Goal: Transaction & Acquisition: Purchase product/service

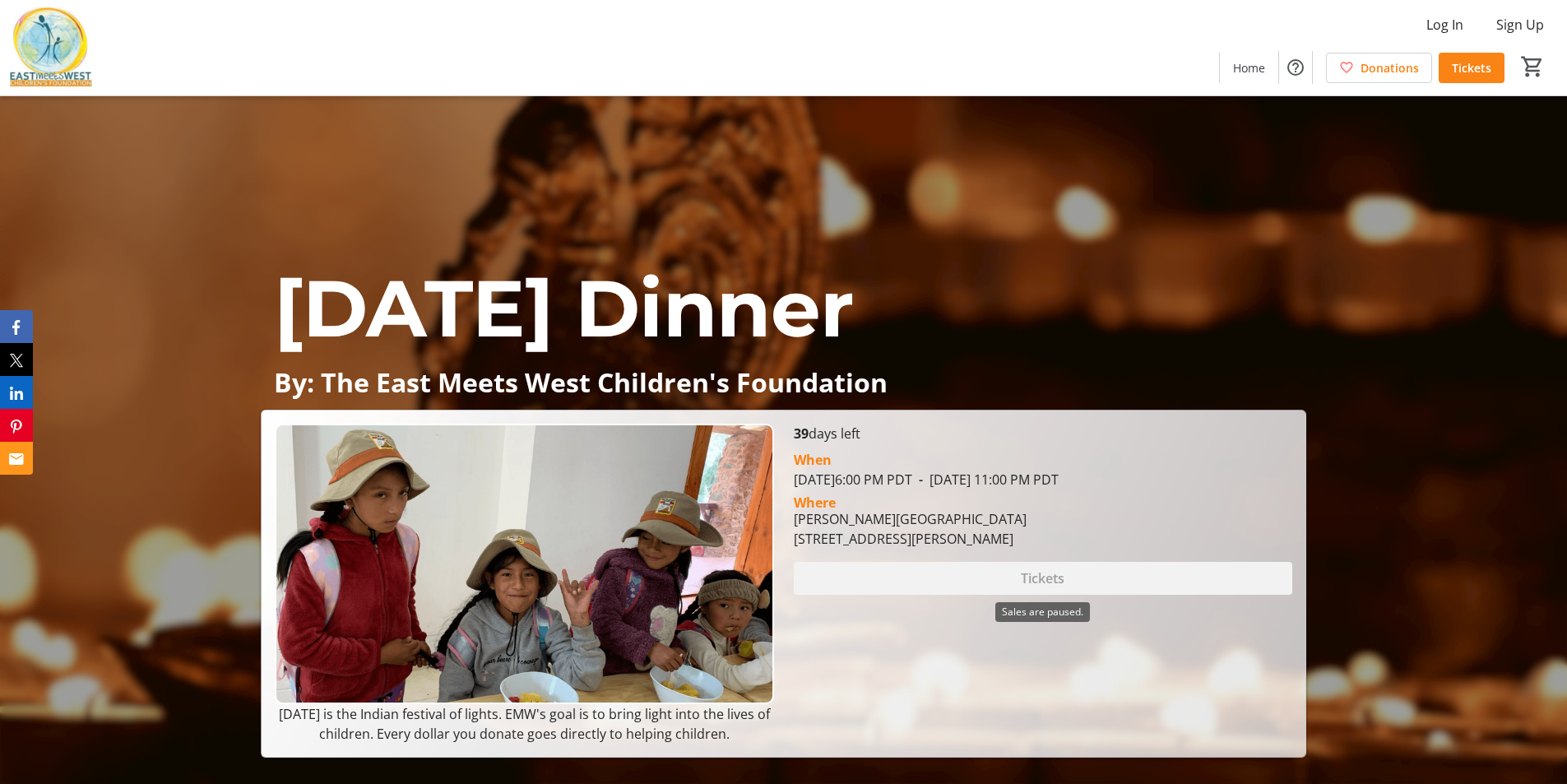
click at [1046, 585] on div "Tickets" at bounding box center [1043, 577] width 499 height 33
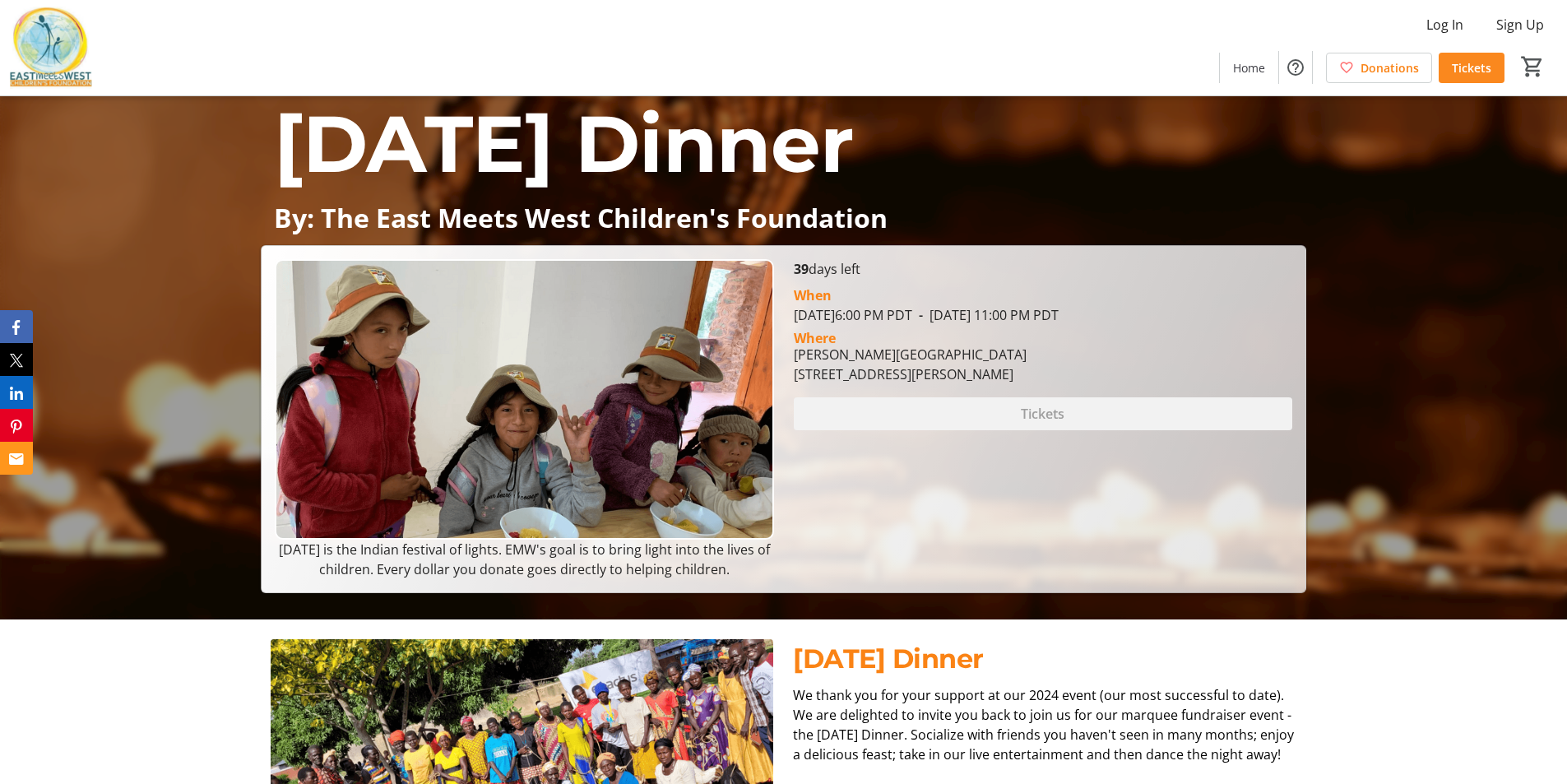
click at [1474, 65] on span "Tickets" at bounding box center [1472, 68] width 39 height 17
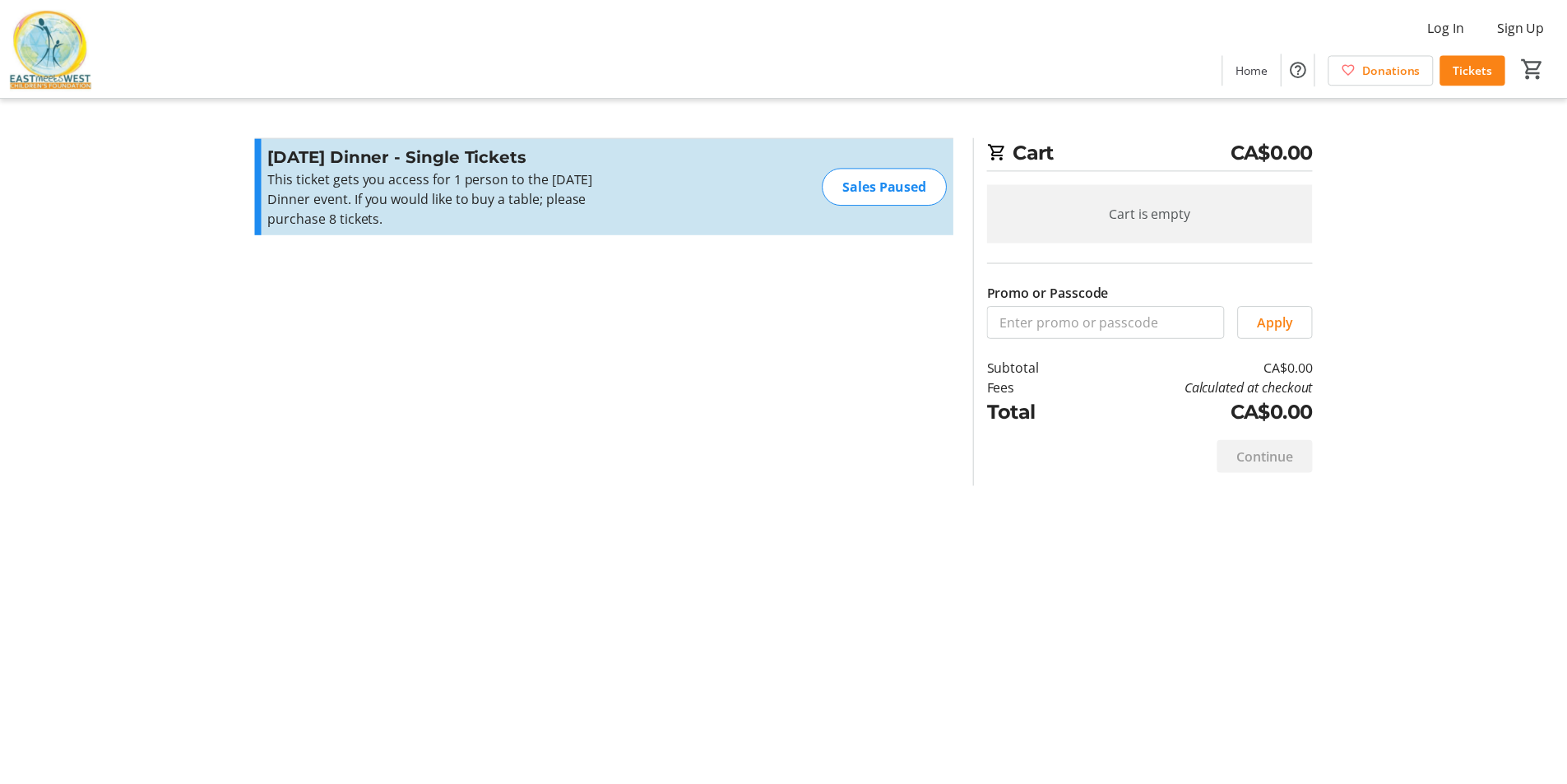
scroll to position [164, 0]
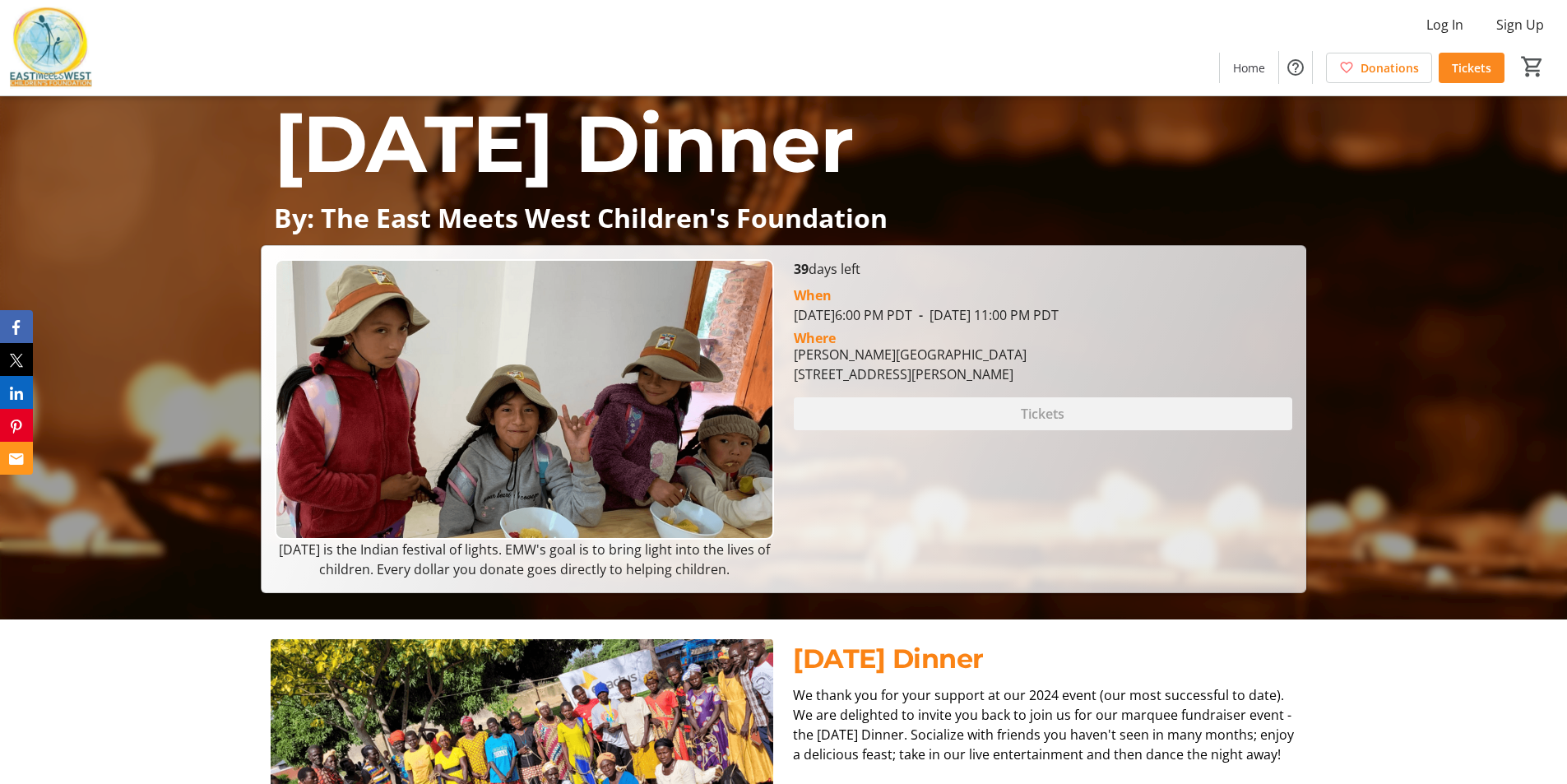
click at [1478, 66] on span "Tickets" at bounding box center [1472, 68] width 39 height 17
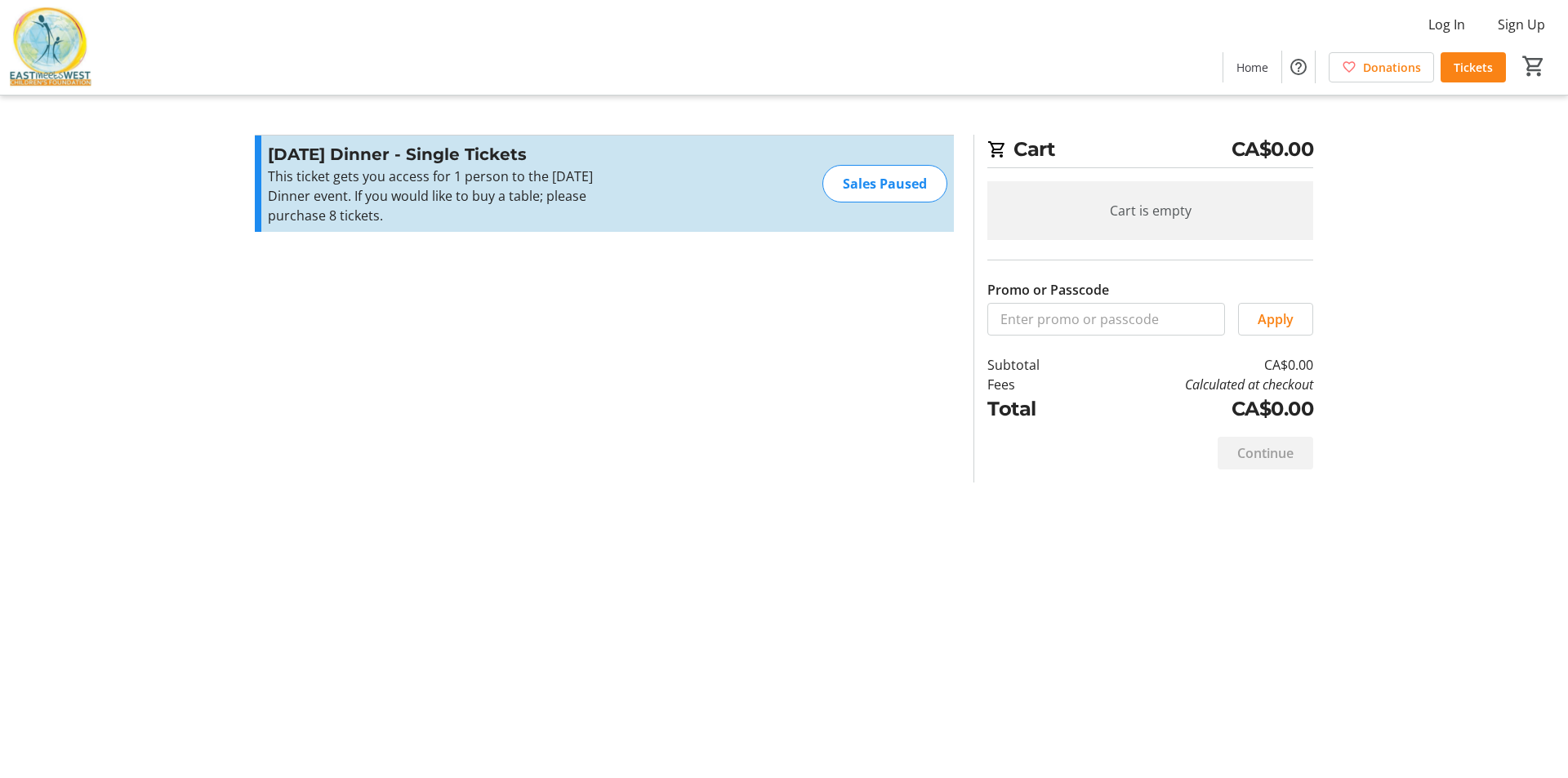
click at [897, 177] on div "Sales Paused" at bounding box center [885, 184] width 125 height 37
click at [1479, 65] on span "Tickets" at bounding box center [1473, 67] width 39 height 17
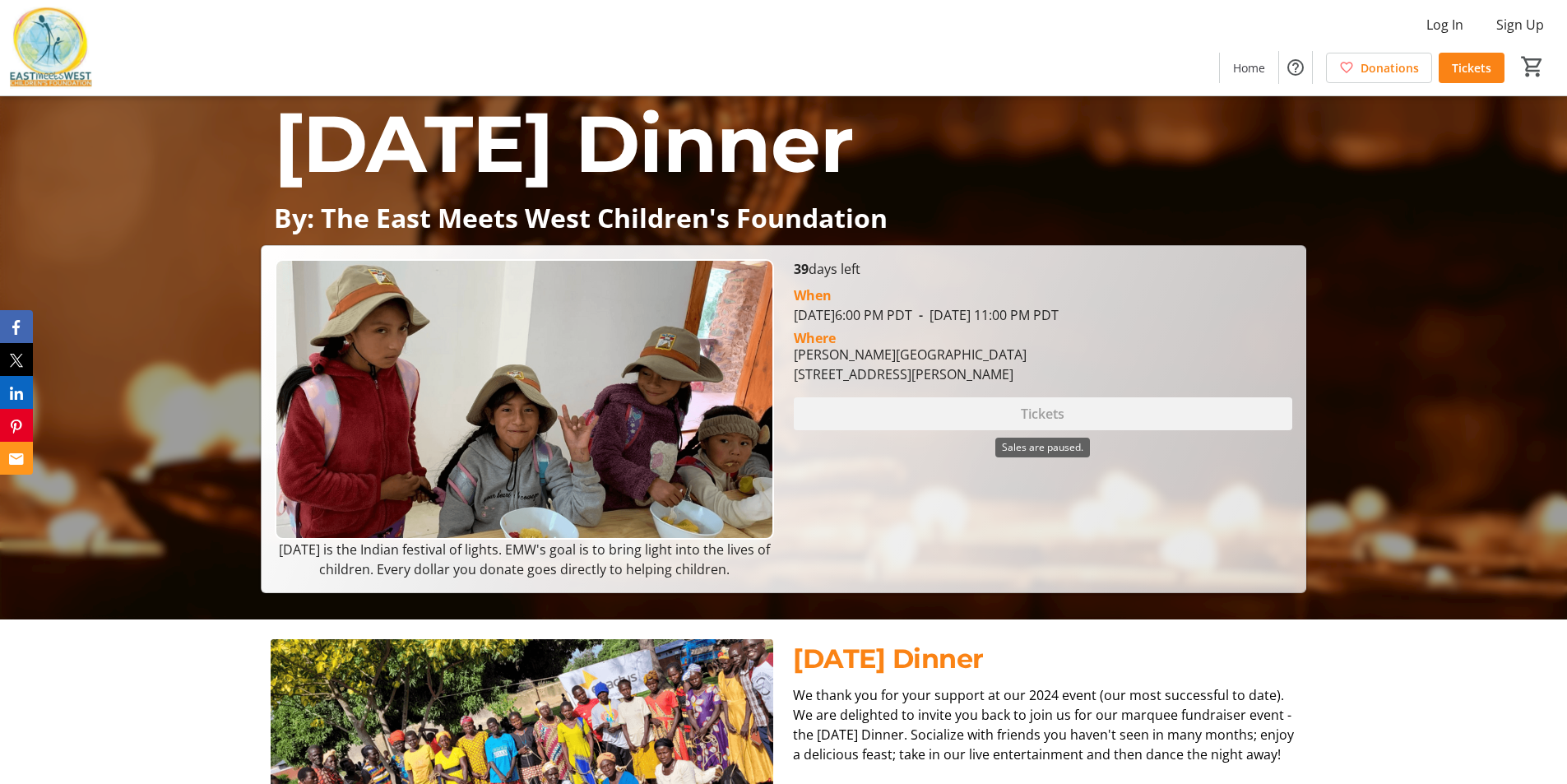
click at [1011, 412] on div "Tickets" at bounding box center [1043, 413] width 499 height 33
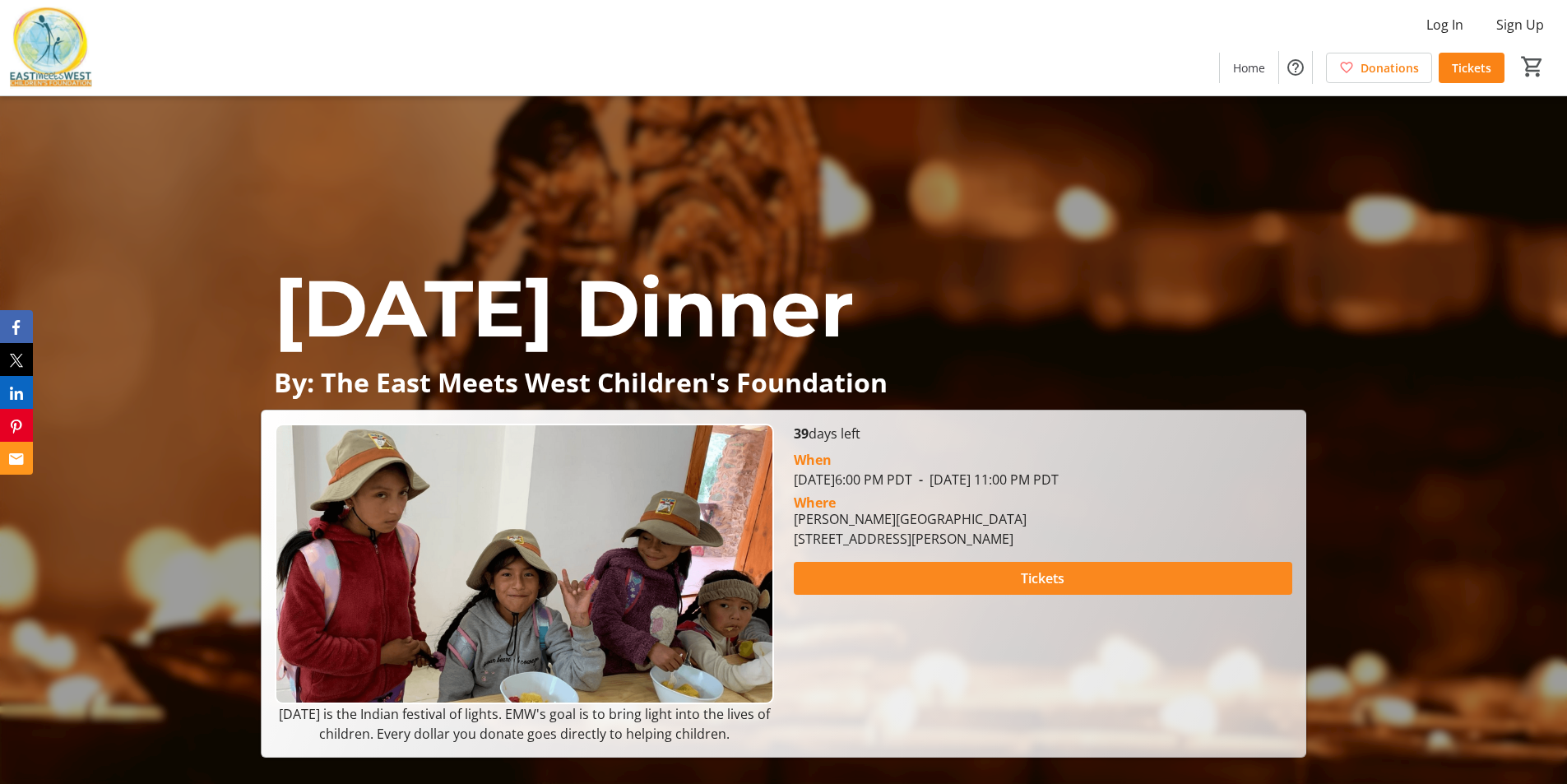
click at [1097, 585] on span at bounding box center [1043, 578] width 499 height 39
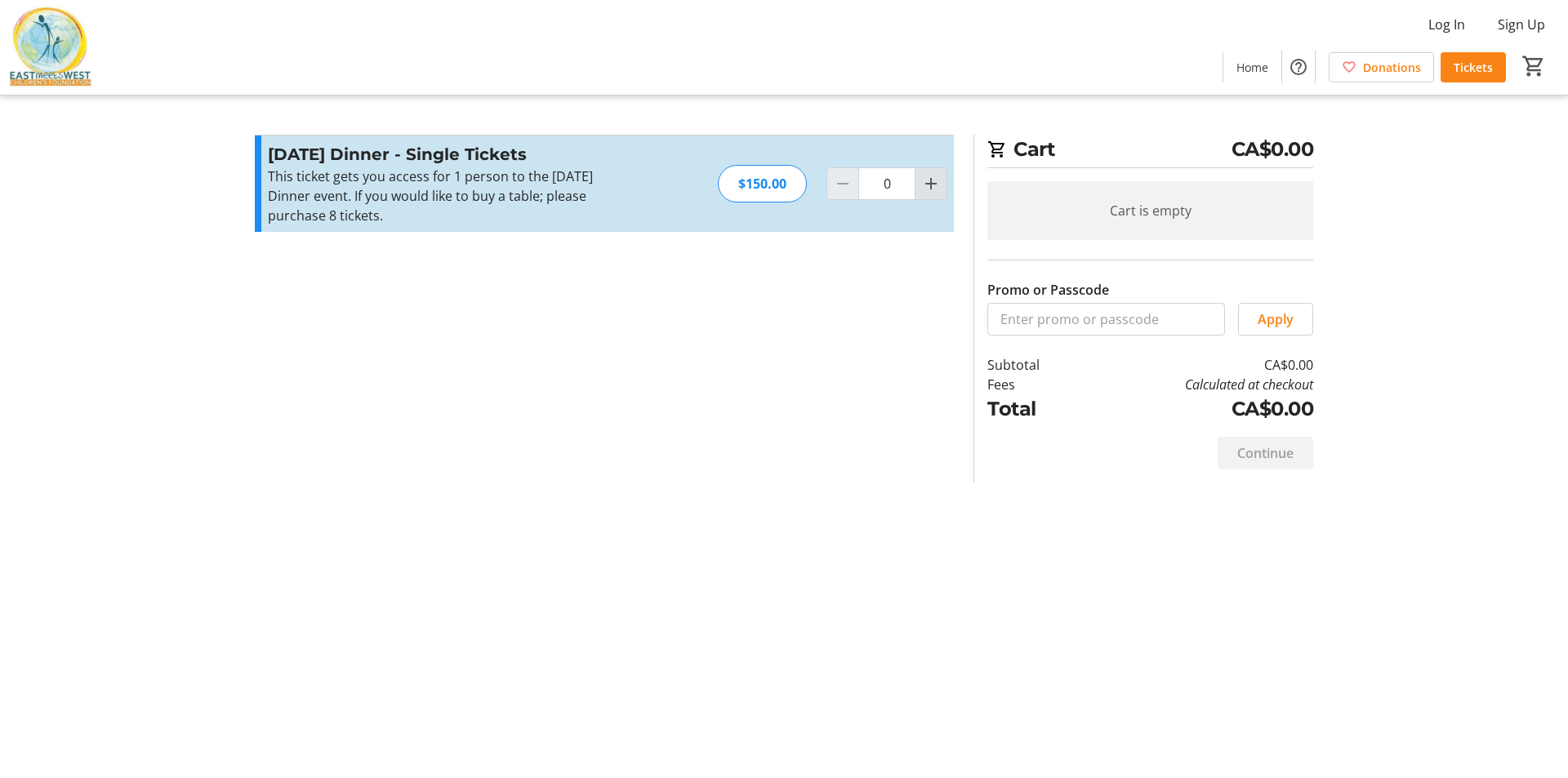
click at [931, 187] on mat-icon "Increment by one" at bounding box center [930, 184] width 20 height 20
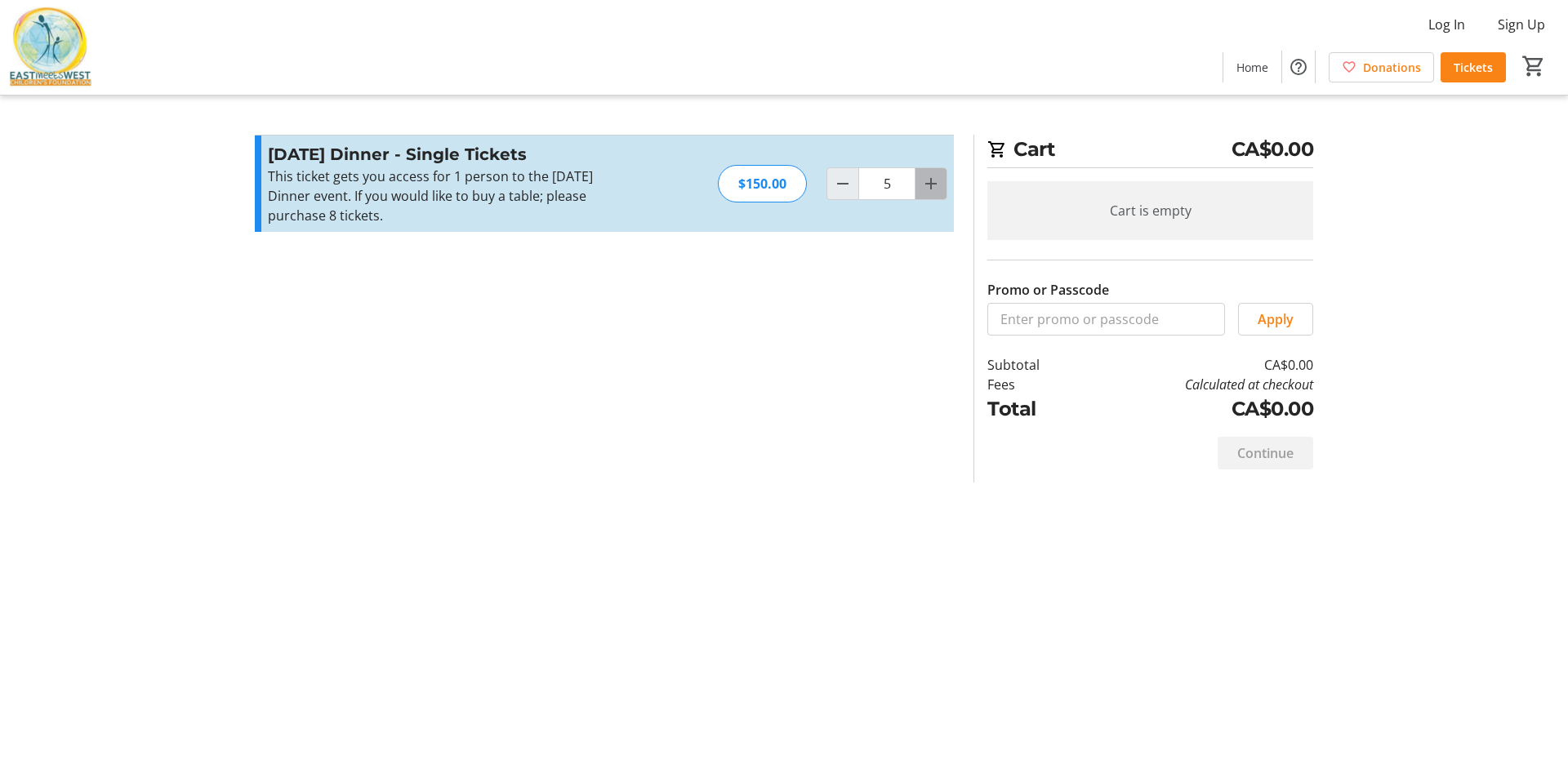
click at [931, 187] on mat-icon "Increment by one" at bounding box center [930, 184] width 20 height 20
type input "8"
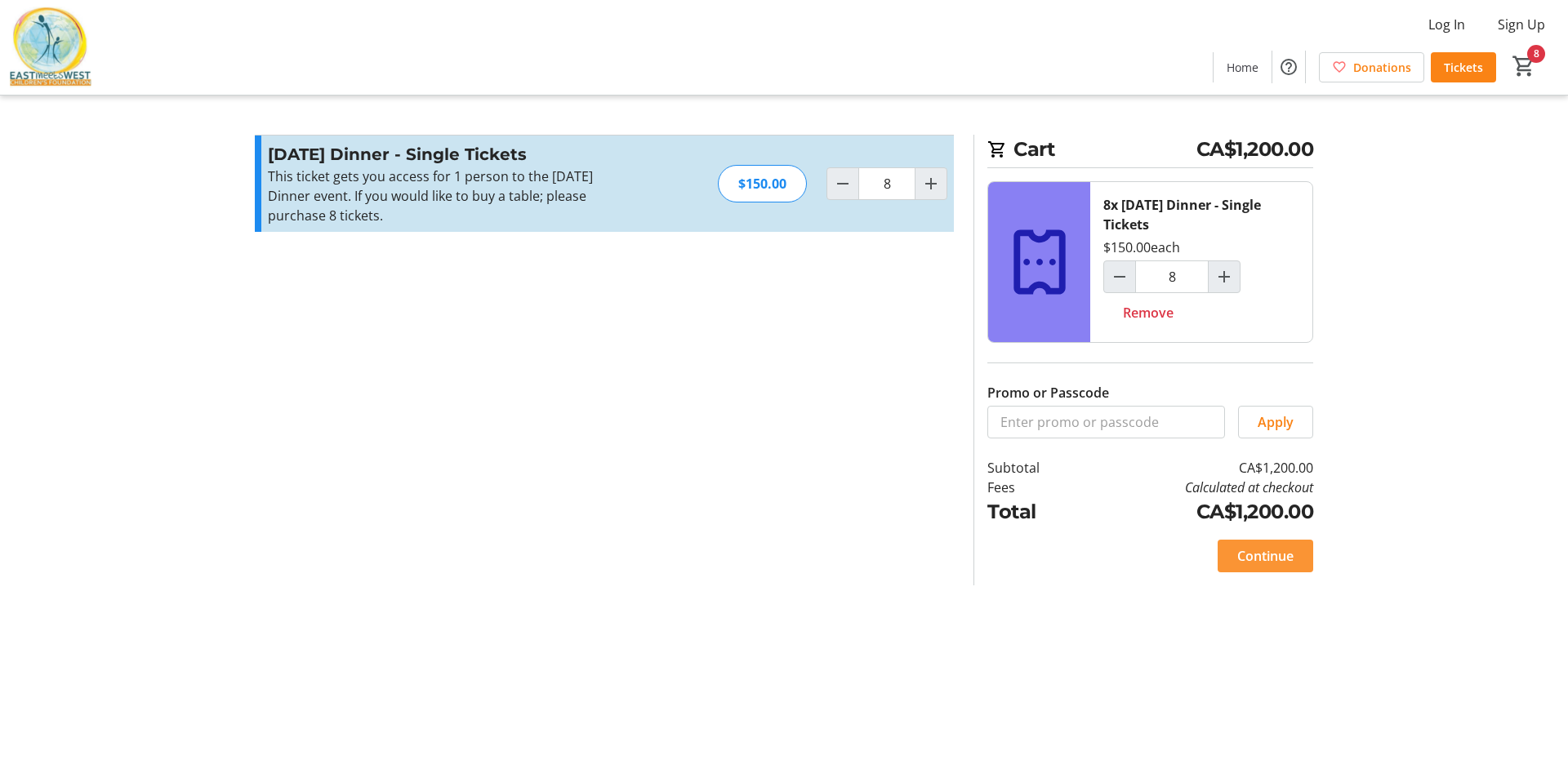
click at [1276, 561] on span "Continue" at bounding box center [1265, 555] width 56 height 20
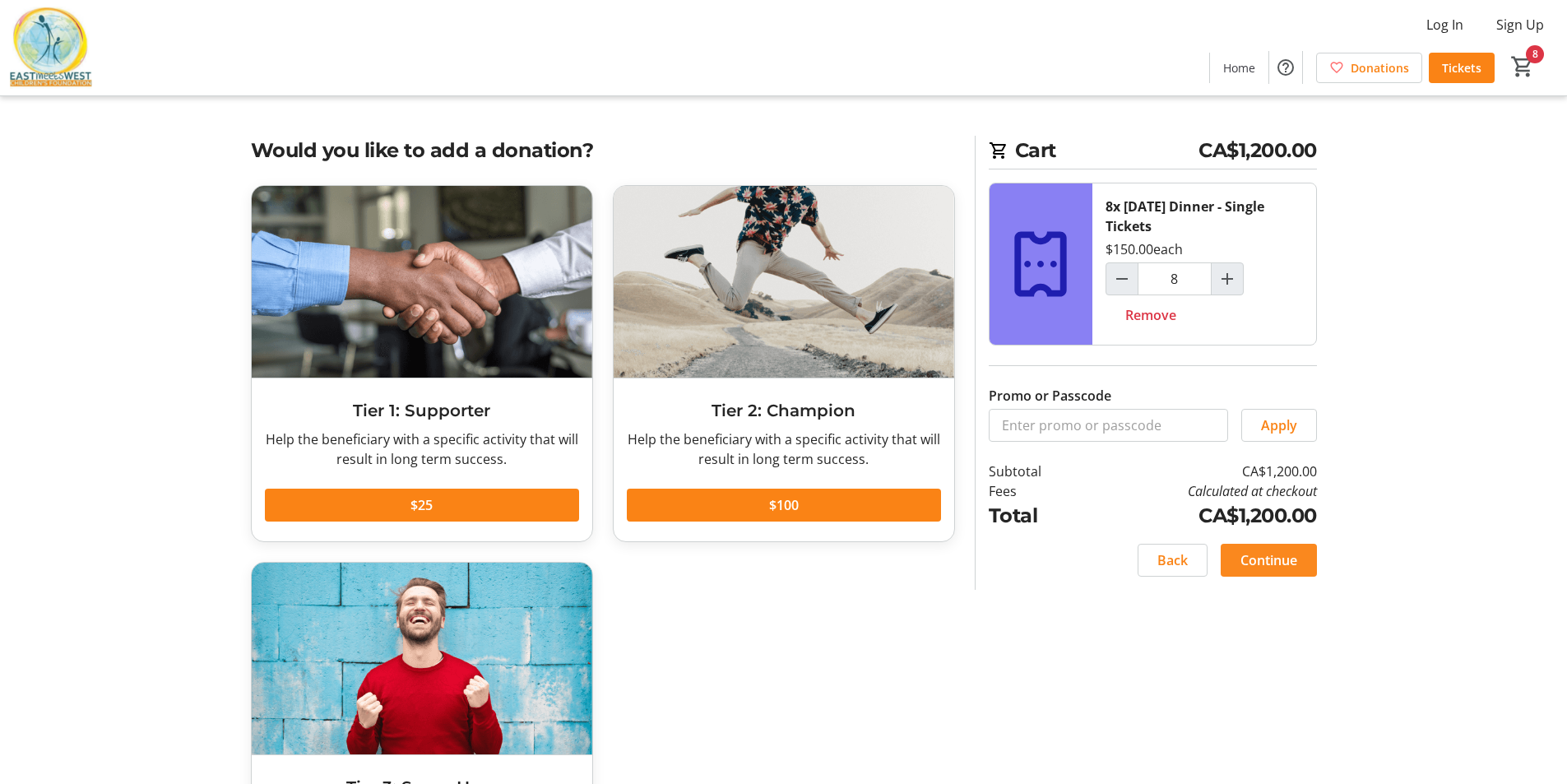
click at [1286, 565] on span "Continue" at bounding box center [1269, 560] width 56 height 20
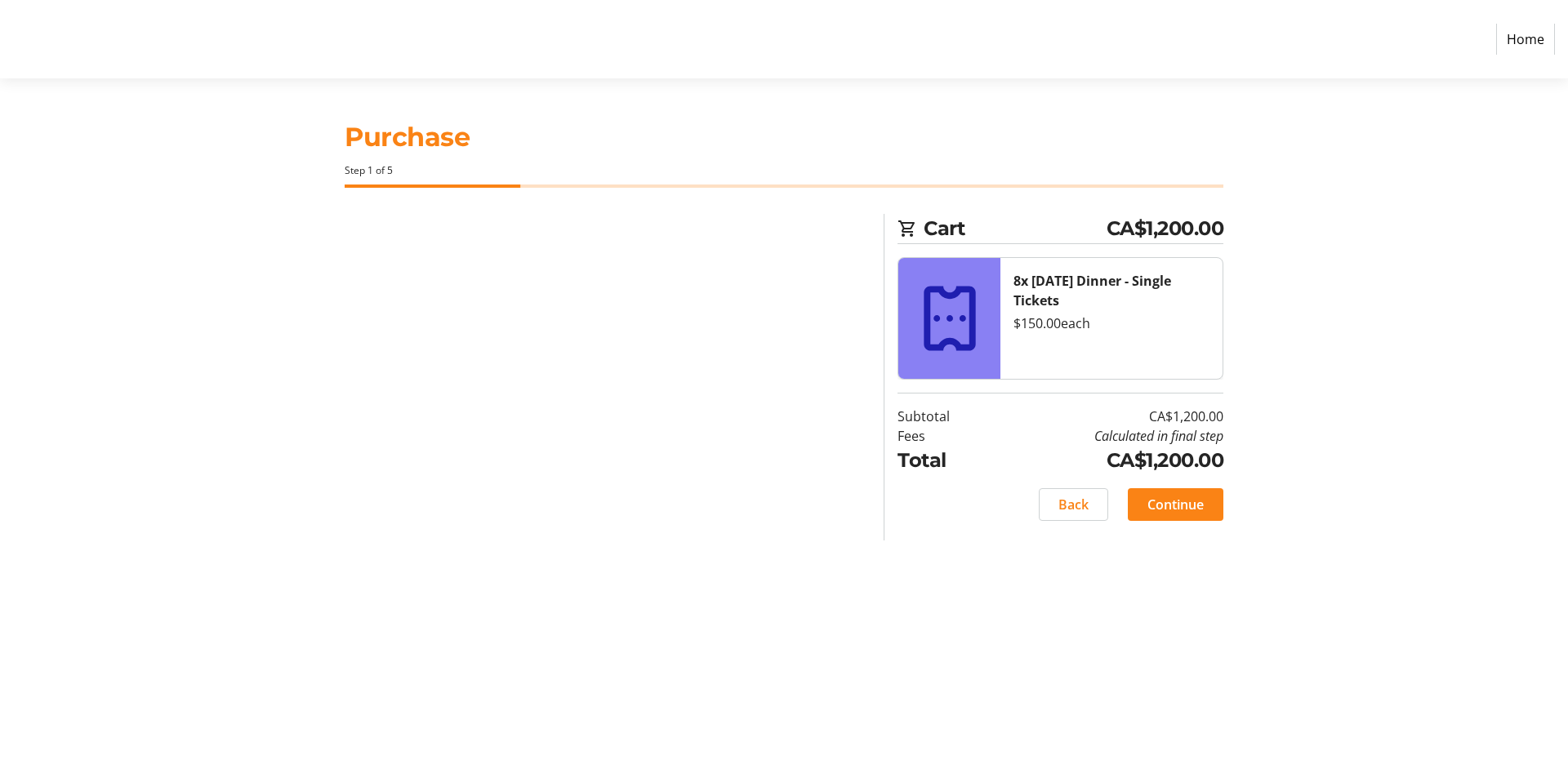
select select "CA"
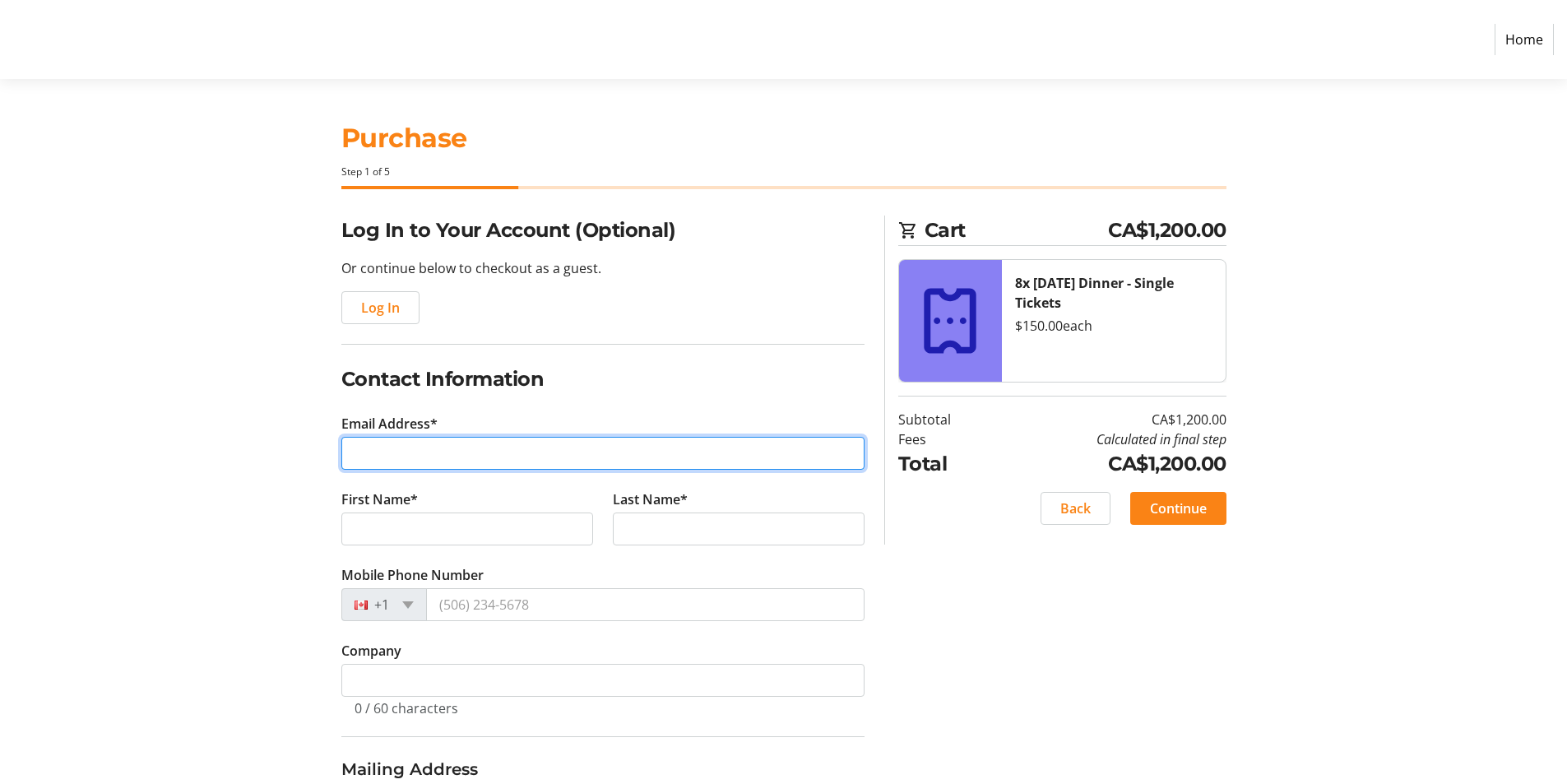
click at [493, 450] on input "Email Address*" at bounding box center [602, 453] width 523 height 33
type input "christina@kochharandco.ca"
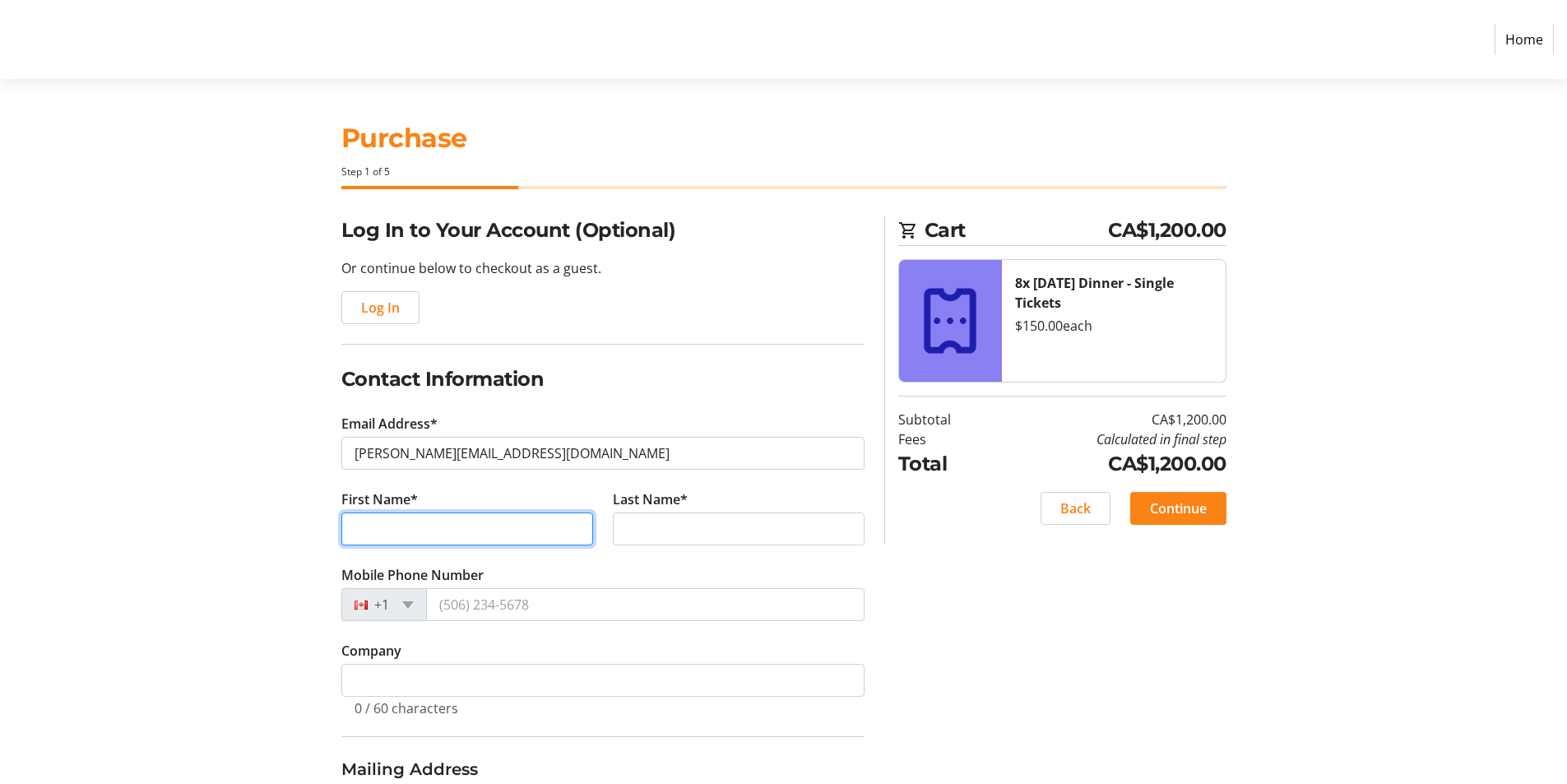
click at [463, 529] on input "First Name*" at bounding box center [467, 529] width 252 height 33
type input "C"
type input "Biki"
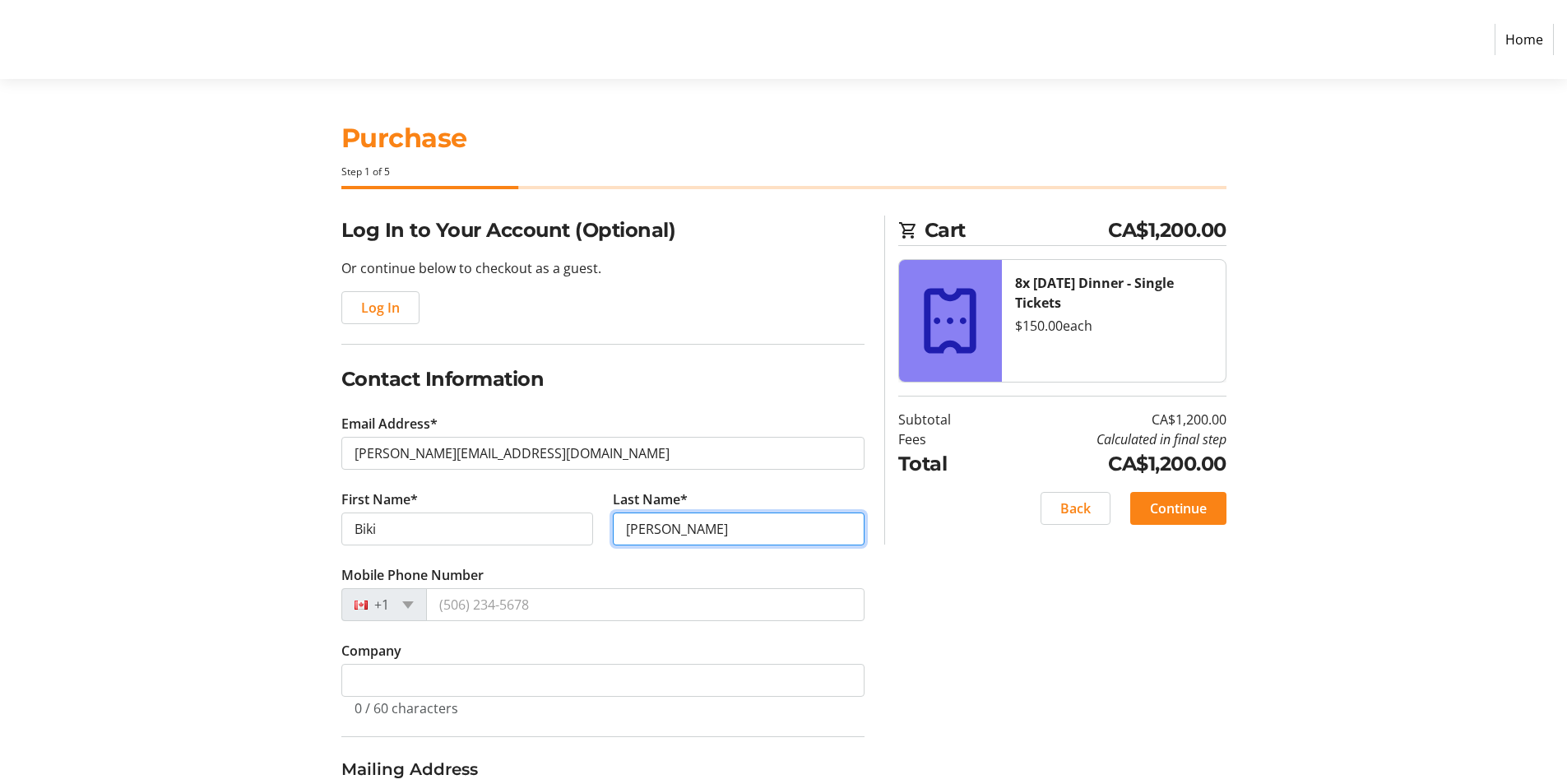
scroll to position [83, 0]
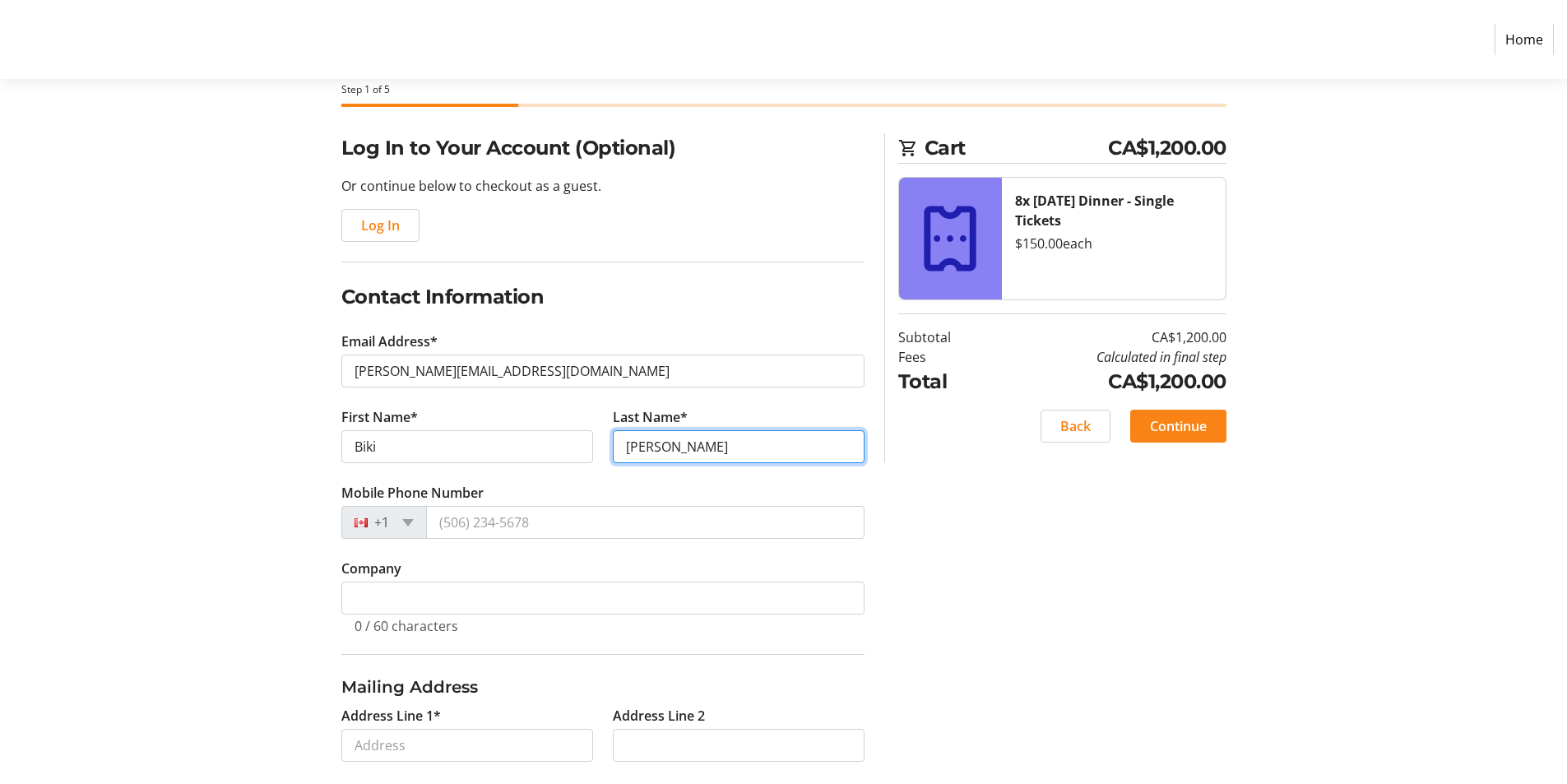
type input "Kochhar"
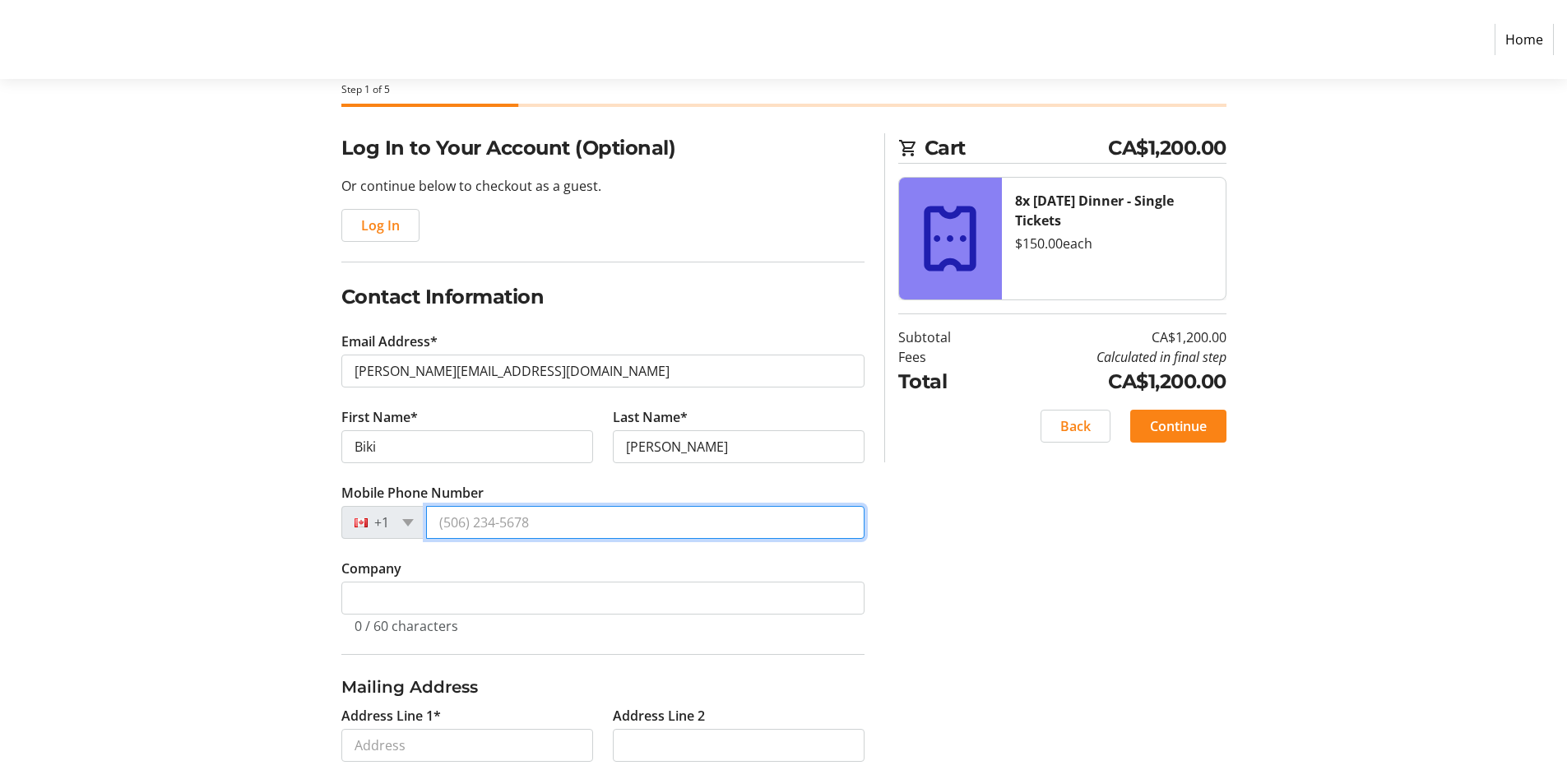
click at [462, 529] on input "Mobile Phone Number" at bounding box center [645, 522] width 439 height 33
click at [468, 524] on input "Mobile Phone Number" at bounding box center [645, 522] width 439 height 33
click at [479, 520] on input "Mobile Phone Number" at bounding box center [645, 522] width 439 height 33
click at [516, 523] on input "Mobile Phone Number" at bounding box center [645, 522] width 439 height 33
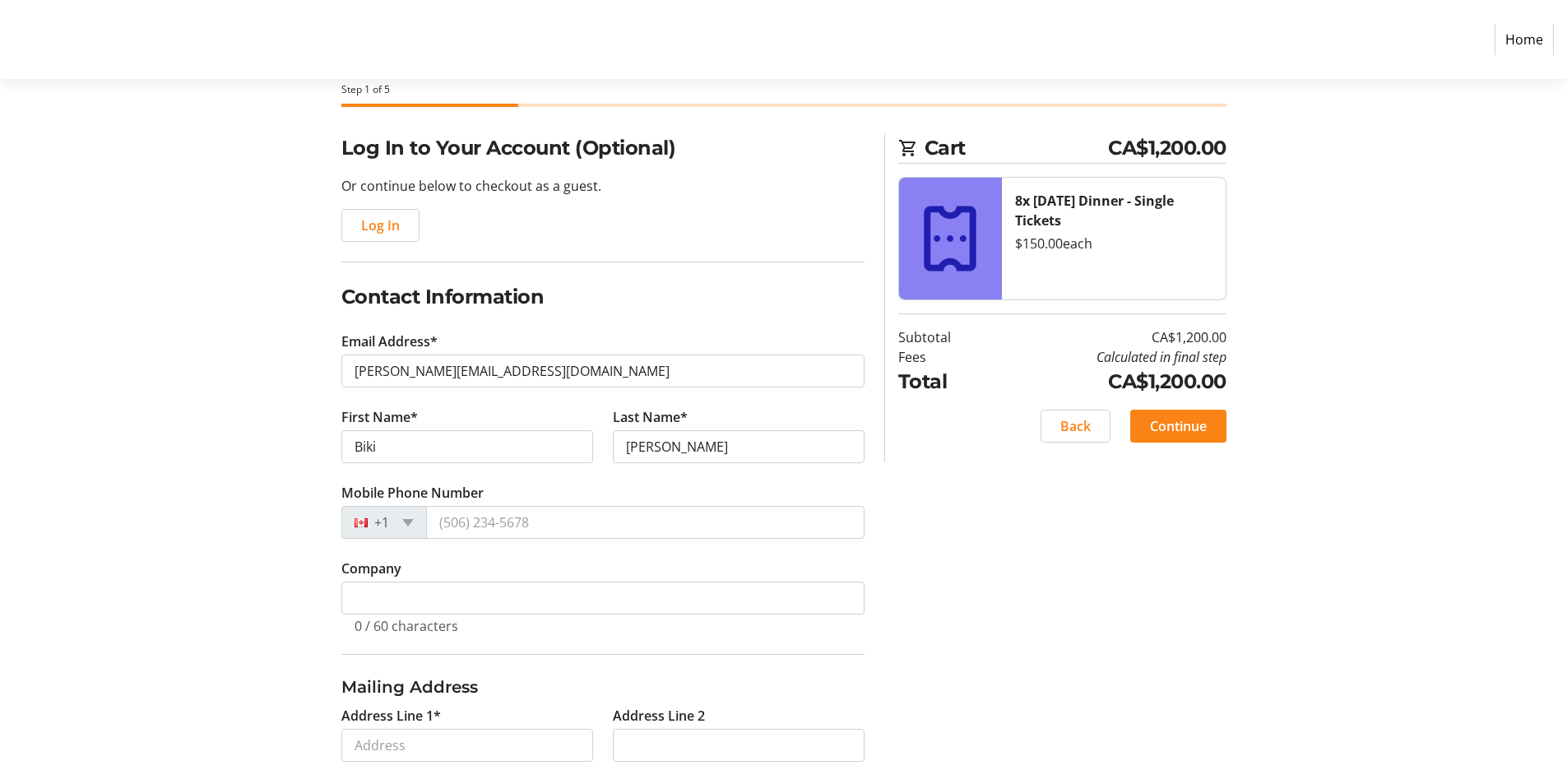
click at [520, 575] on tr-form-field "Company 0 / 60 characters" at bounding box center [602, 607] width 523 height 96
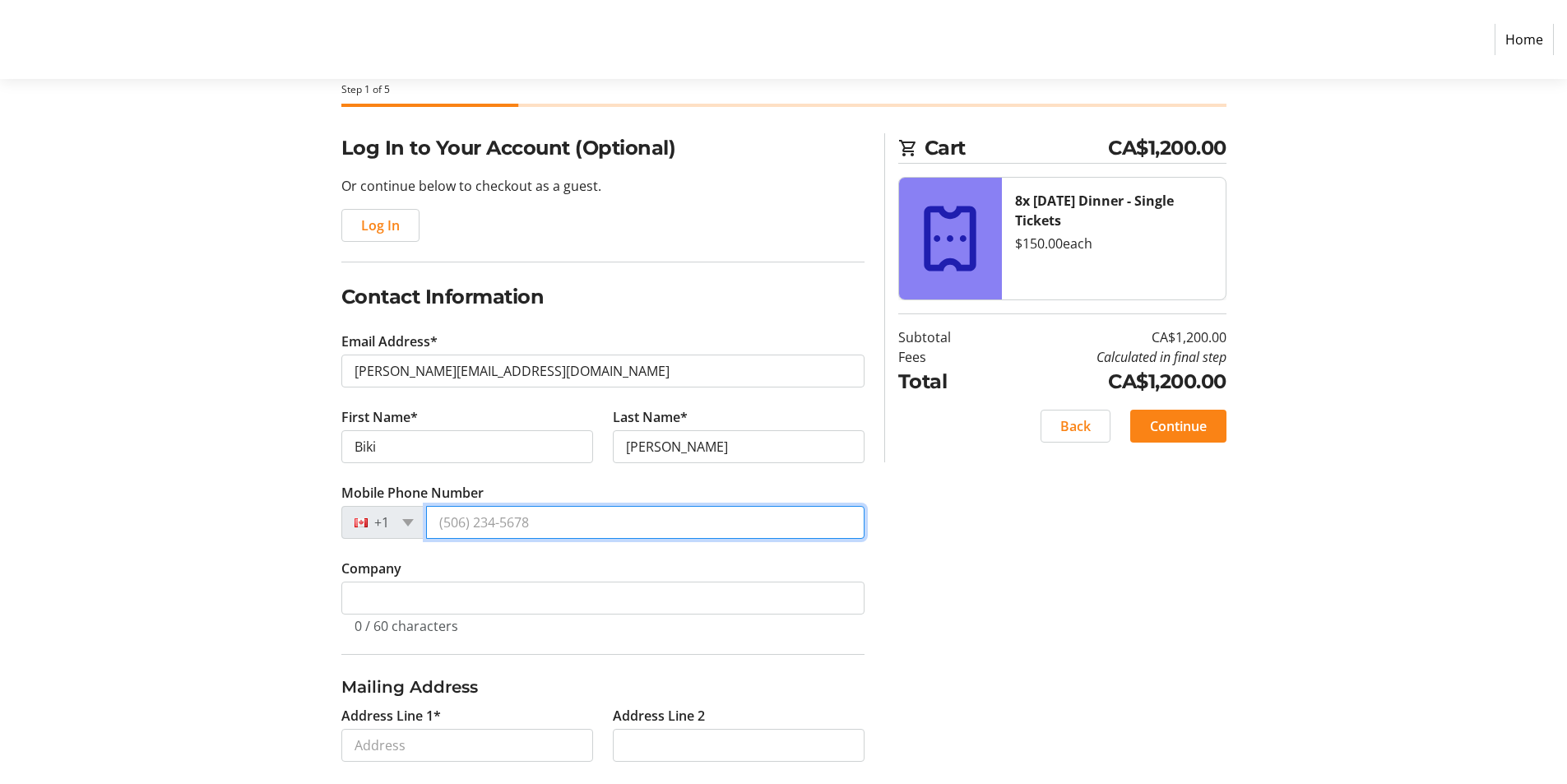
click at [512, 519] on input "Mobile Phone Number" at bounding box center [645, 522] width 439 height 33
type input "(778) 478-0344"
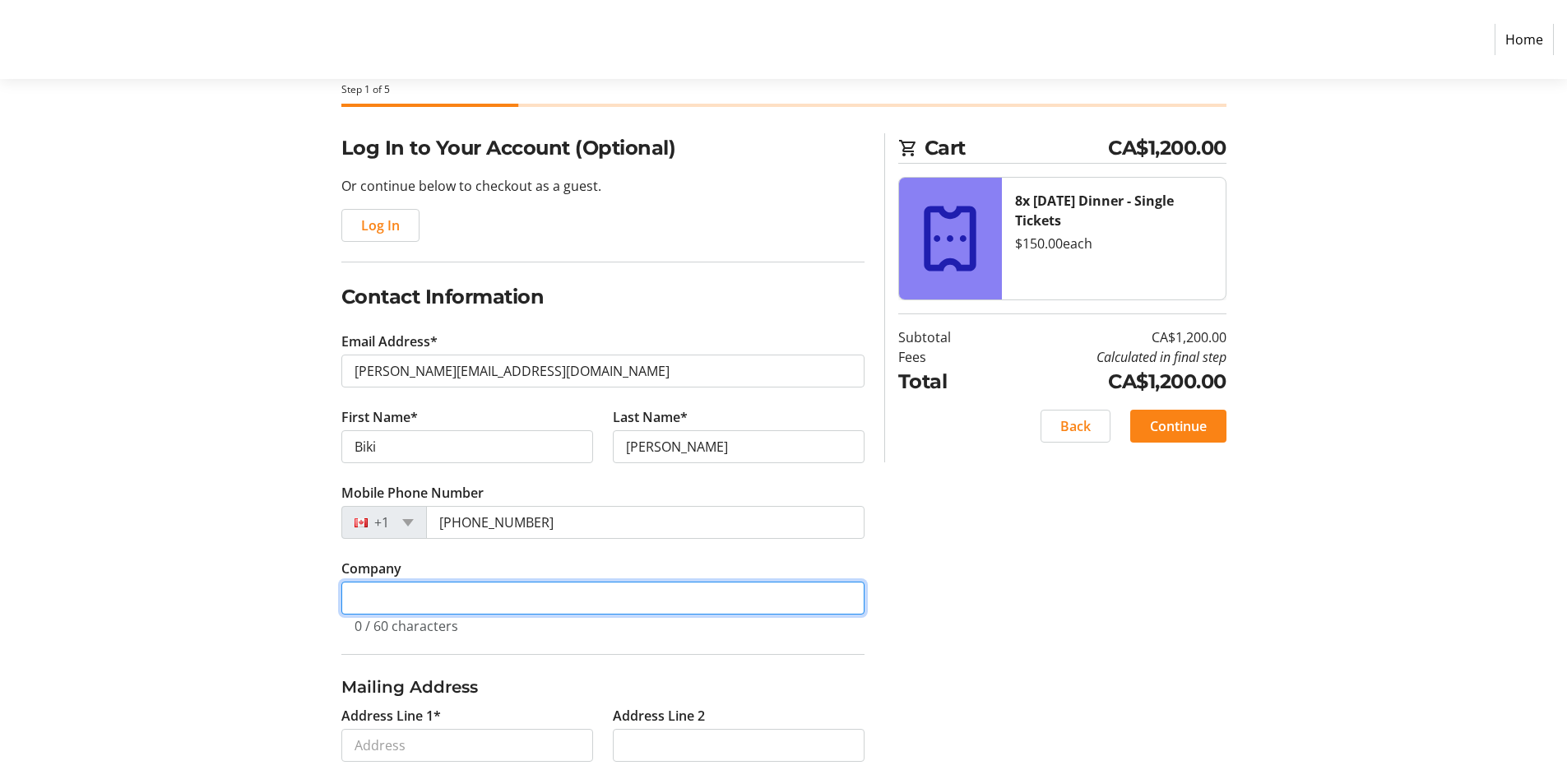
click at [431, 598] on input "Company" at bounding box center [602, 597] width 523 height 33
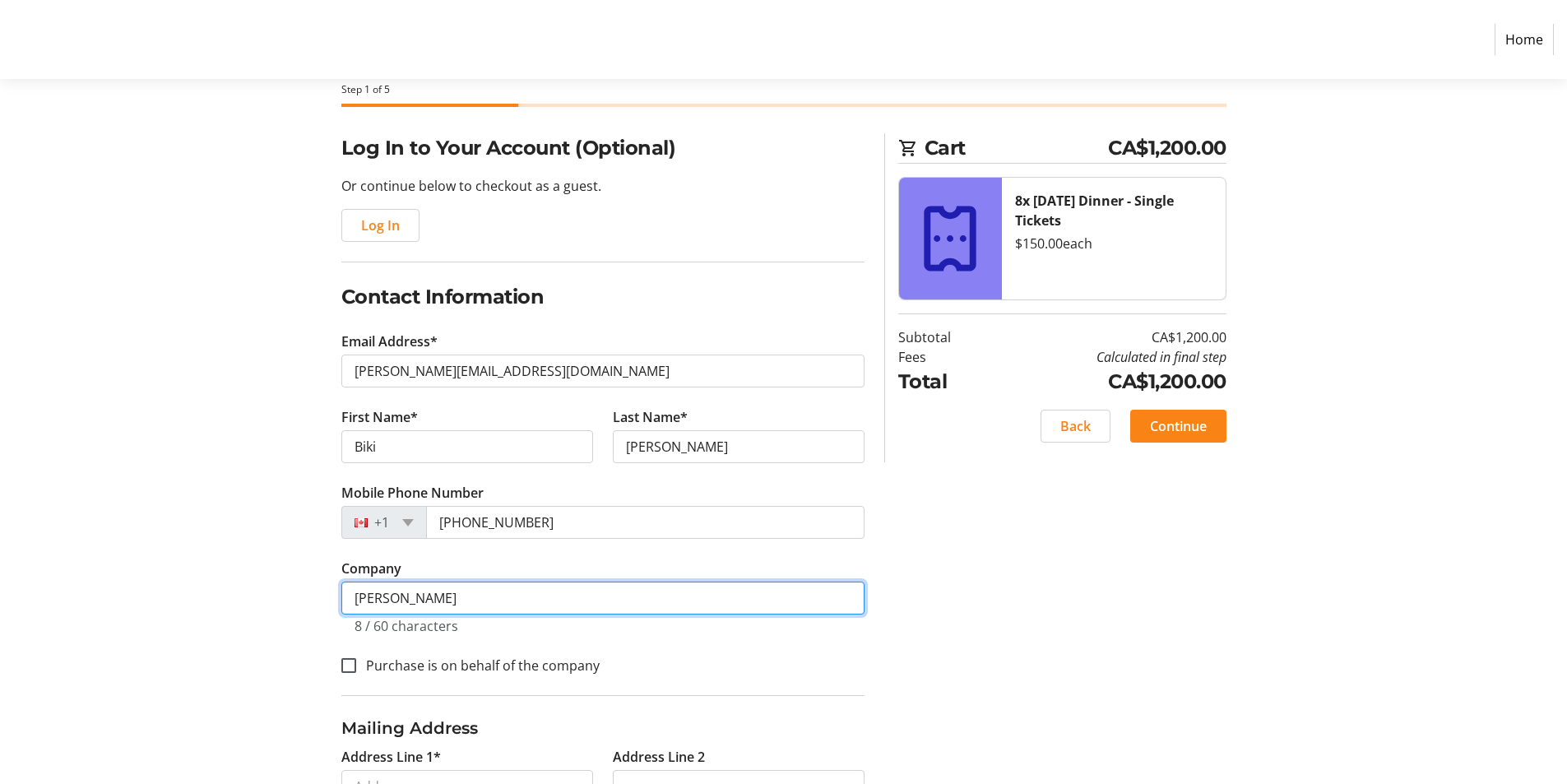
click at [374, 597] on input "KOchhar" at bounding box center [602, 597] width 523 height 33
click at [417, 592] on input "Kochhar" at bounding box center [602, 597] width 523 height 33
type input "Kochhar & Co"
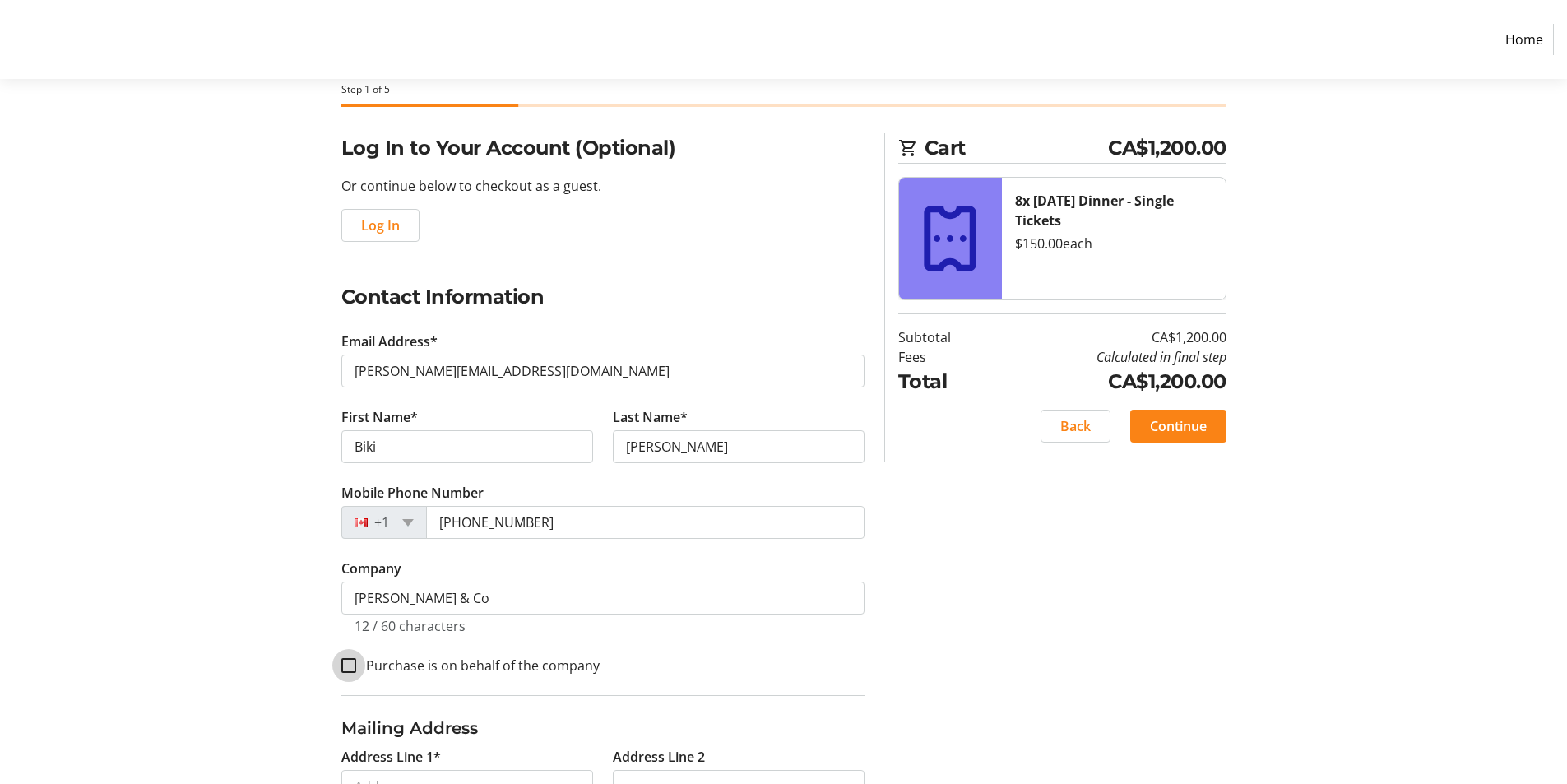
click at [341, 662] on input "Purchase is on behalf of the company" at bounding box center [349, 666] width 15 height 15
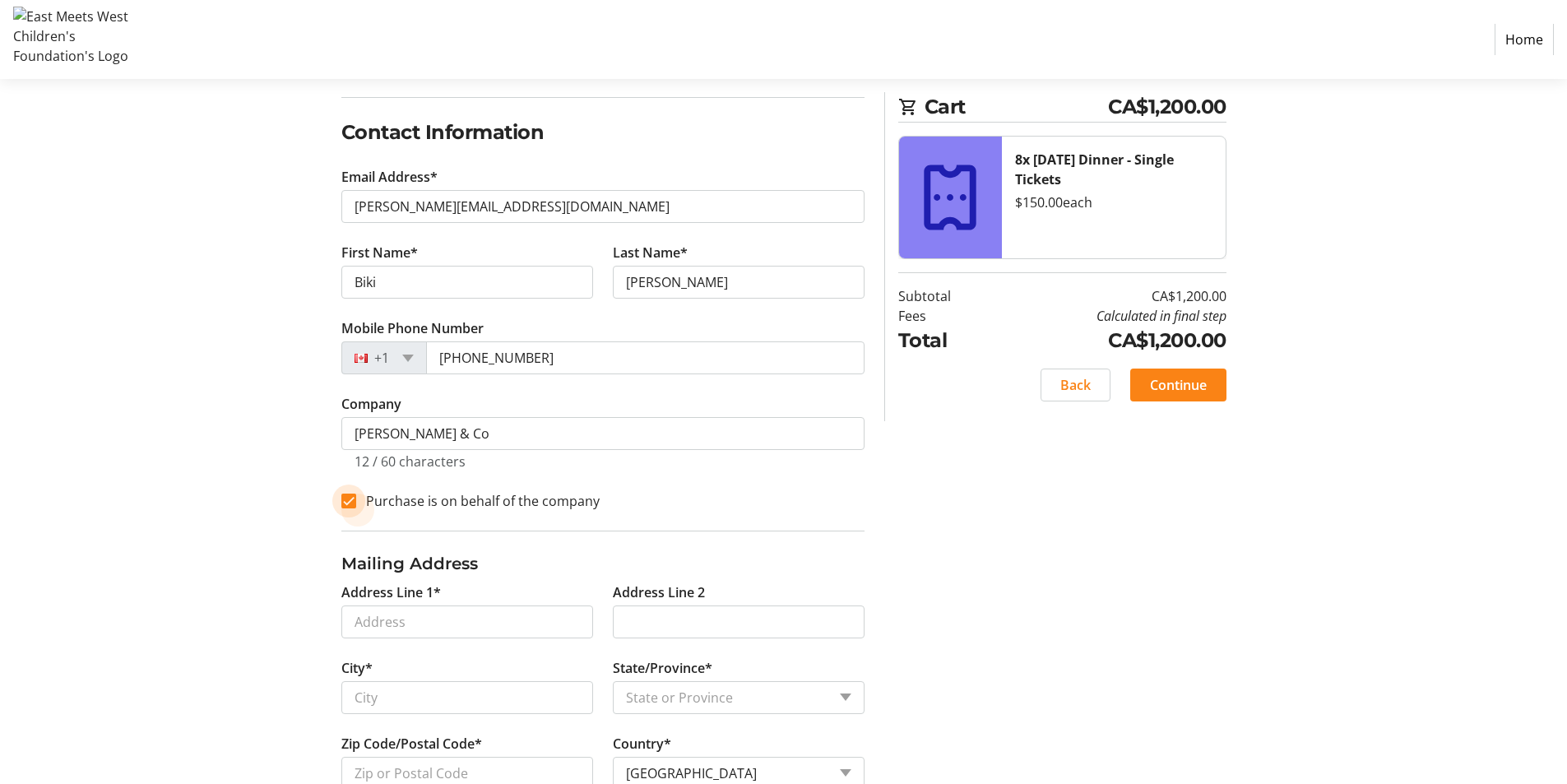
click at [350, 494] on input "Purchase is on behalf of the company" at bounding box center [349, 501] width 15 height 15
checkbox input "false"
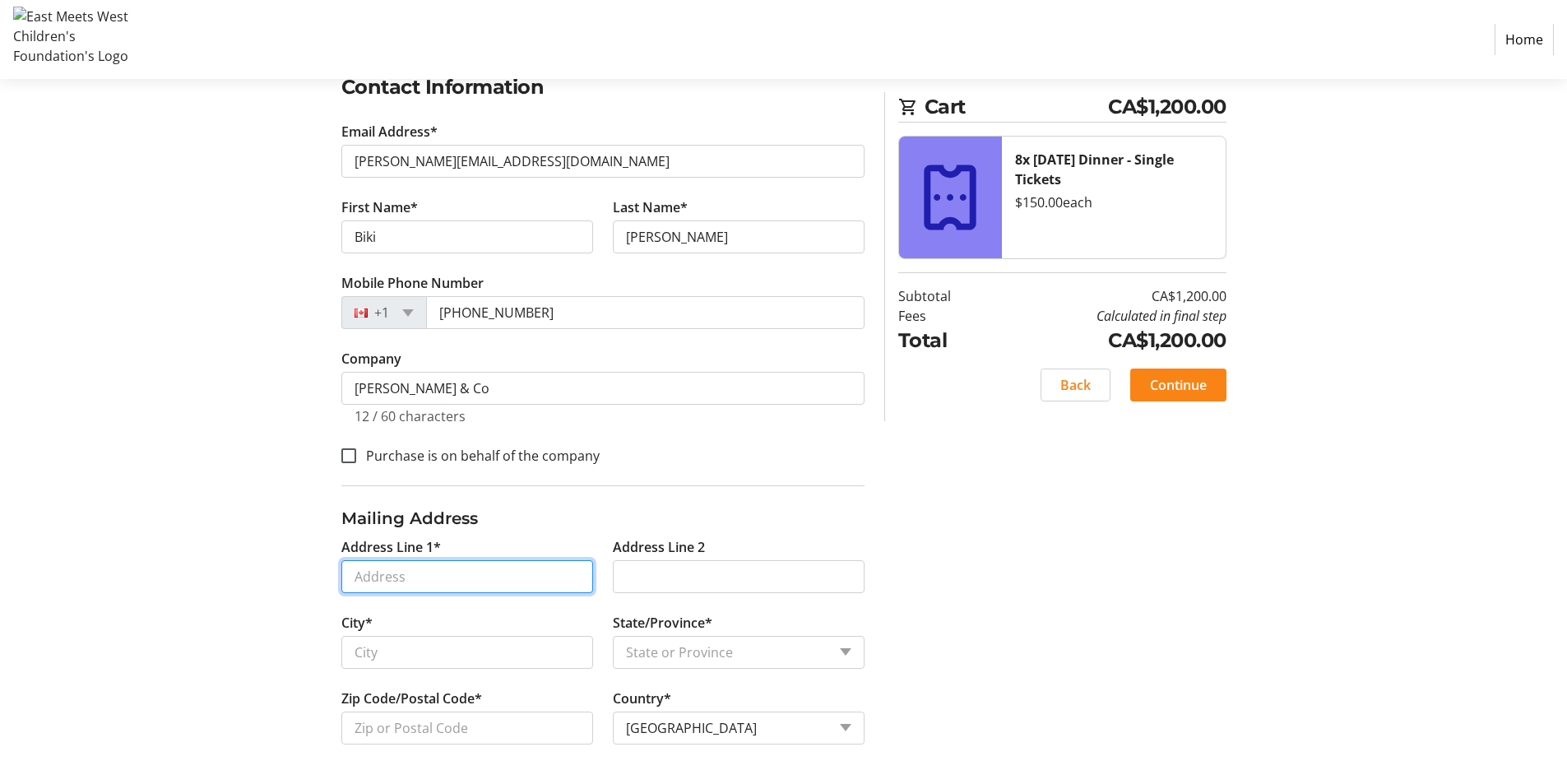
click at [426, 571] on input "Address Line 1*" at bounding box center [467, 576] width 252 height 33
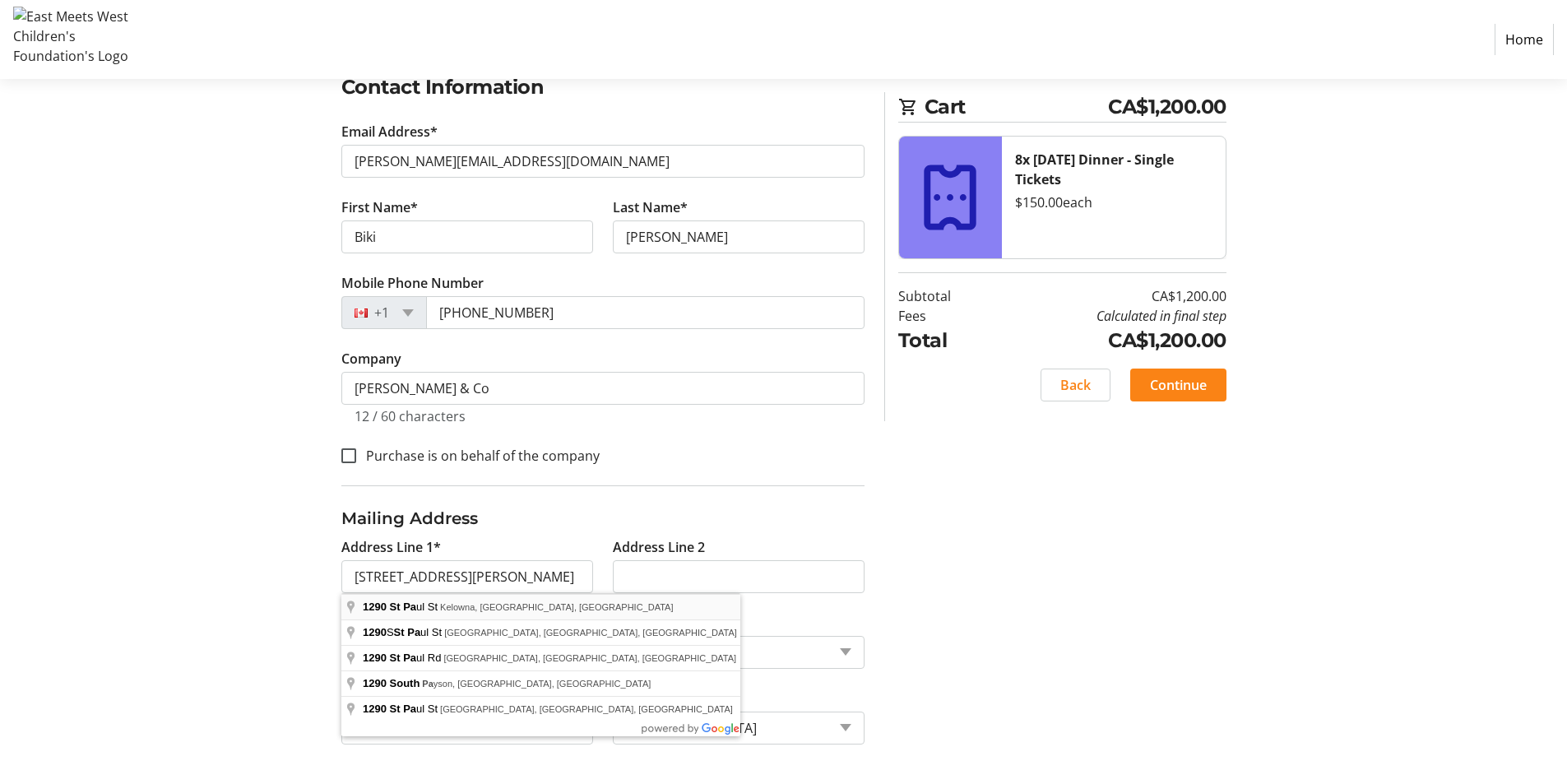
type input "1290 Saint Paul Street"
type input "Kelowna"
select select "BC"
type input "V1Y 2C9"
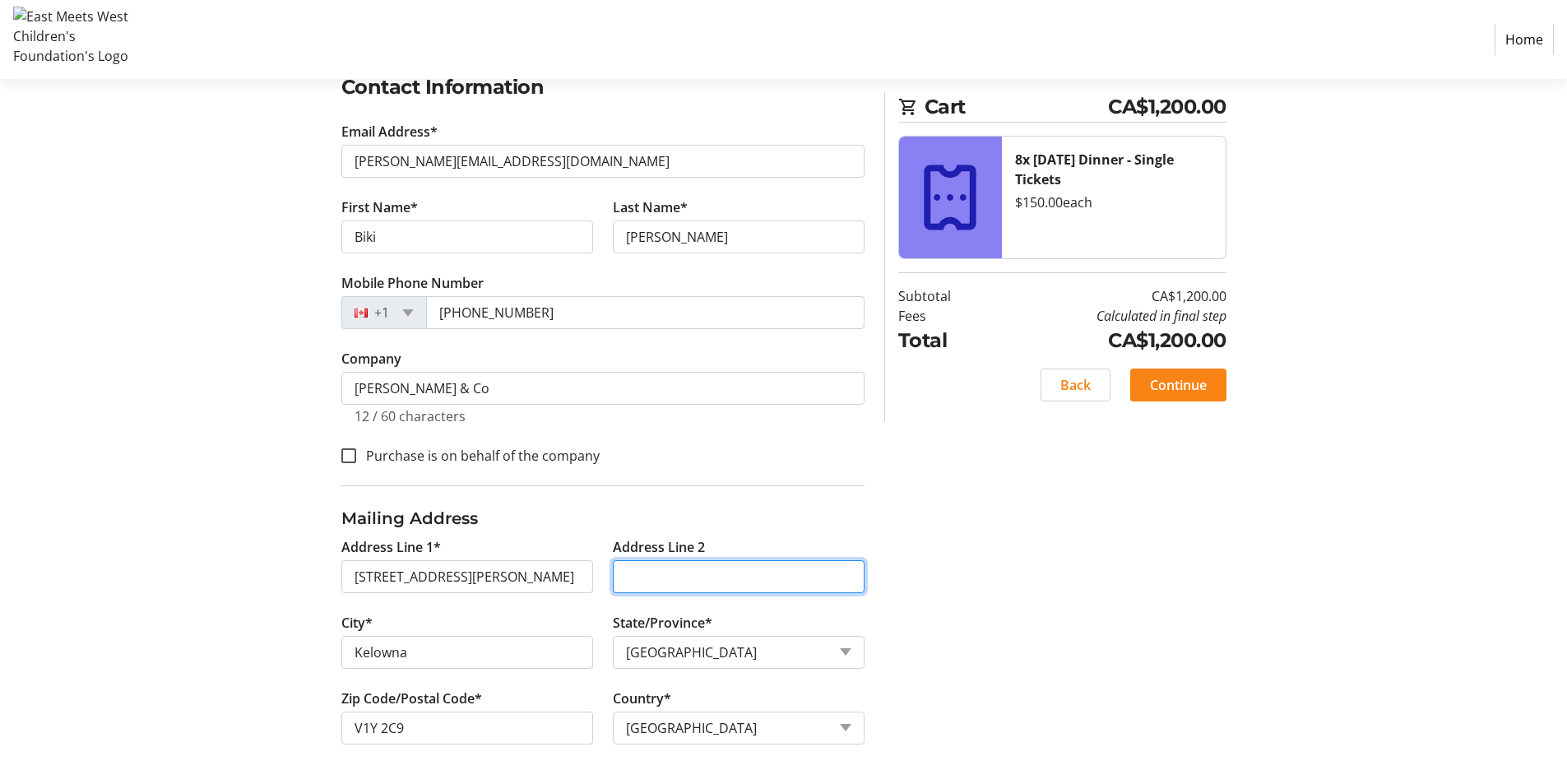
click at [665, 587] on input "Address Line 2" at bounding box center [738, 576] width 252 height 33
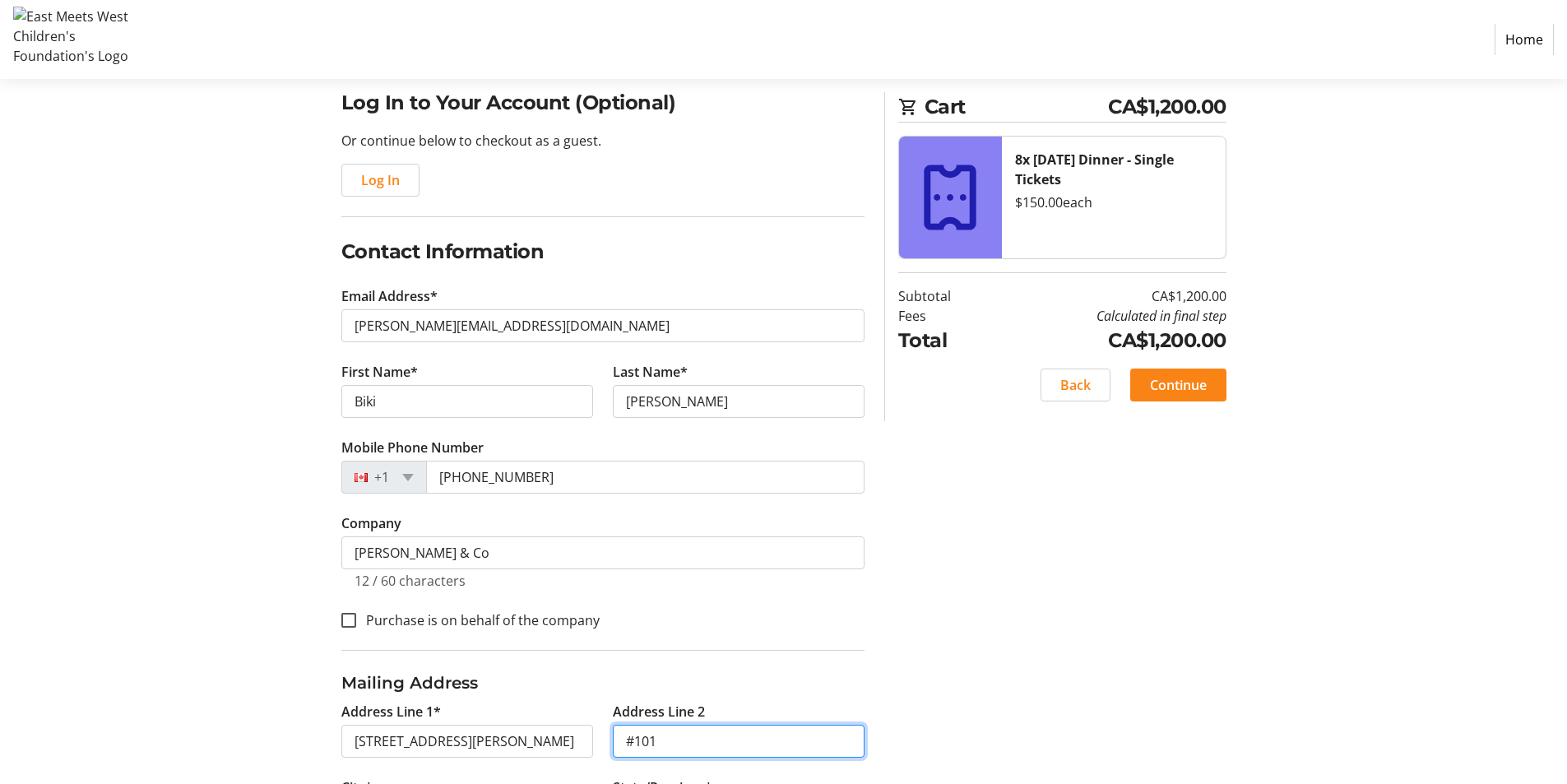
scroll to position [45, 0]
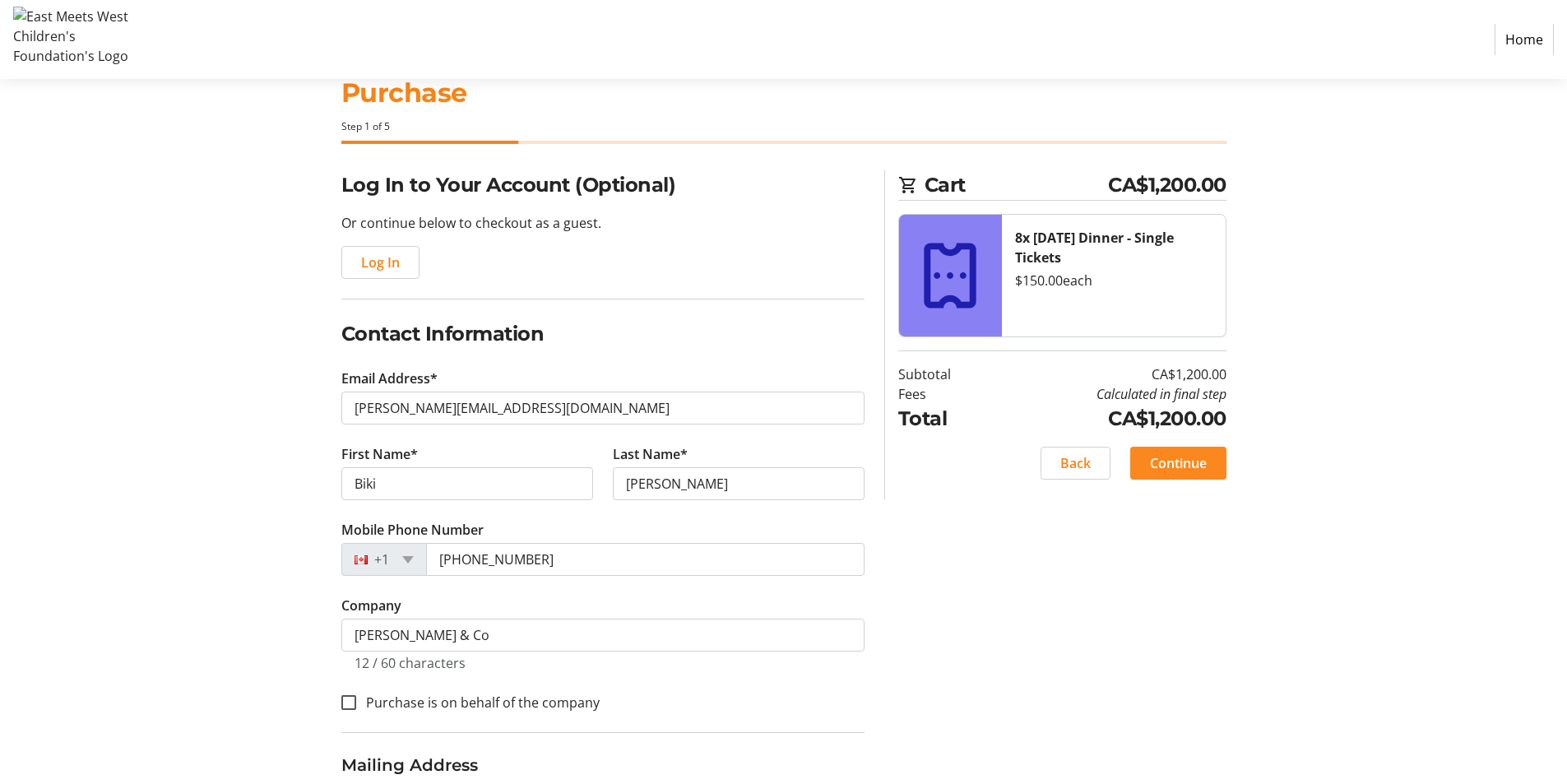
type input "#101"
click at [1159, 466] on span "Continue" at bounding box center [1178, 463] width 56 height 20
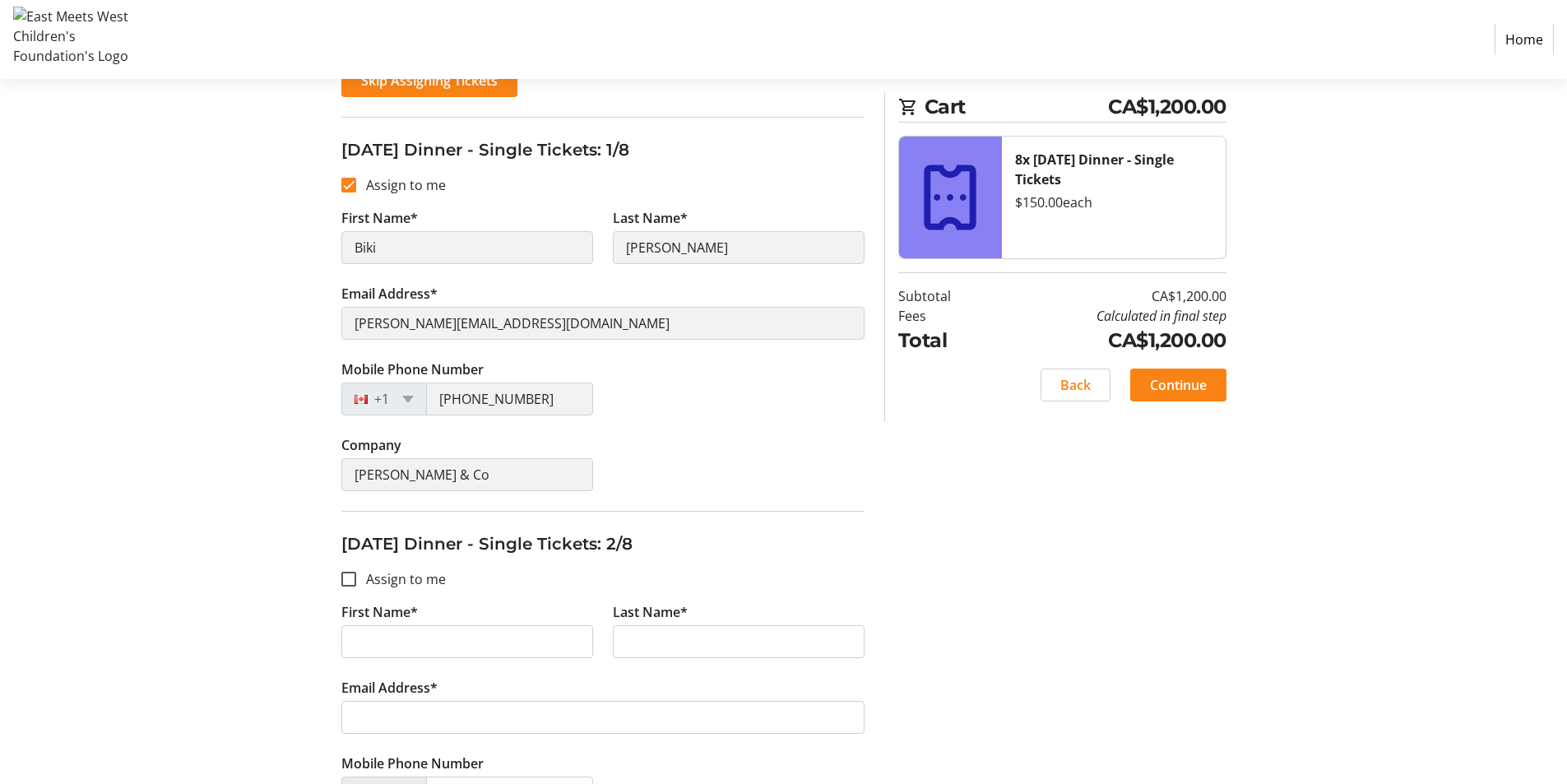
scroll to position [329, 0]
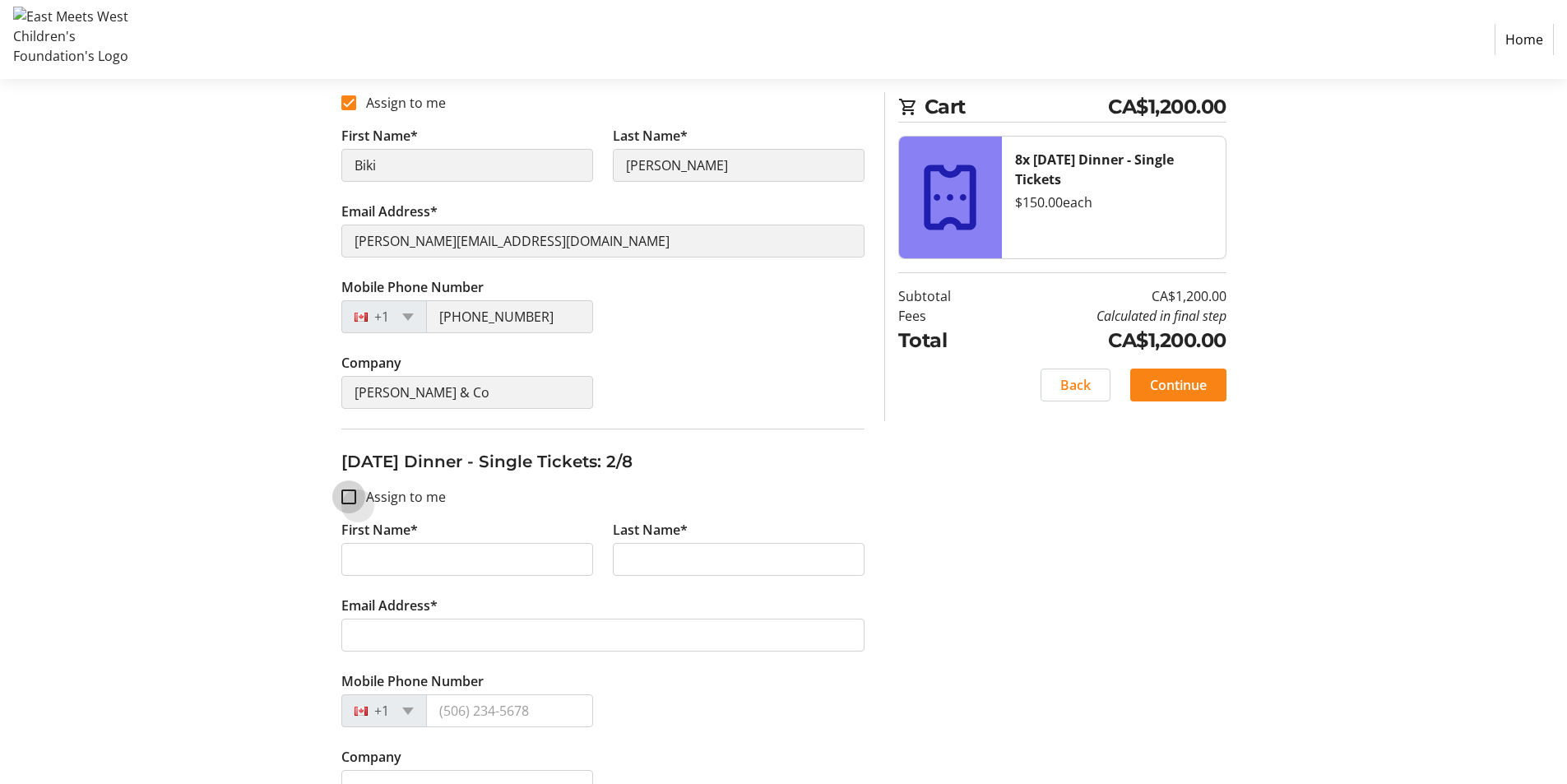
click at [347, 498] on input "Assign to me" at bounding box center [349, 497] width 15 height 15
checkbox input "true"
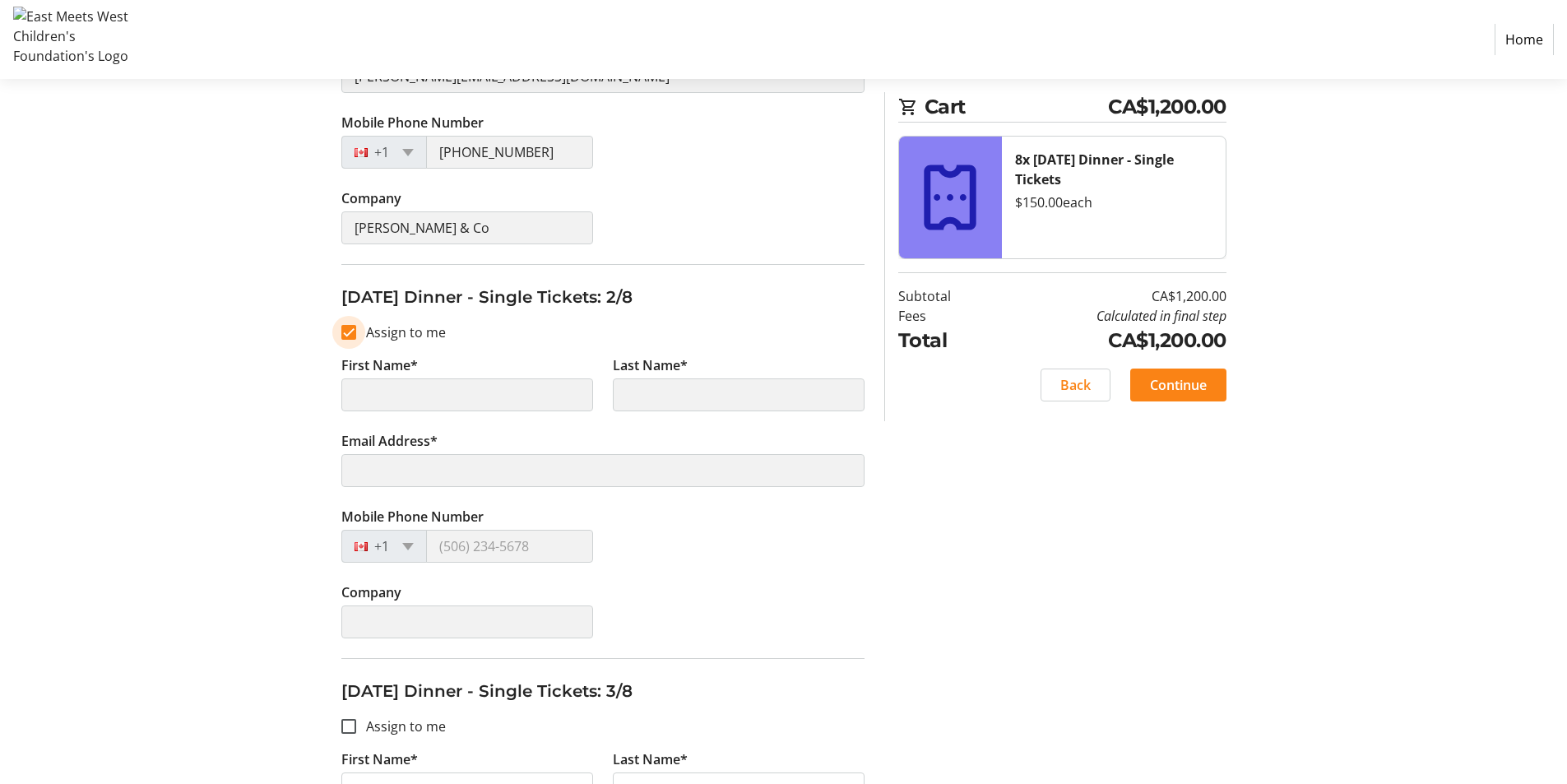
type input "Biki"
type input "Kochhar"
type input "christina@kochharandco.ca"
type input "(778) 478-0344"
type input "Kochhar & Co"
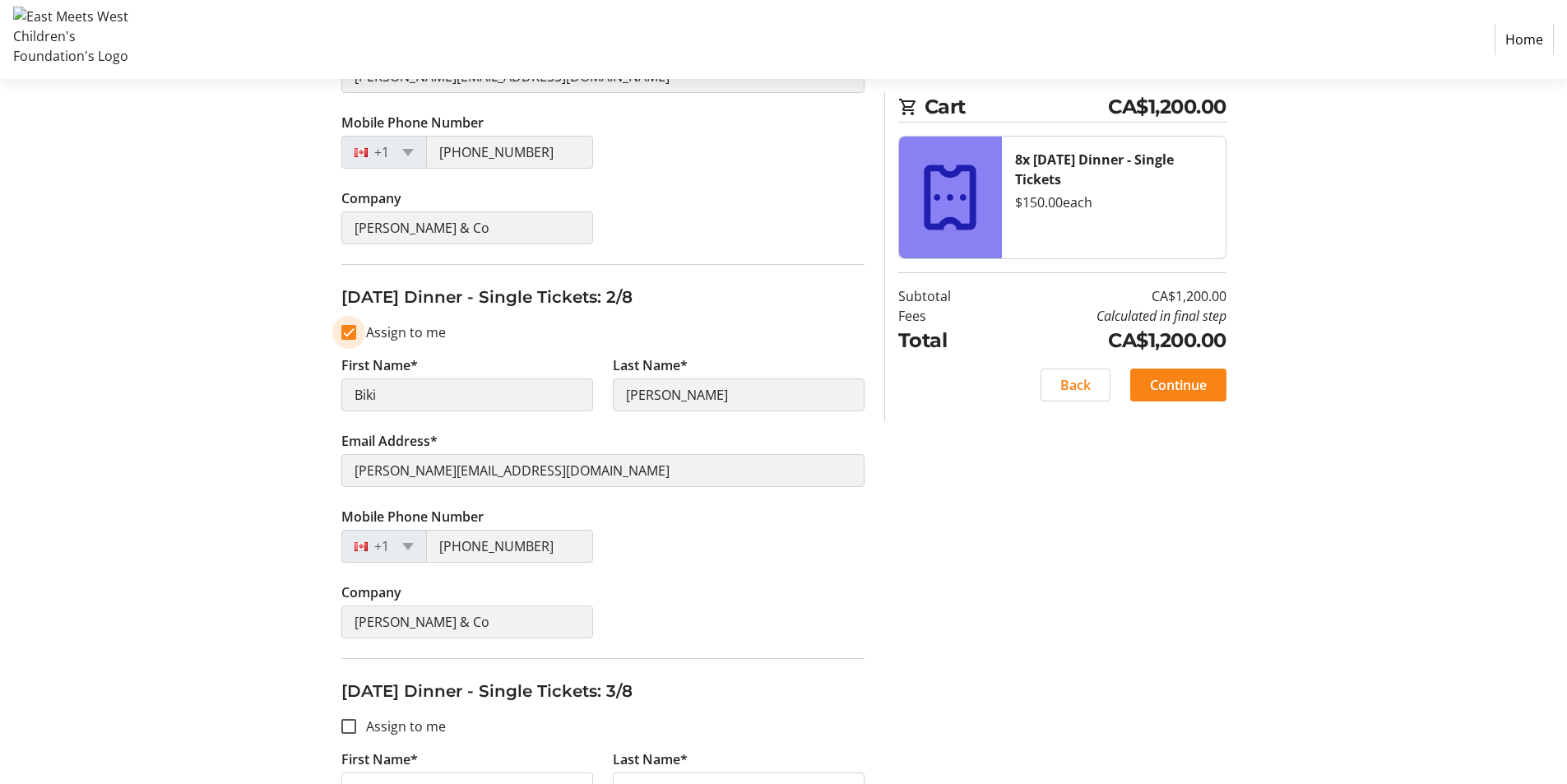
scroll to position [576, 0]
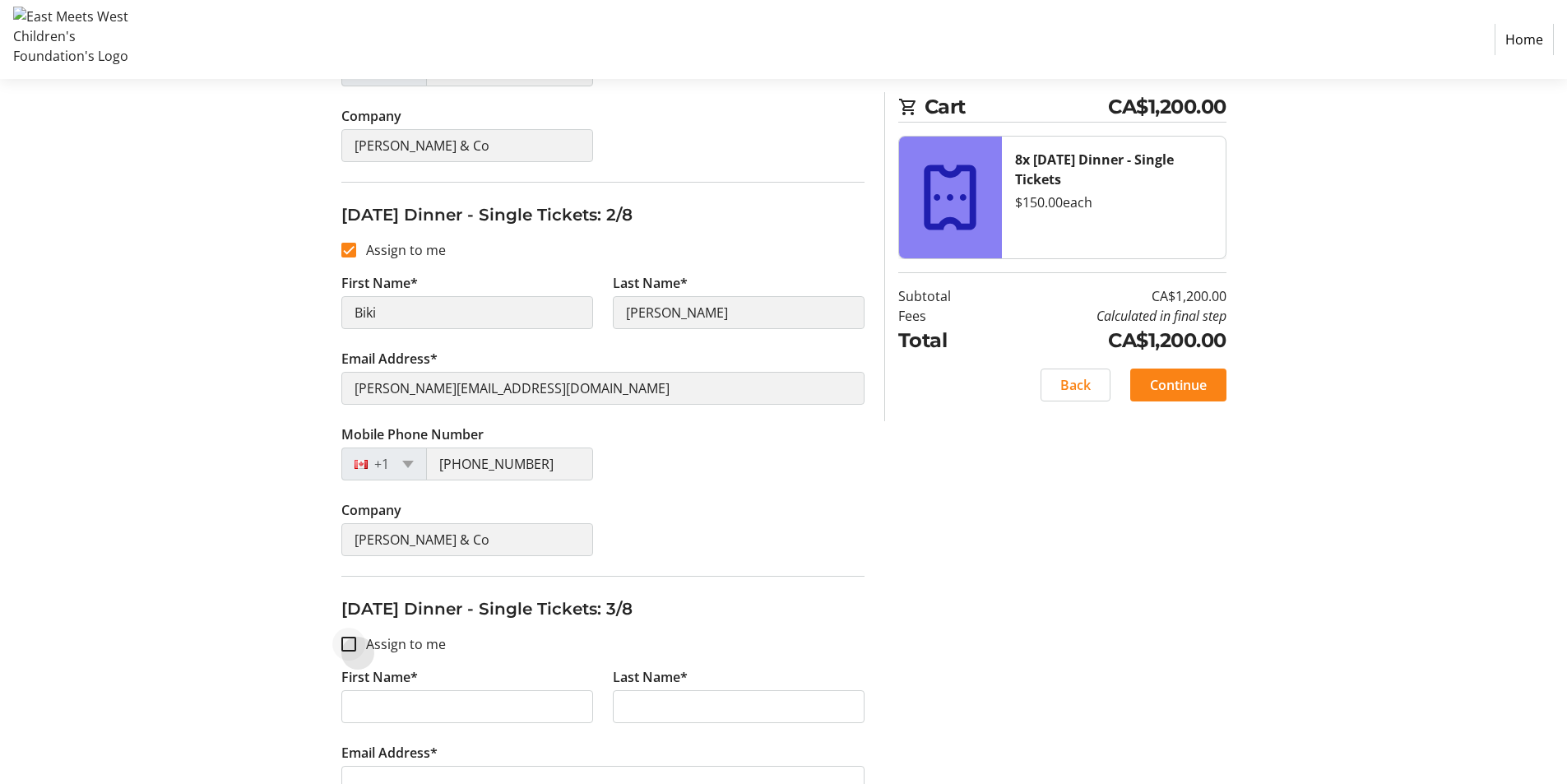
click at [352, 628] on div at bounding box center [349, 644] width 39 height 39
checkbox input "true"
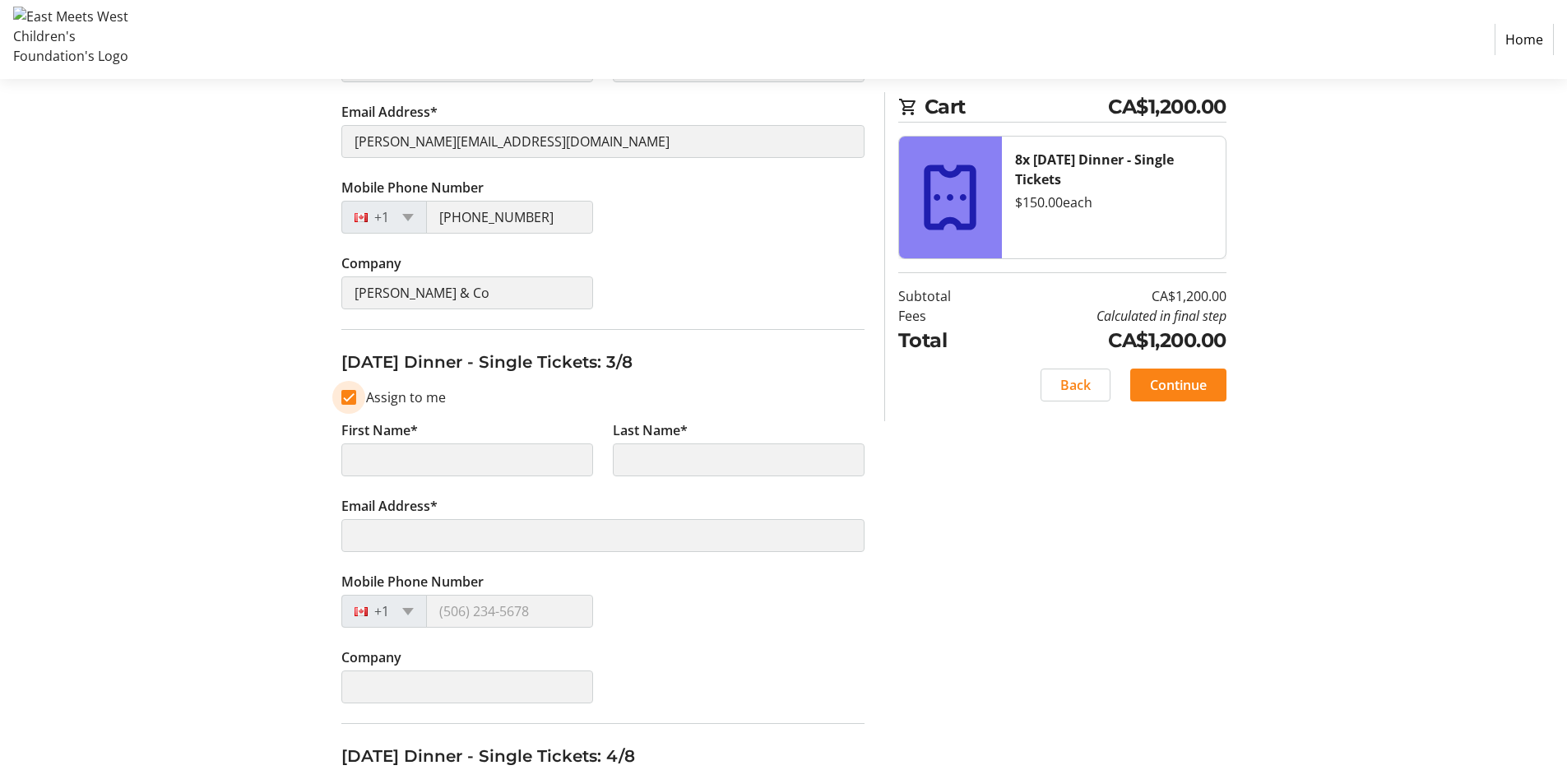
type input "Biki"
type input "Kochhar"
type input "christina@kochharandco.ca"
type input "(778) 478-0344"
type input "Kochhar & Co"
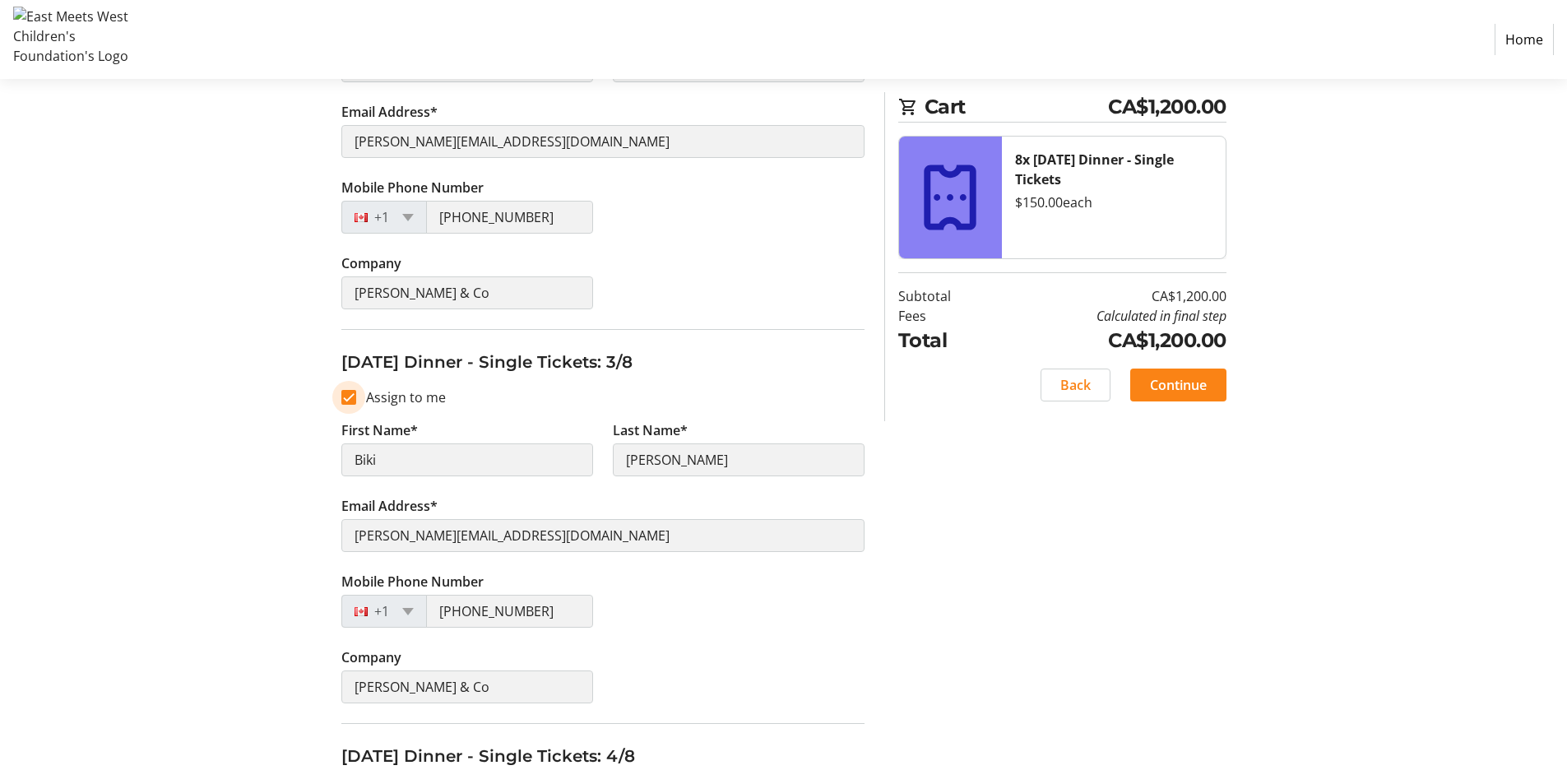
scroll to position [1069, 0]
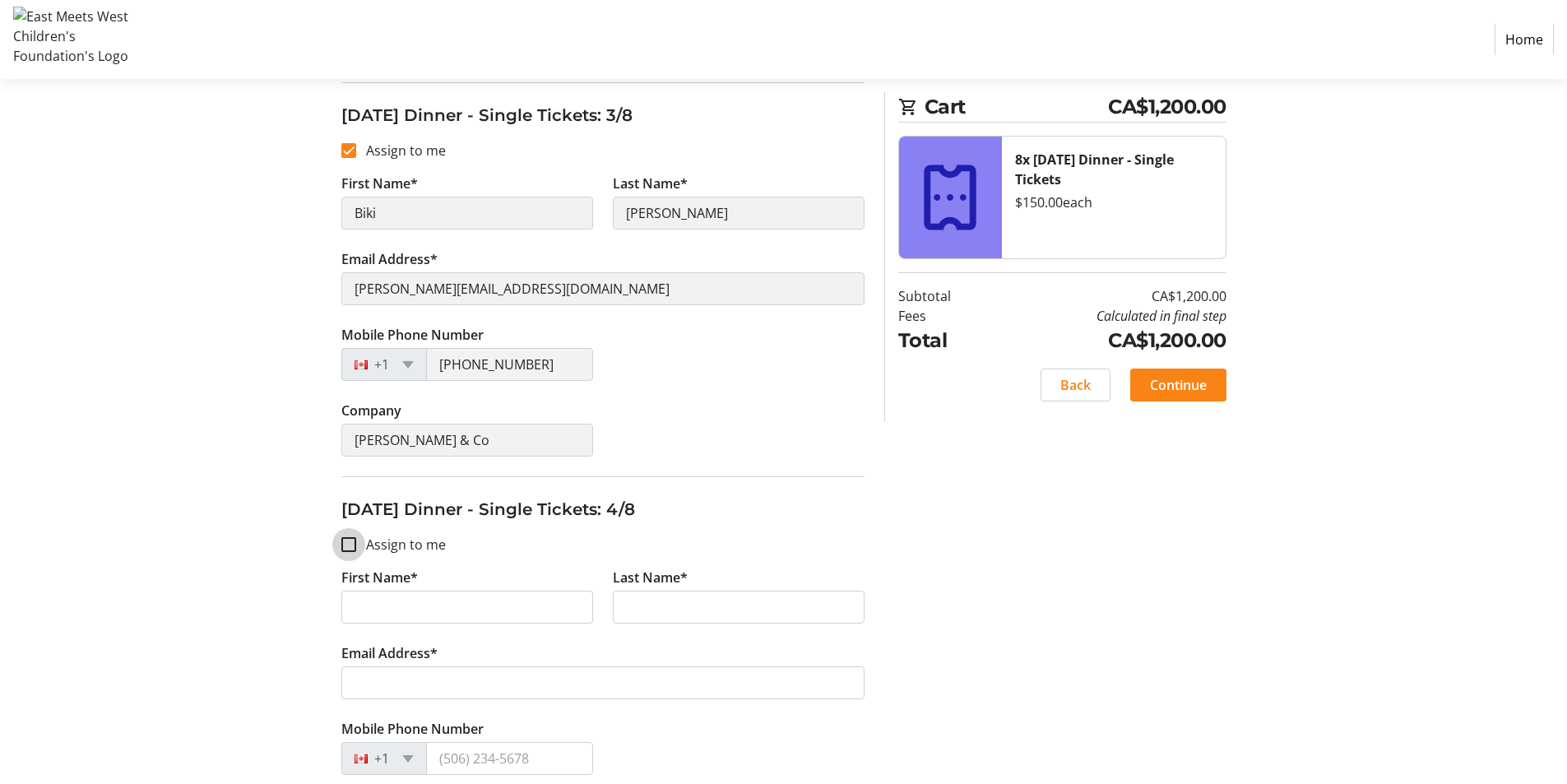
click at [353, 546] on input "Assign to me" at bounding box center [349, 545] width 15 height 15
checkbox input "true"
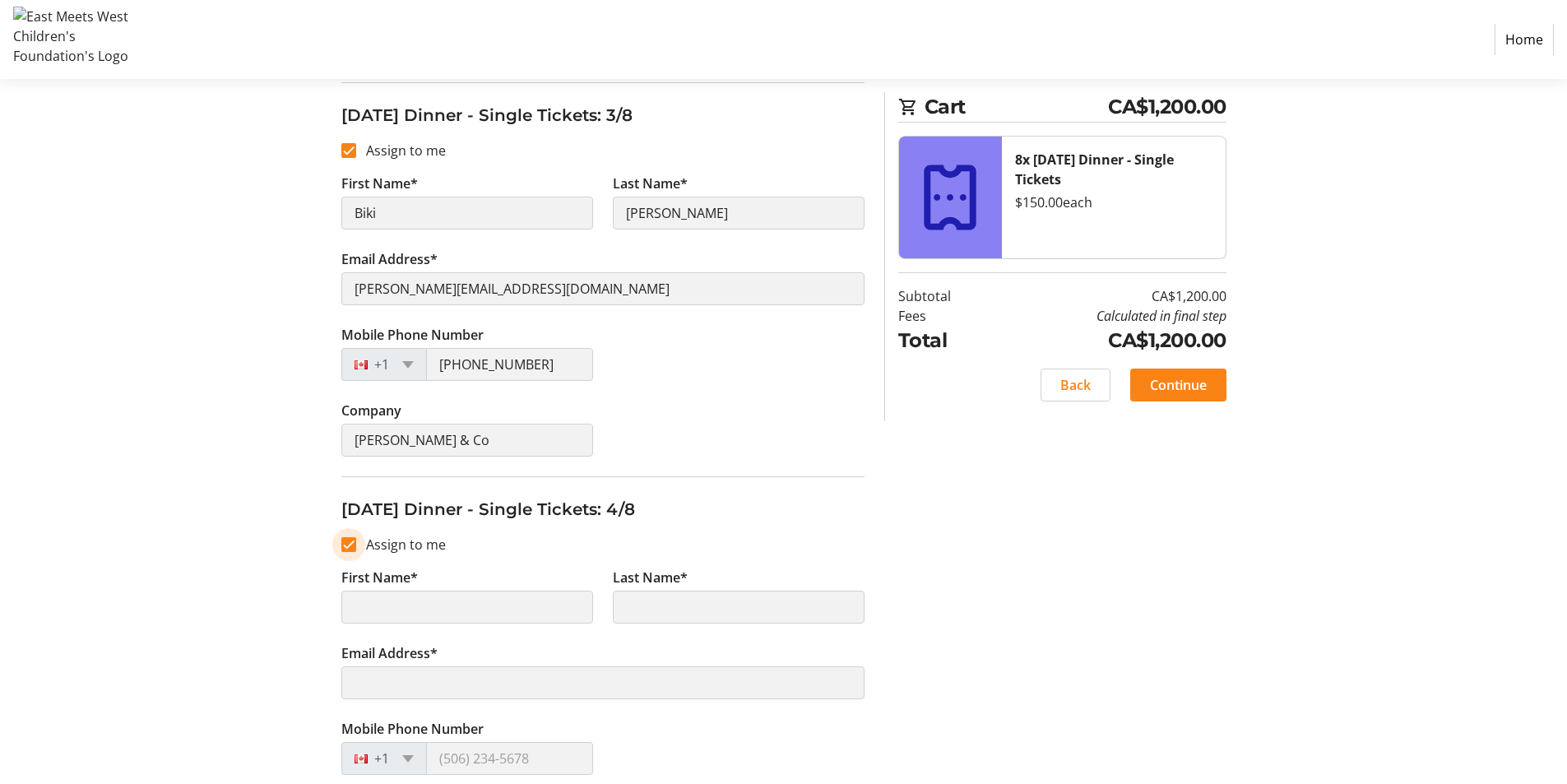
scroll to position [1398, 0]
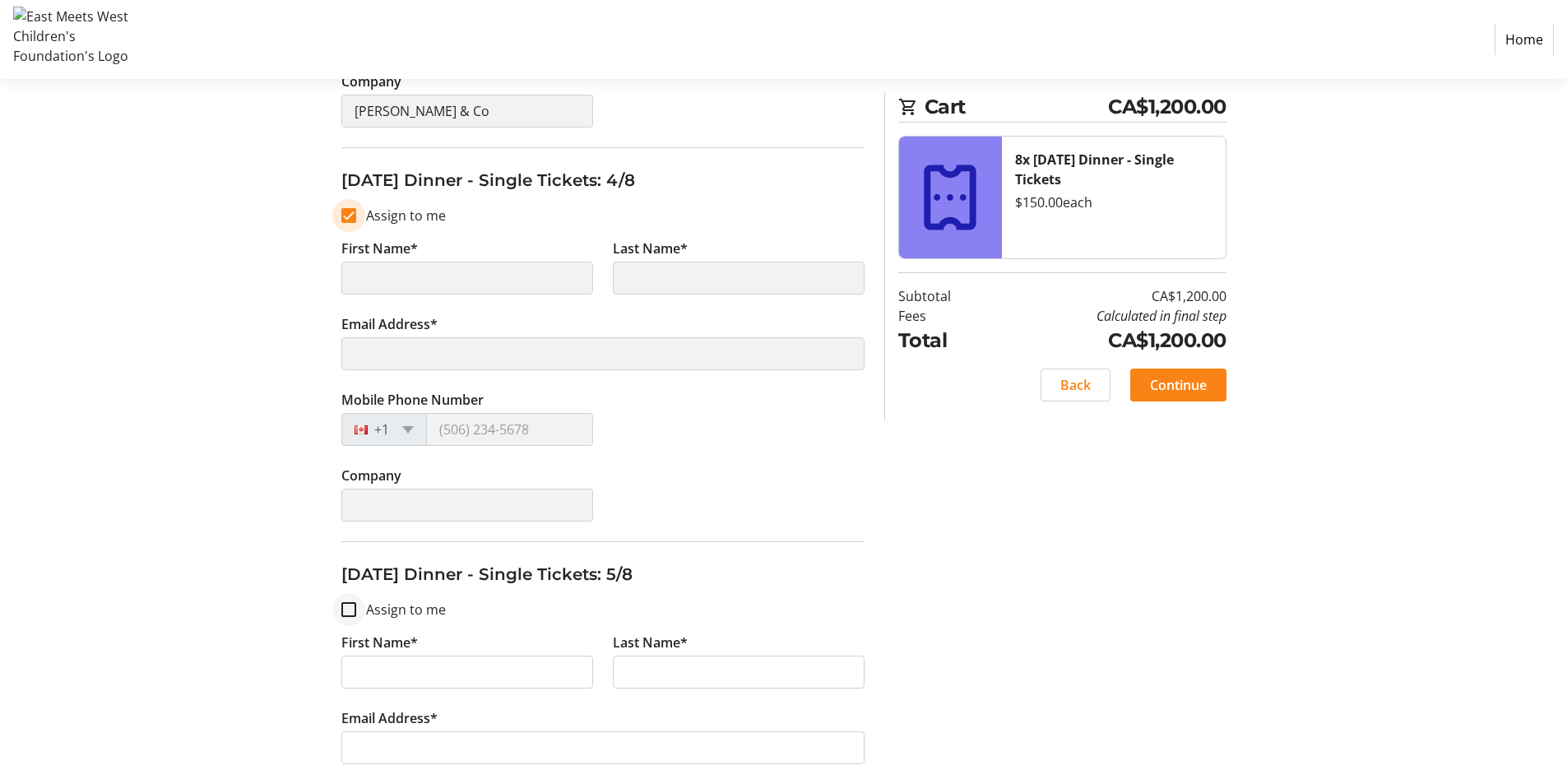
type input "Biki"
type input "Kochhar"
type input "christina@kochharandco.ca"
type input "(778) 478-0344"
type input "Kochhar & Co"
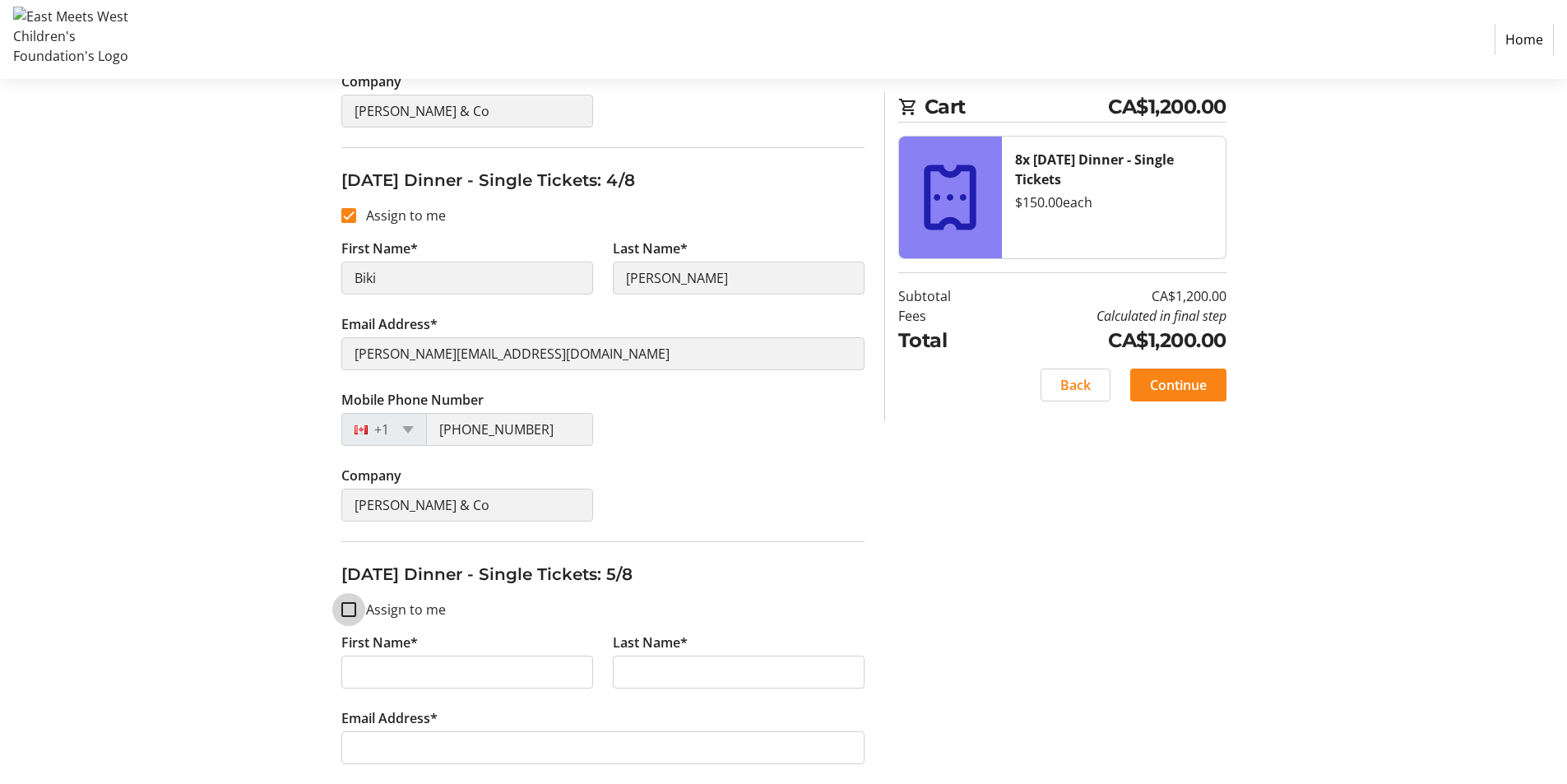
click at [355, 607] on input "Assign to me" at bounding box center [349, 609] width 15 height 15
checkbox input "true"
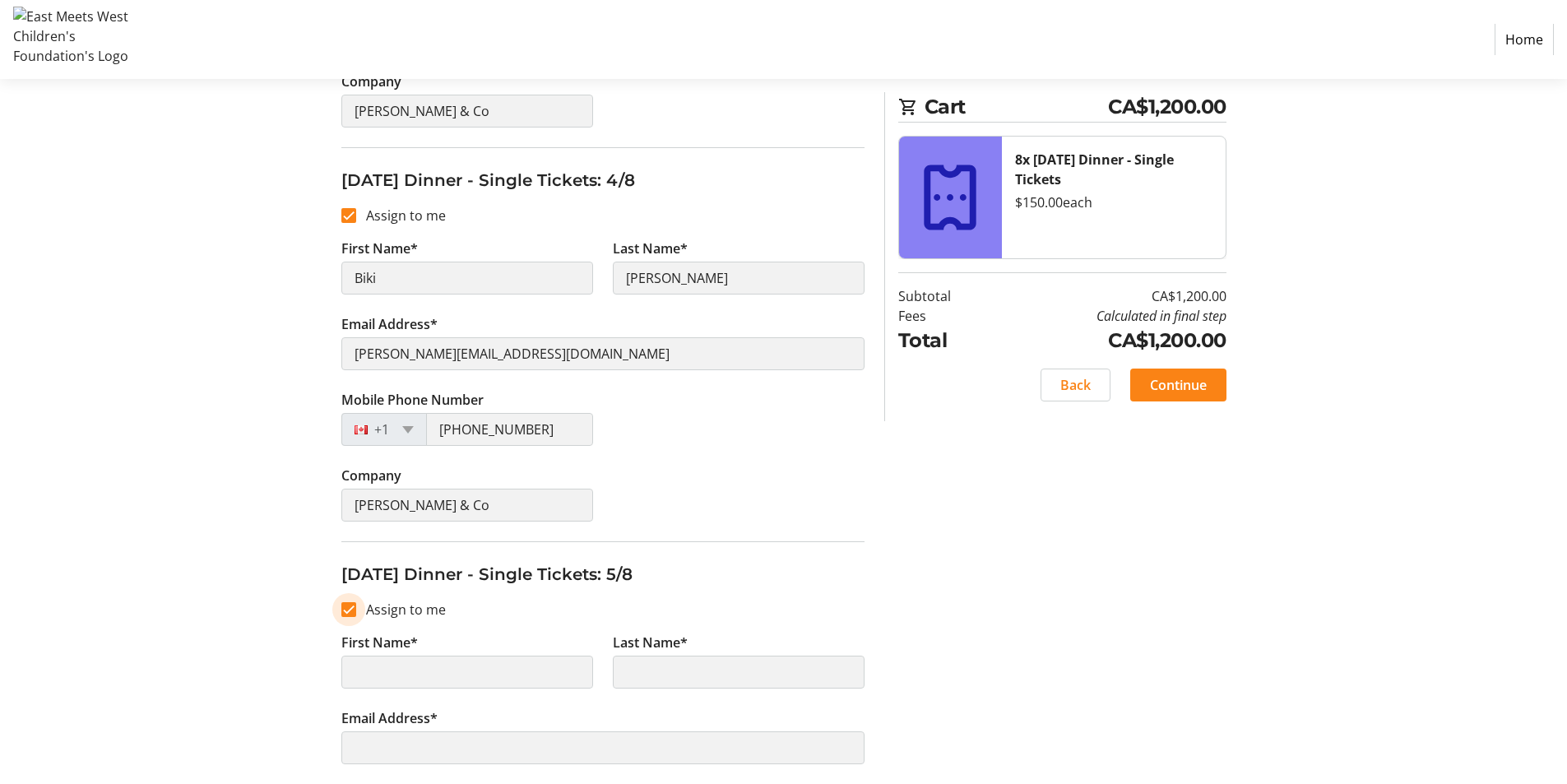
scroll to position [1645, 0]
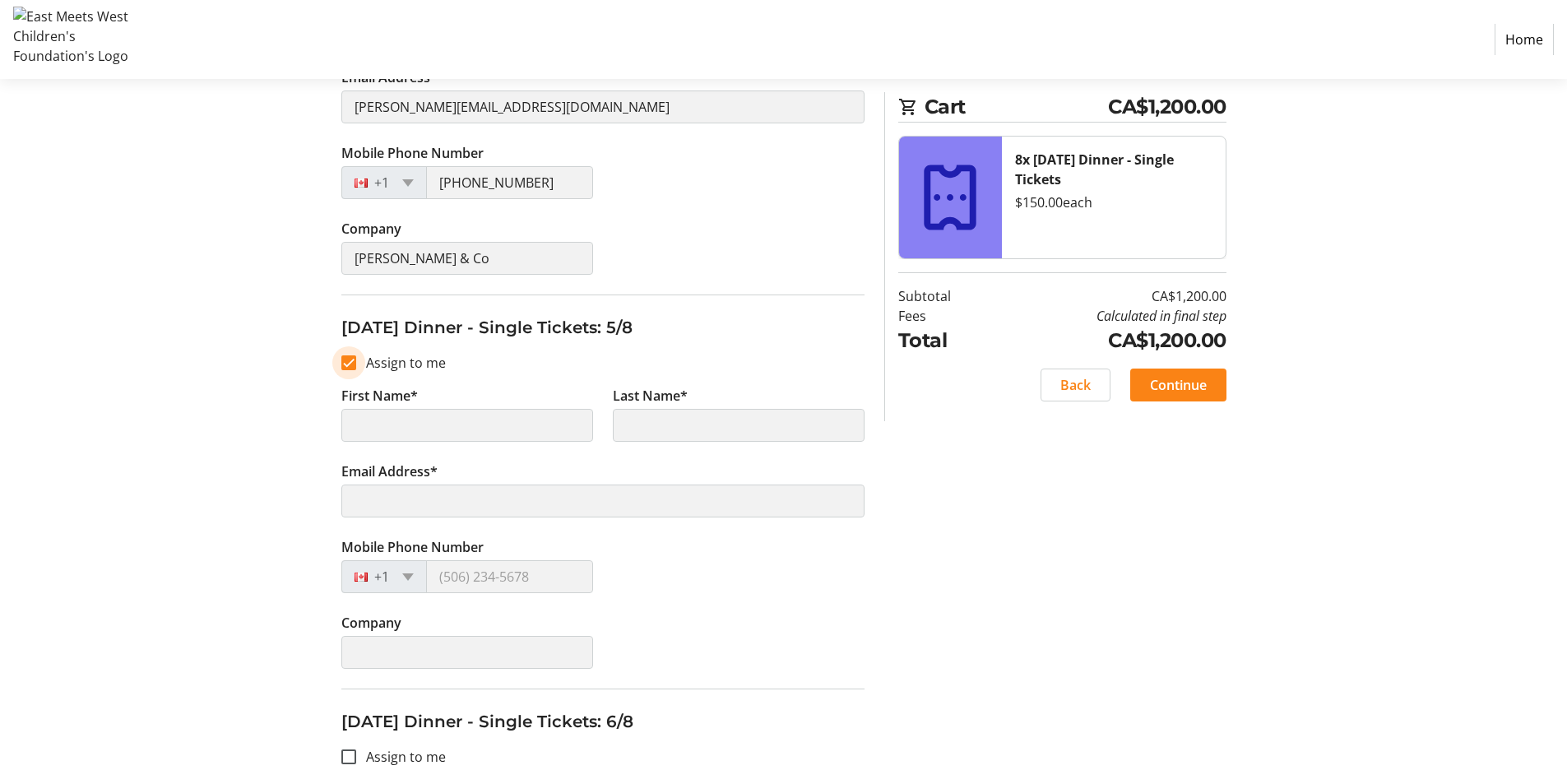
type input "Biki"
type input "Kochhar"
type input "christina@kochharandco.ca"
type input "(778) 478-0344"
type input "Kochhar & Co"
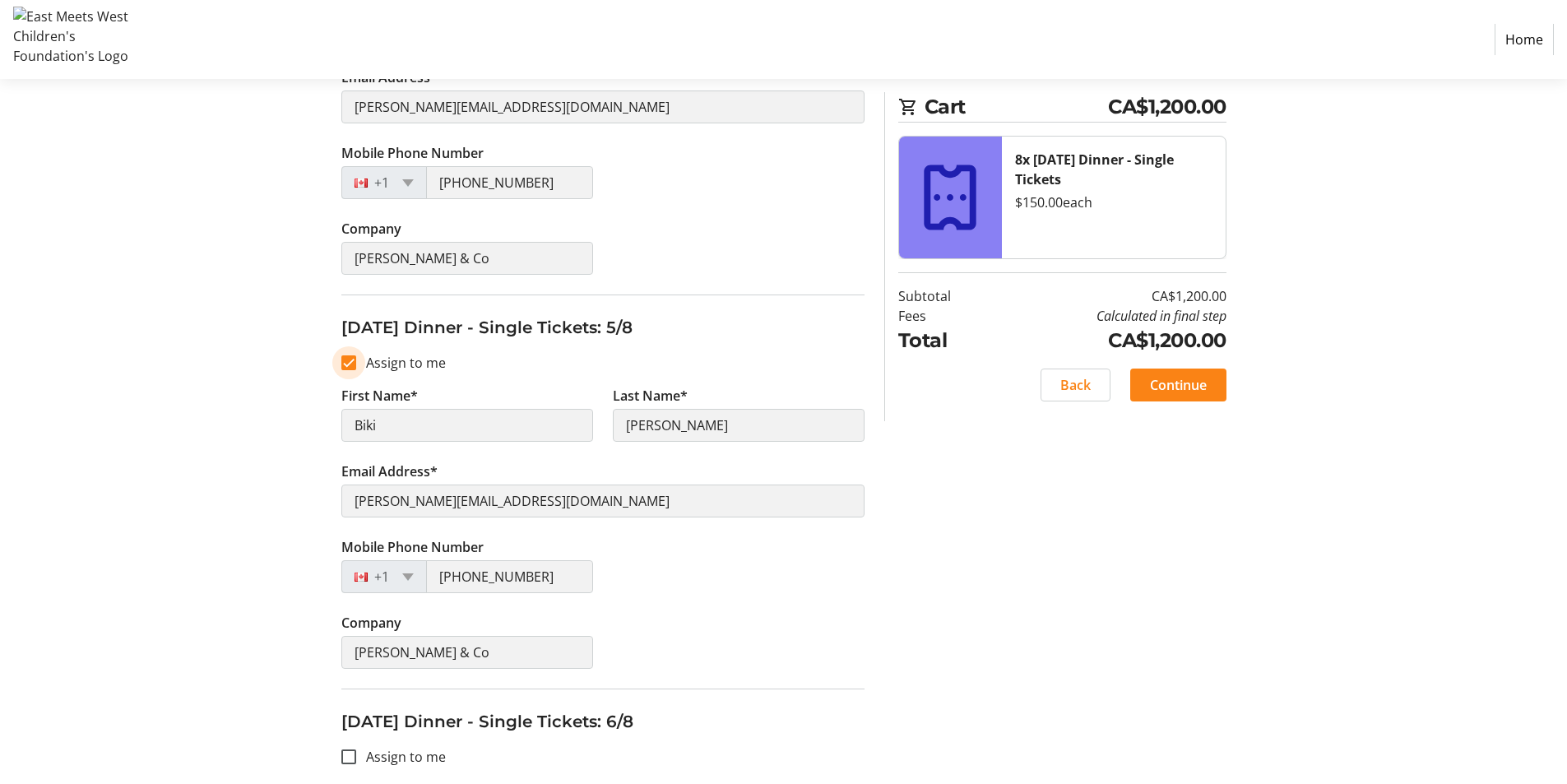
scroll to position [1809, 0]
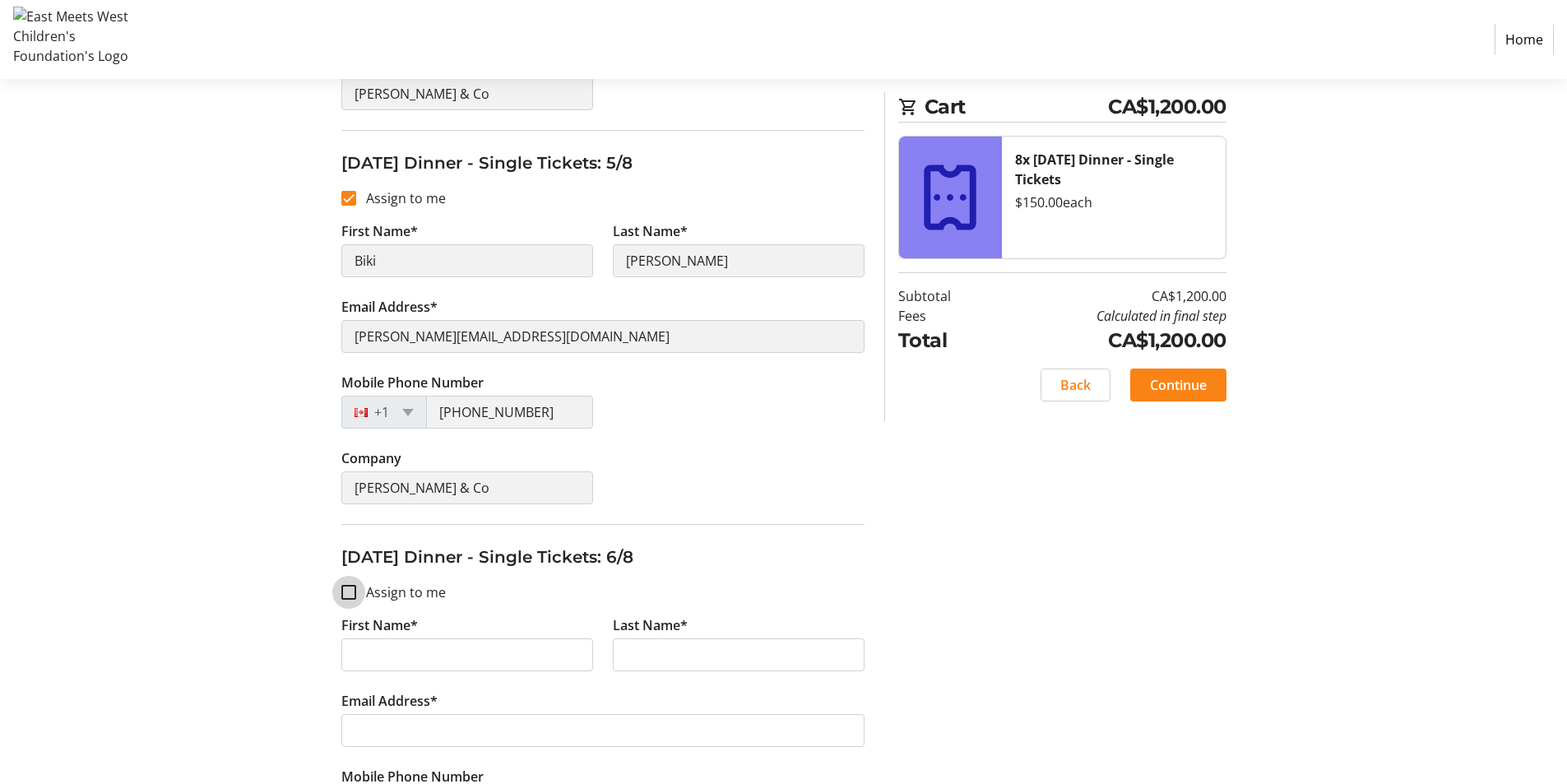
click at [355, 592] on input "Assign to me" at bounding box center [349, 592] width 15 height 15
checkbox input "true"
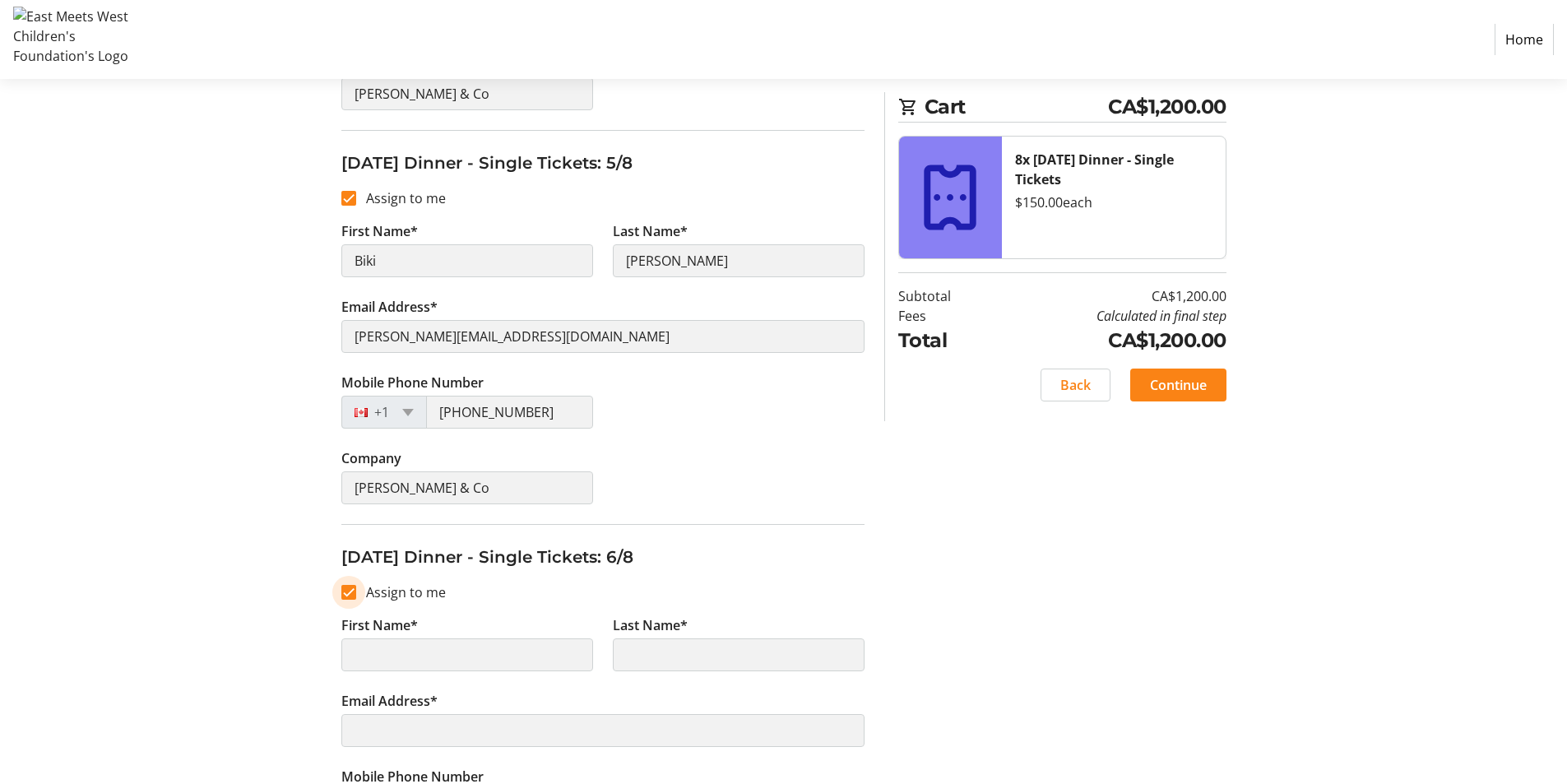
scroll to position [2056, 0]
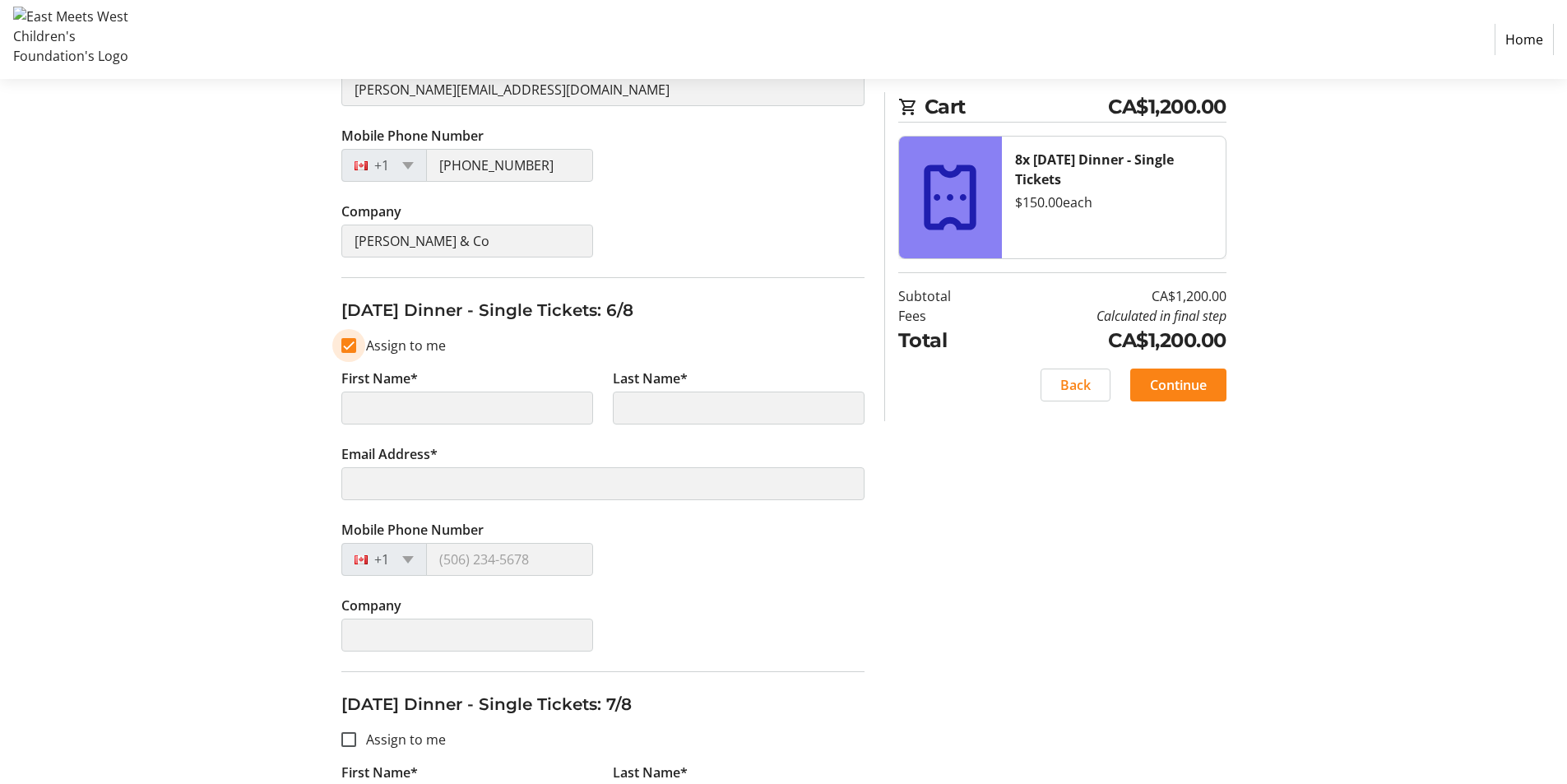
type input "Biki"
type input "Kochhar"
type input "christina@kochharandco.ca"
type input "(778) 478-0344"
type input "Kochhar & Co"
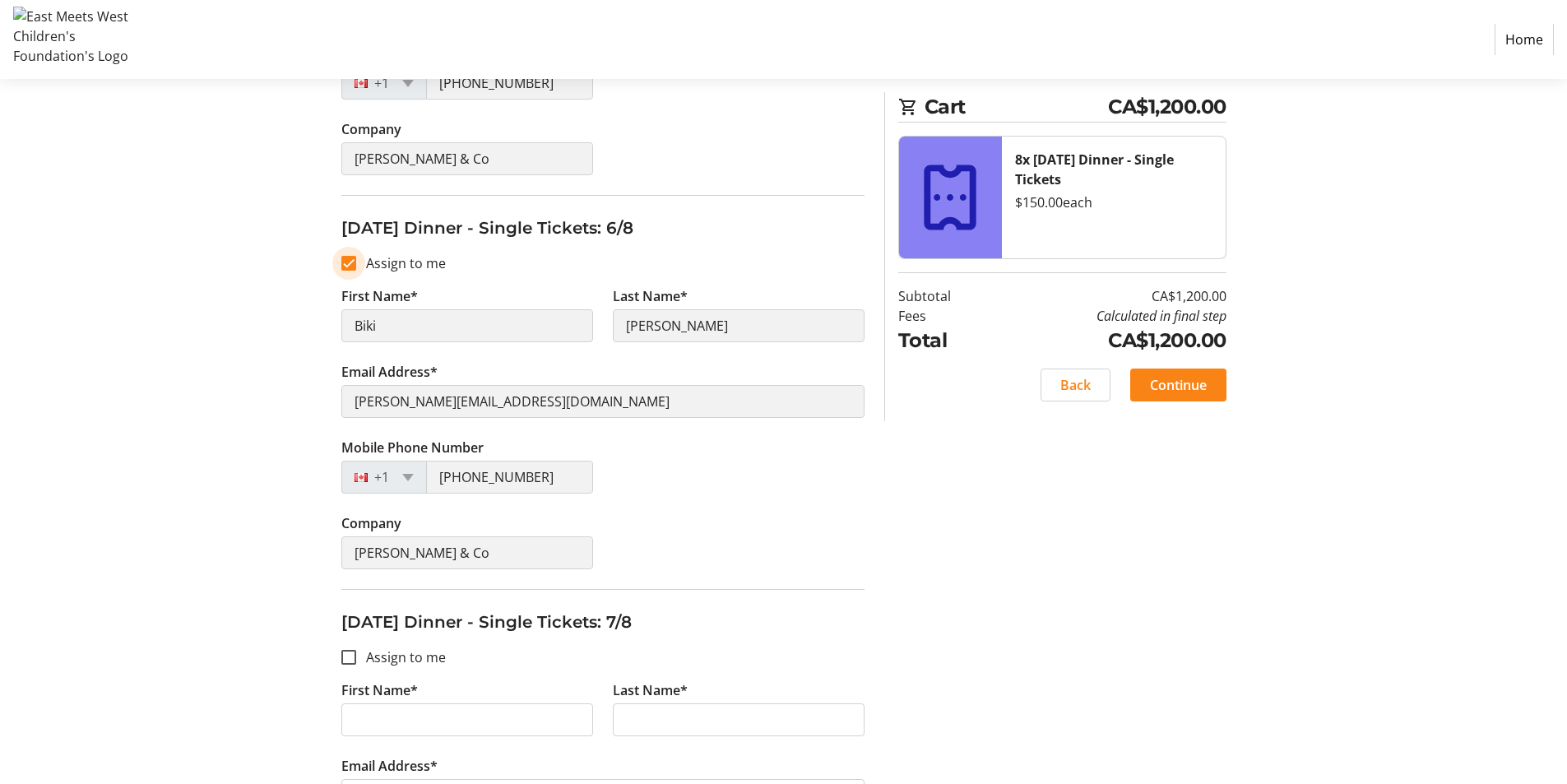
scroll to position [2302, 0]
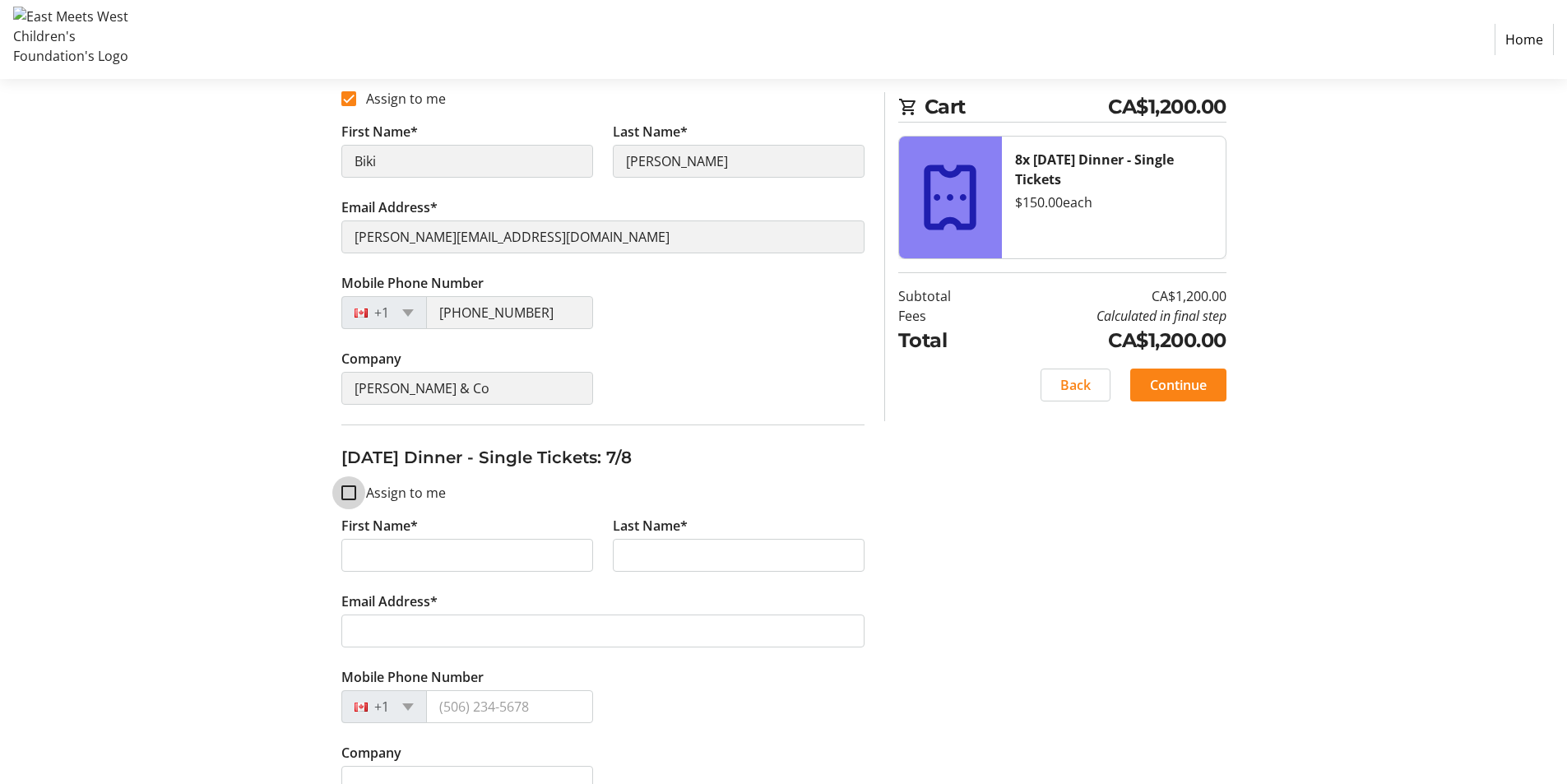
click at [352, 498] on input "Assign to me" at bounding box center [349, 493] width 15 height 15
checkbox input "true"
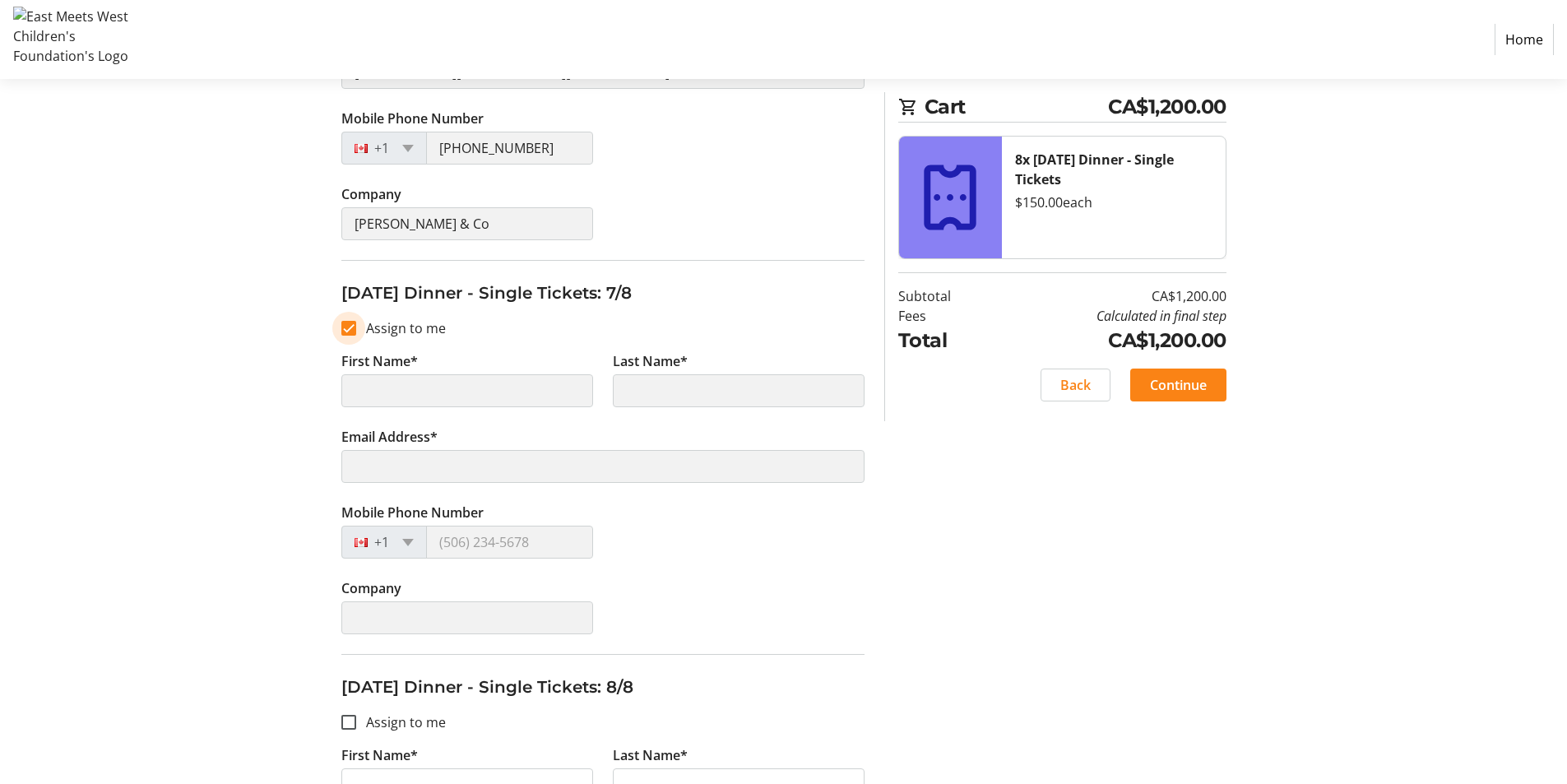
scroll to position [2549, 0]
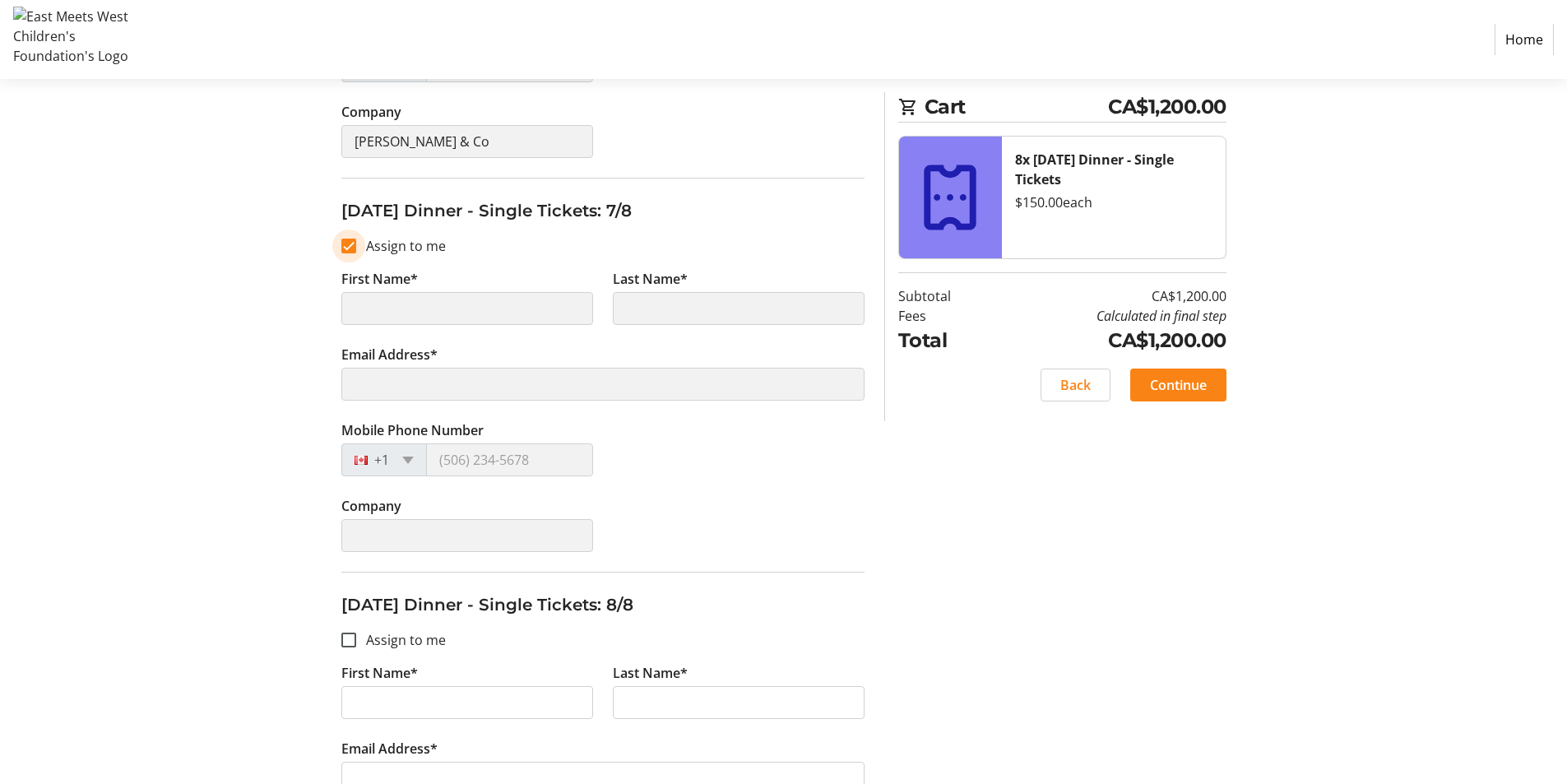
type input "Biki"
type input "Kochhar"
type input "christina@kochharandco.ca"
type input "(778) 478-0344"
type input "Kochhar & Co"
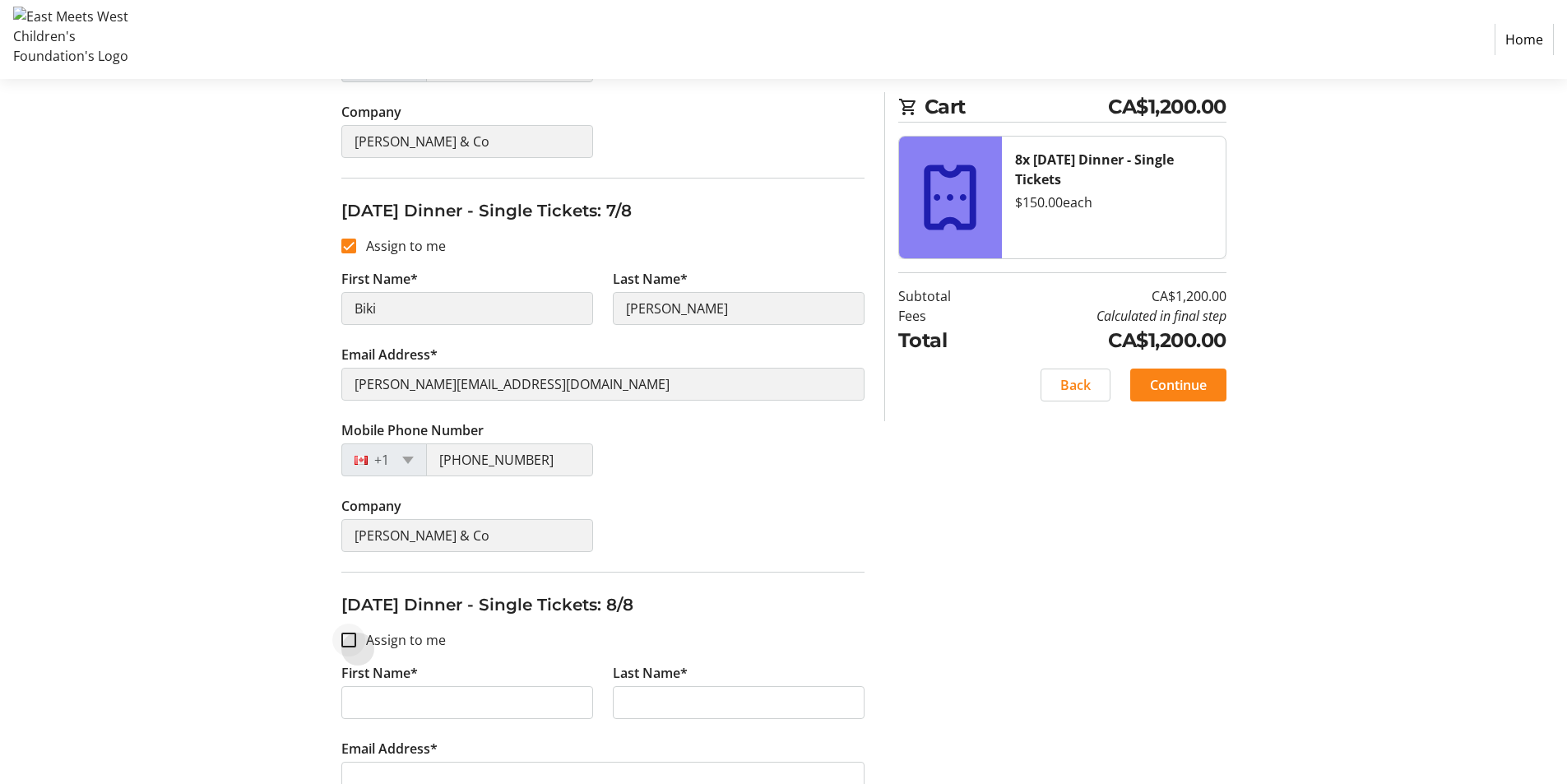
click at [345, 632] on div at bounding box center [349, 639] width 39 height 39
checkbox input "true"
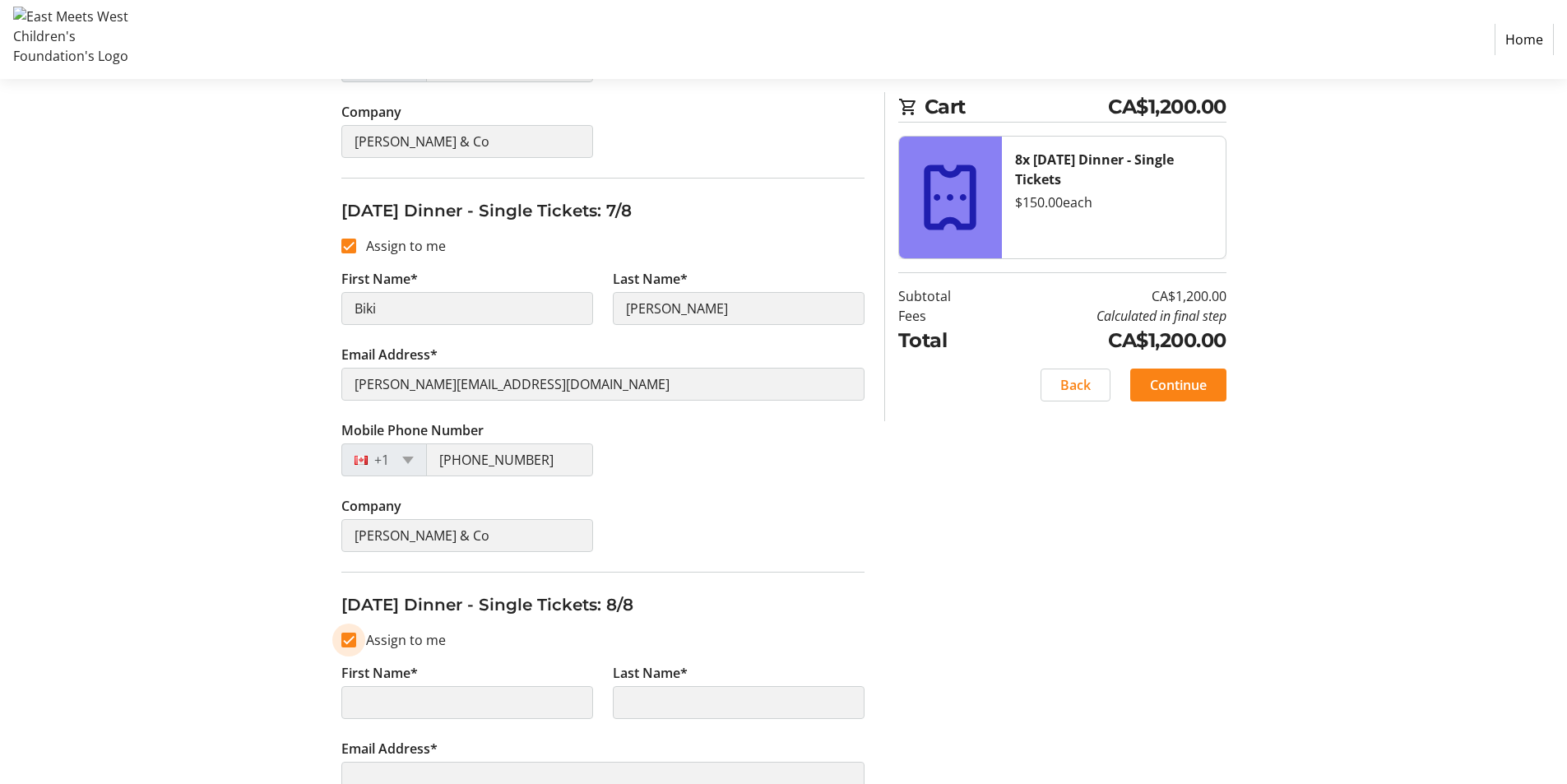
scroll to position [2731, 0]
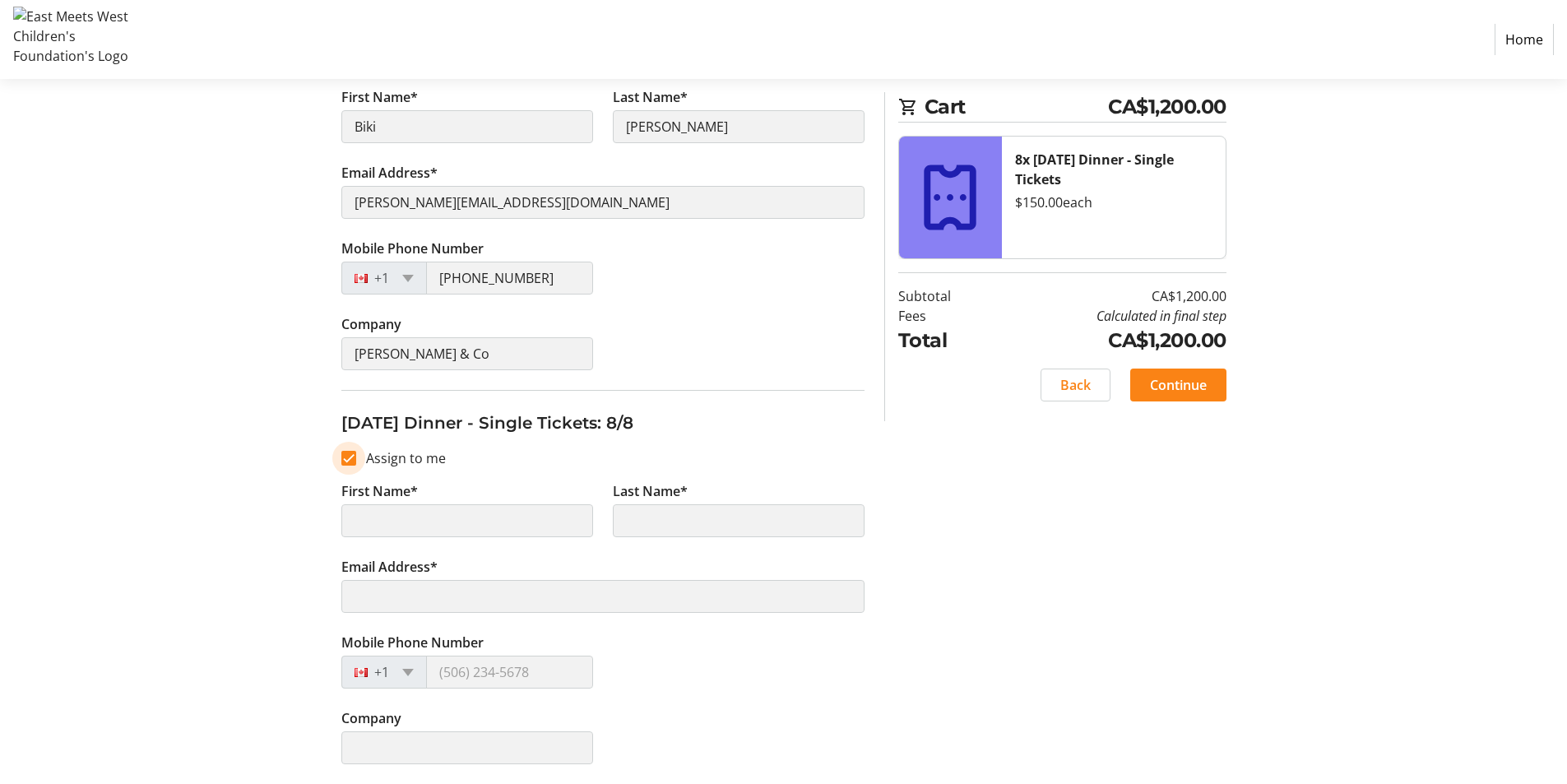
type input "Biki"
type input "Kochhar"
type input "christina@kochharandco.ca"
type input "(778) 478-0344"
type input "Kochhar & Co"
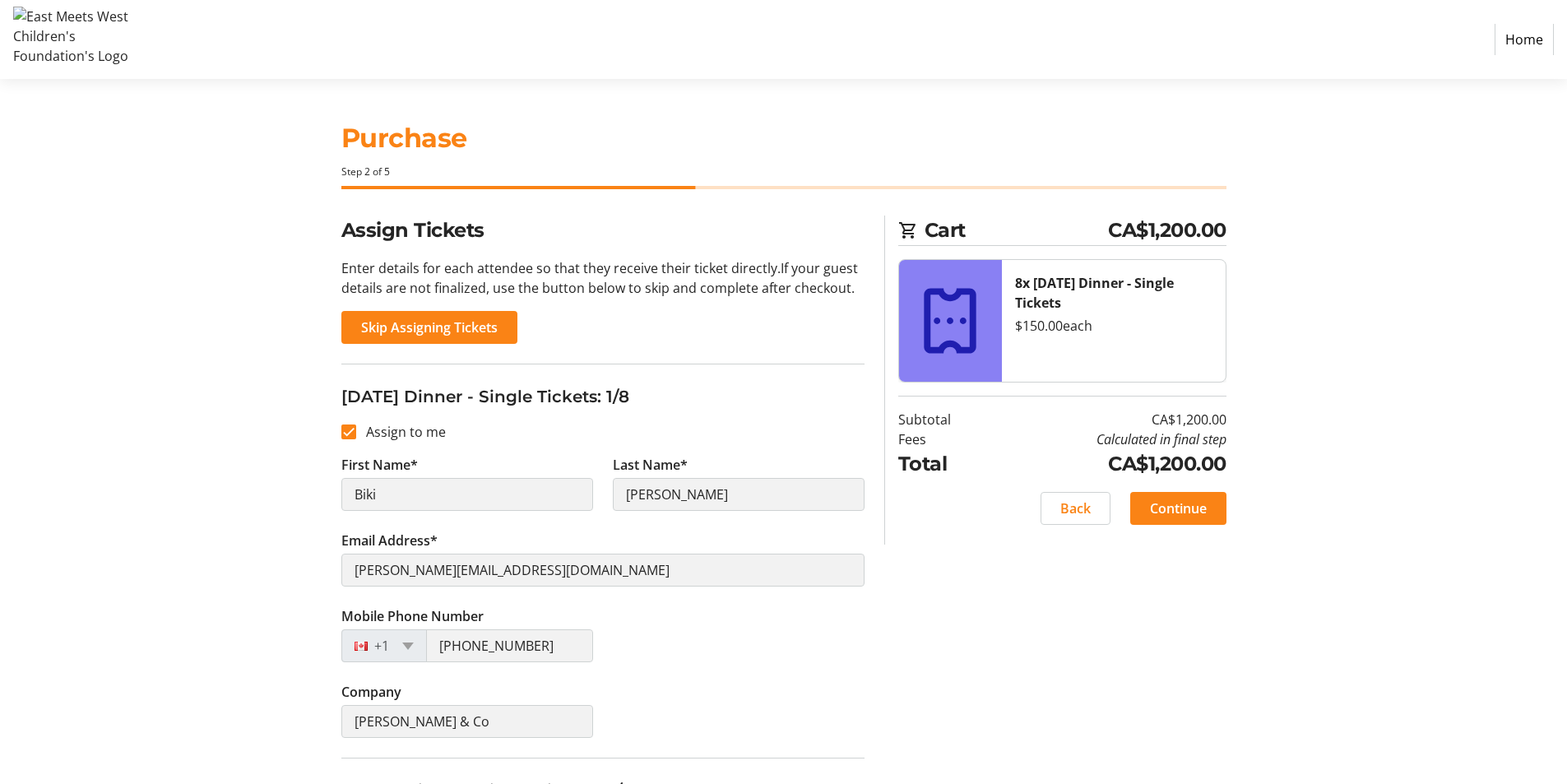
scroll to position [164, 0]
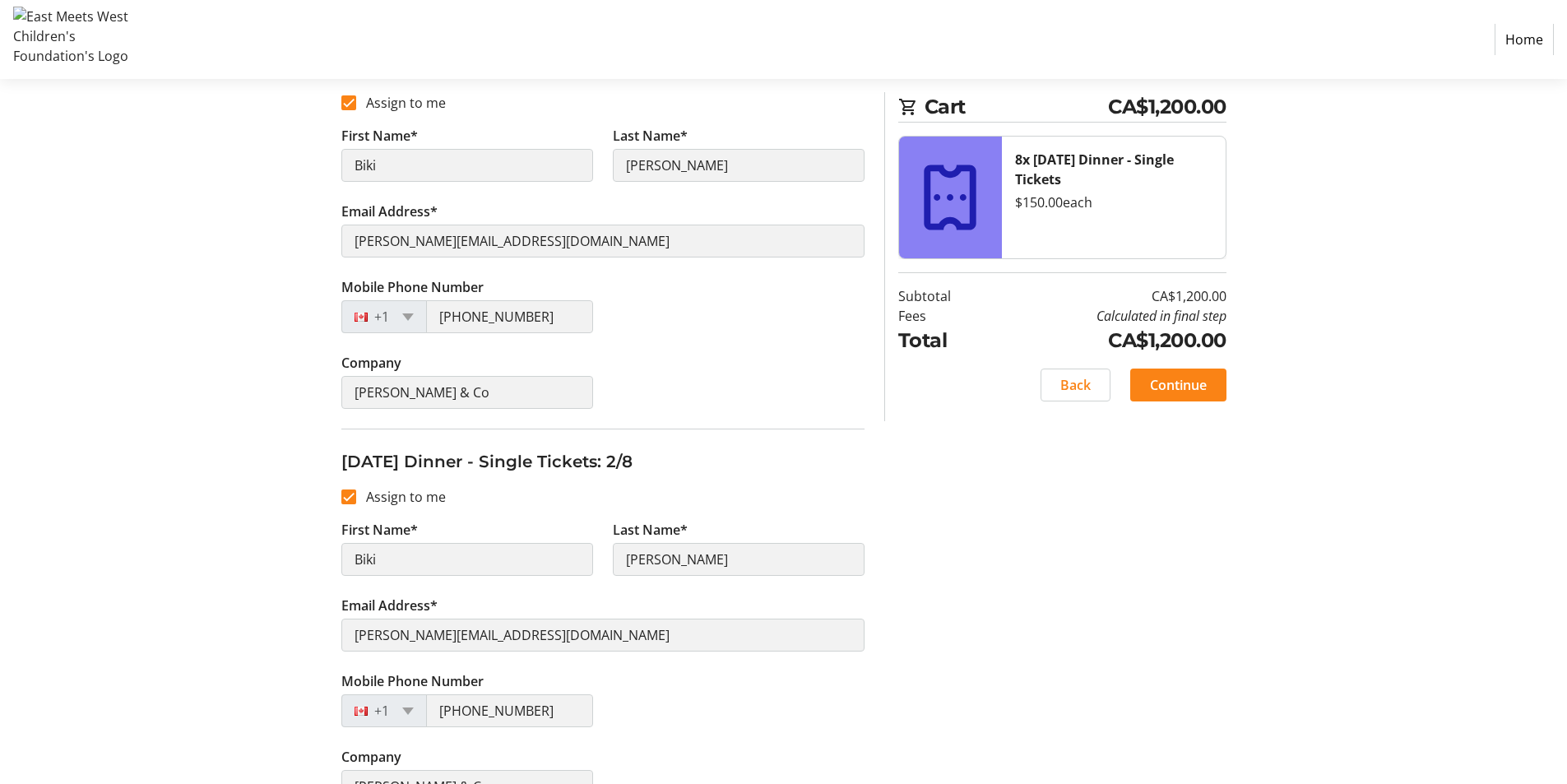
scroll to position [83, 0]
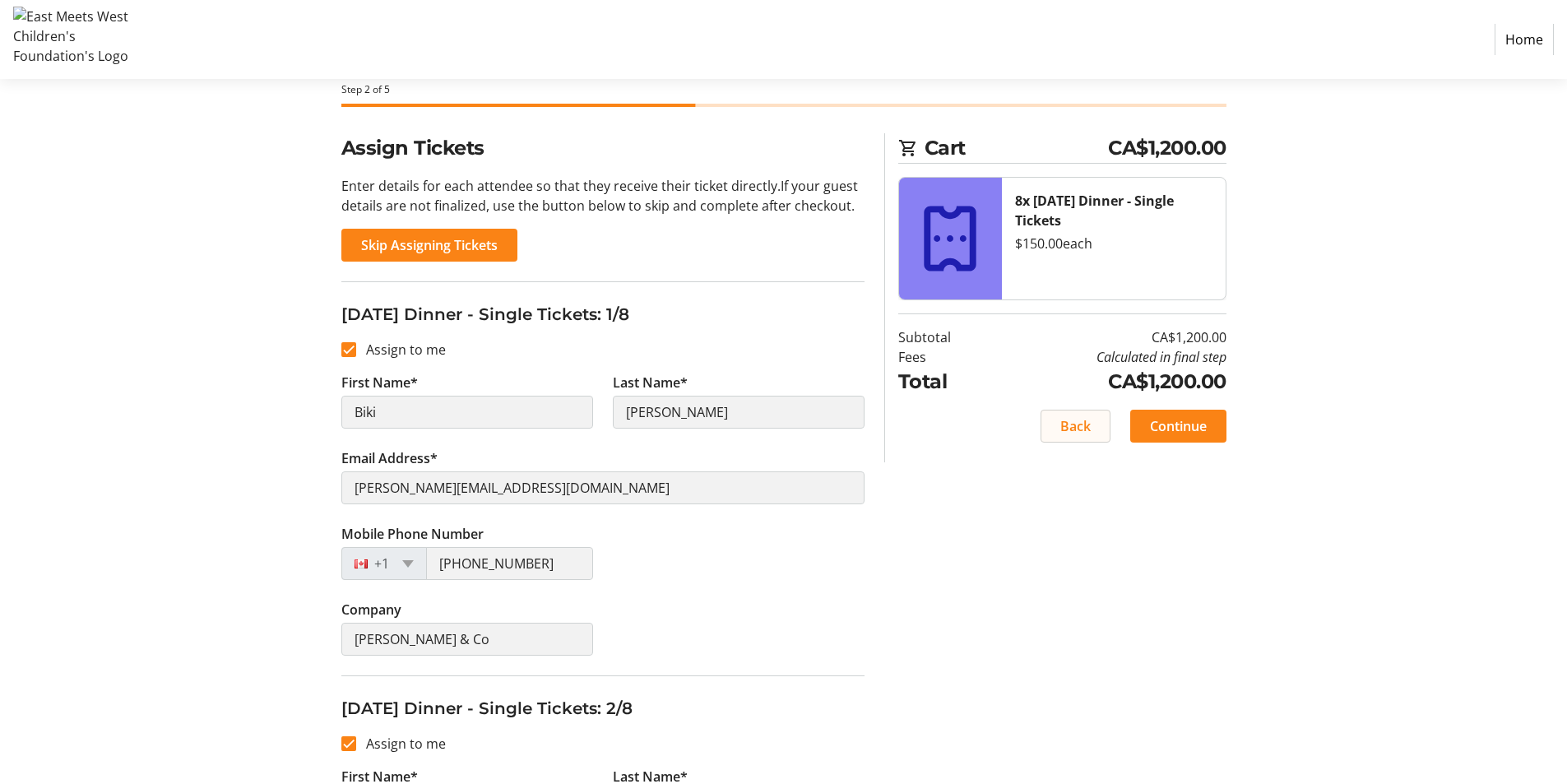
click at [1075, 427] on span "Back" at bounding box center [1076, 425] width 30 height 20
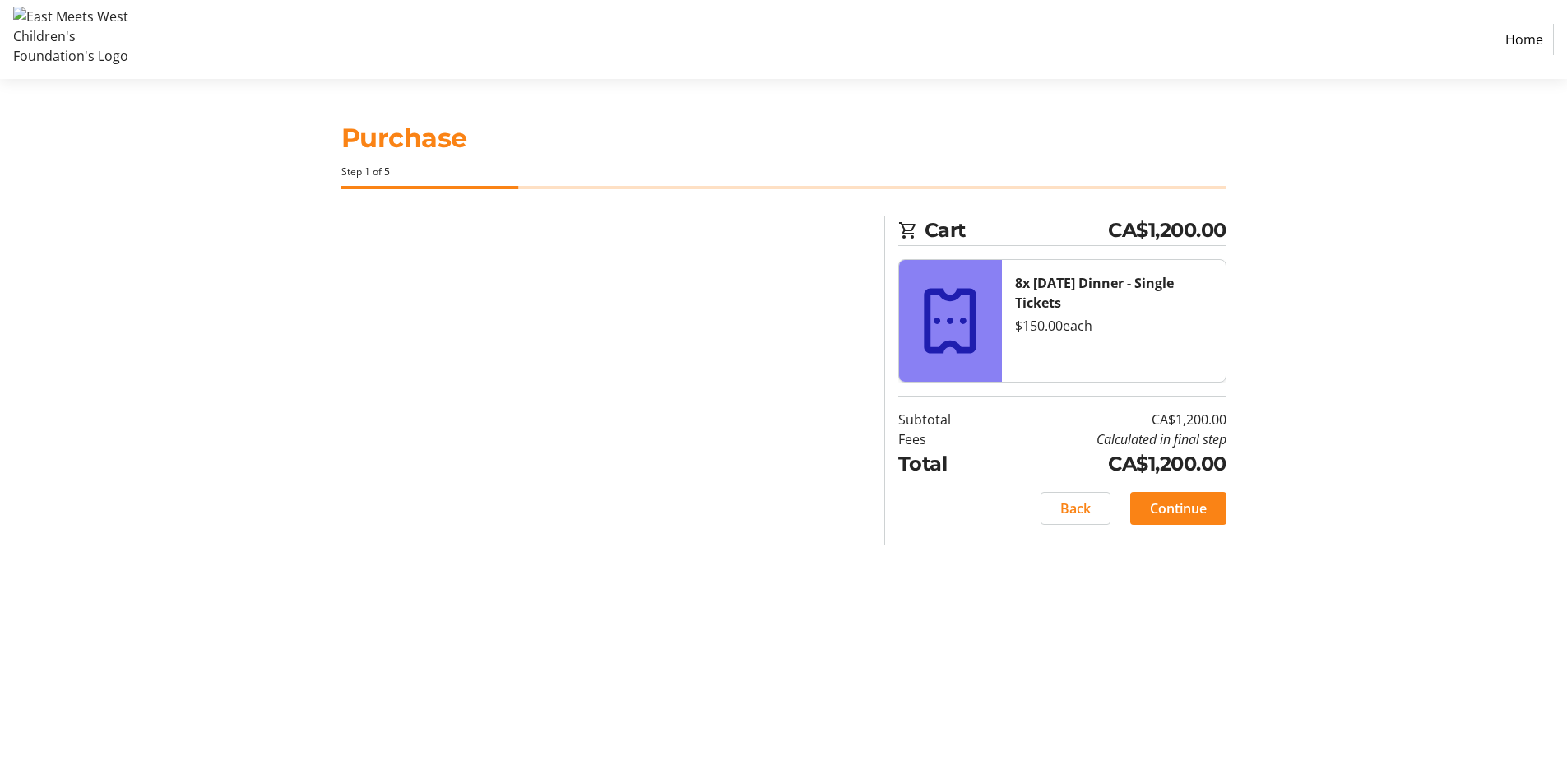
select select "BC"
select select "CA"
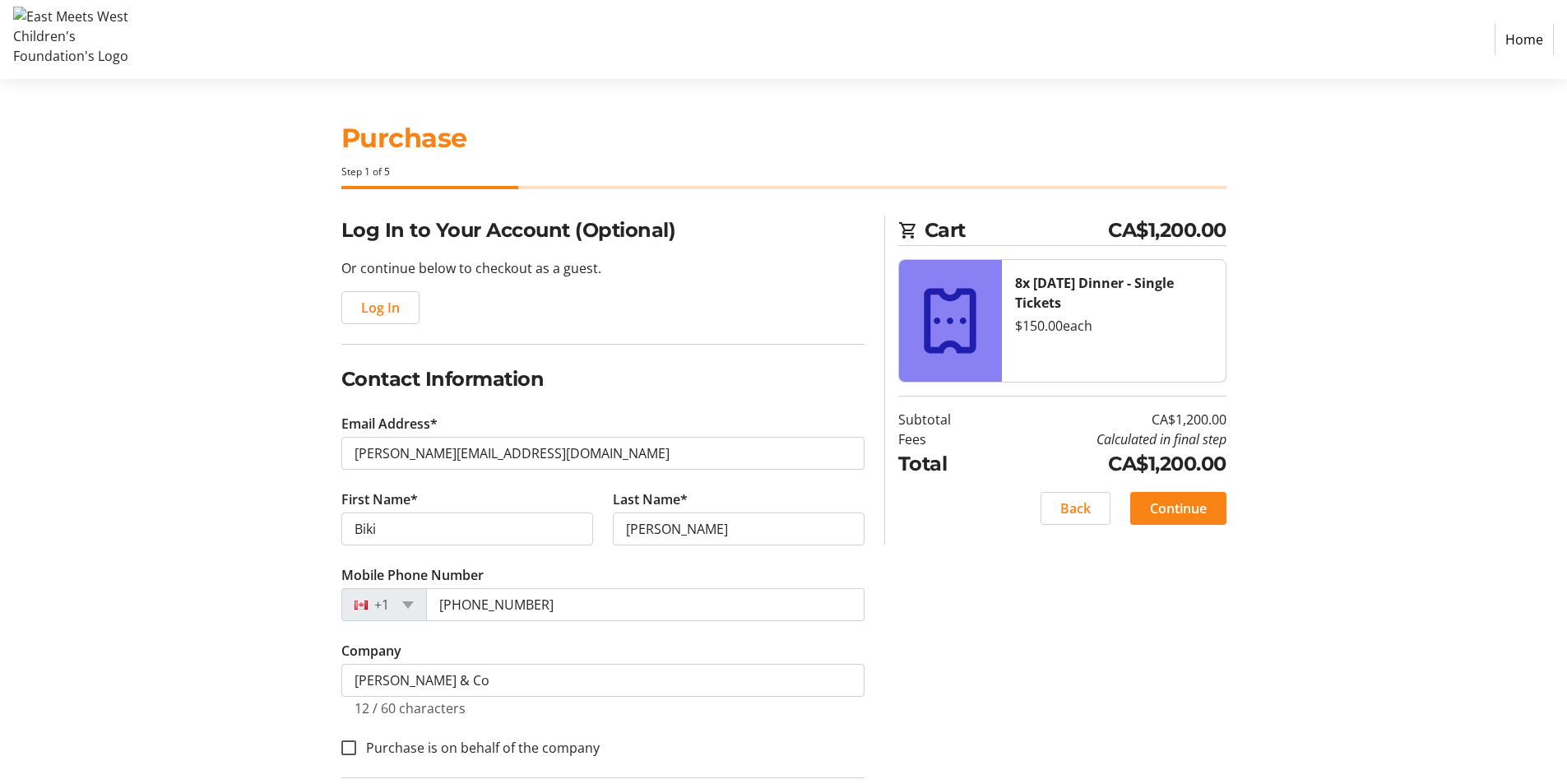
scroll to position [292, 0]
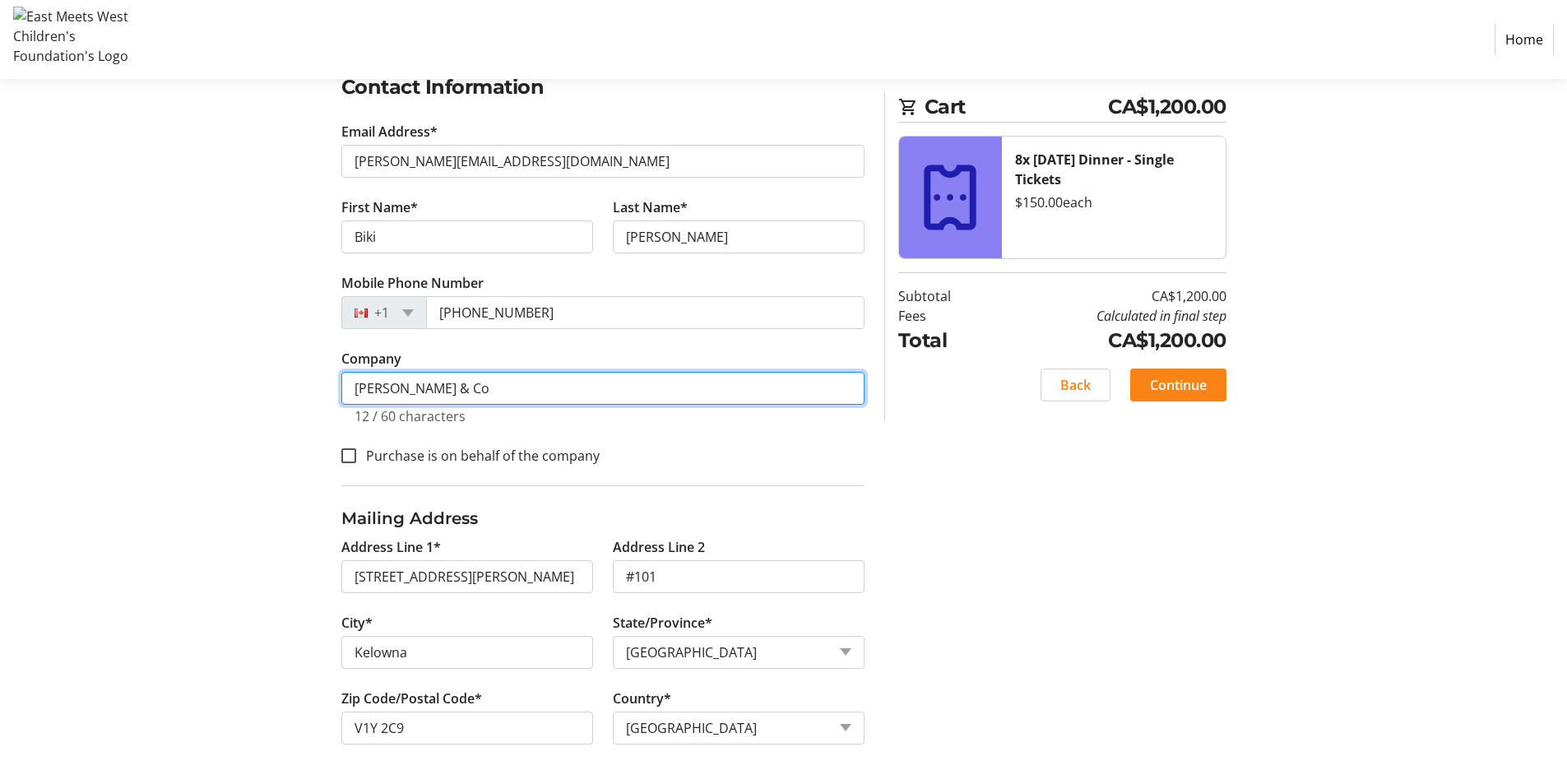
click at [473, 394] on input "Kochhar & Co" at bounding box center [602, 388] width 523 height 33
drag, startPoint x: 473, startPoint y: 390, endPoint x: 223, endPoint y: 390, distance: 250.0
click at [223, 390] on section "Purchase Step 1 of 5 Cart CA$1,200.00 8x Diwali Dinner - Single Tickets $150.00…" at bounding box center [784, 285] width 1567 height 997
paste input ". Chartered Professional Accountants"
type input "Kochhar & Co. Chartered Professional Accountants"
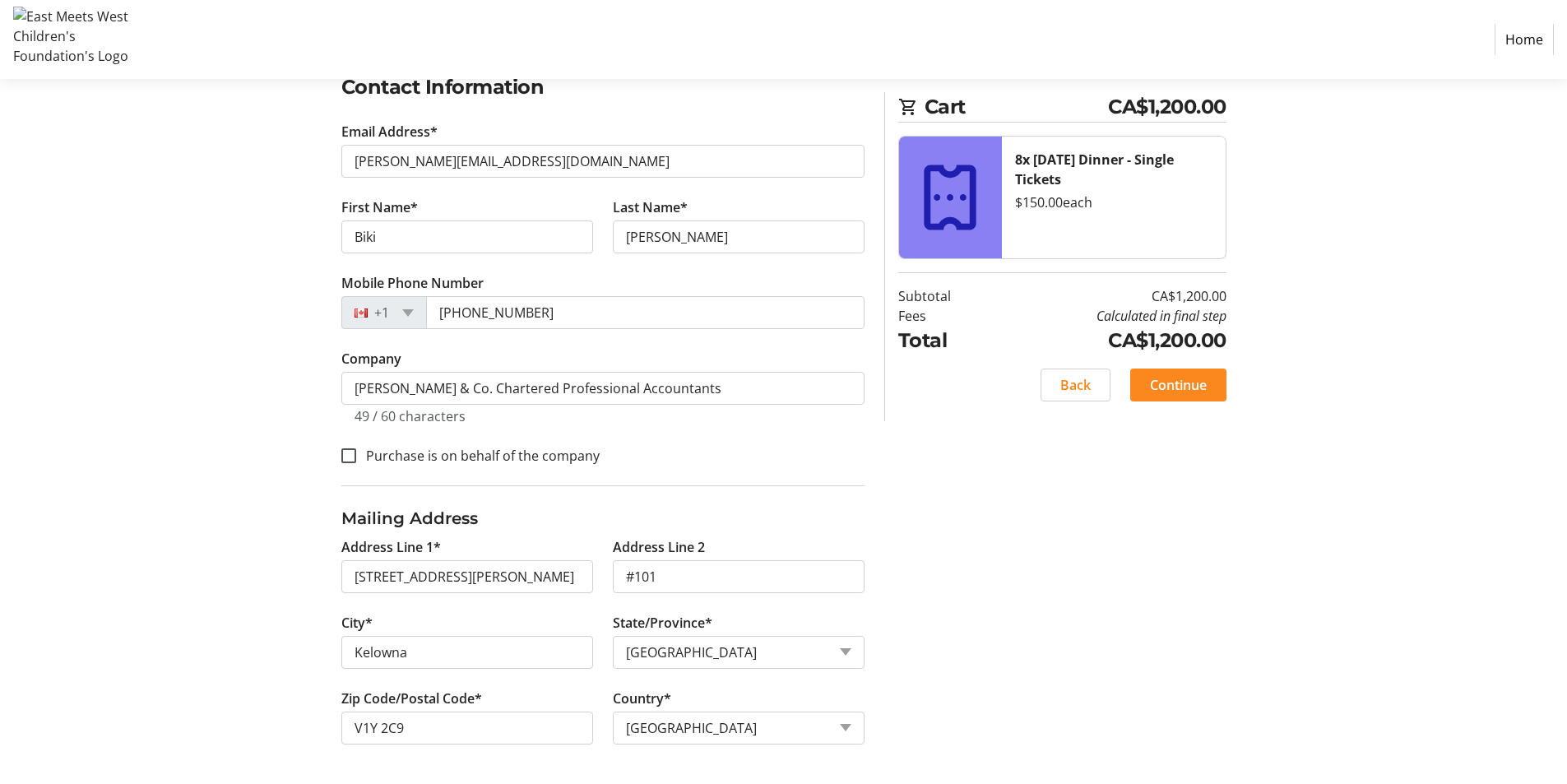
click at [1161, 386] on span "Continue" at bounding box center [1178, 384] width 56 height 20
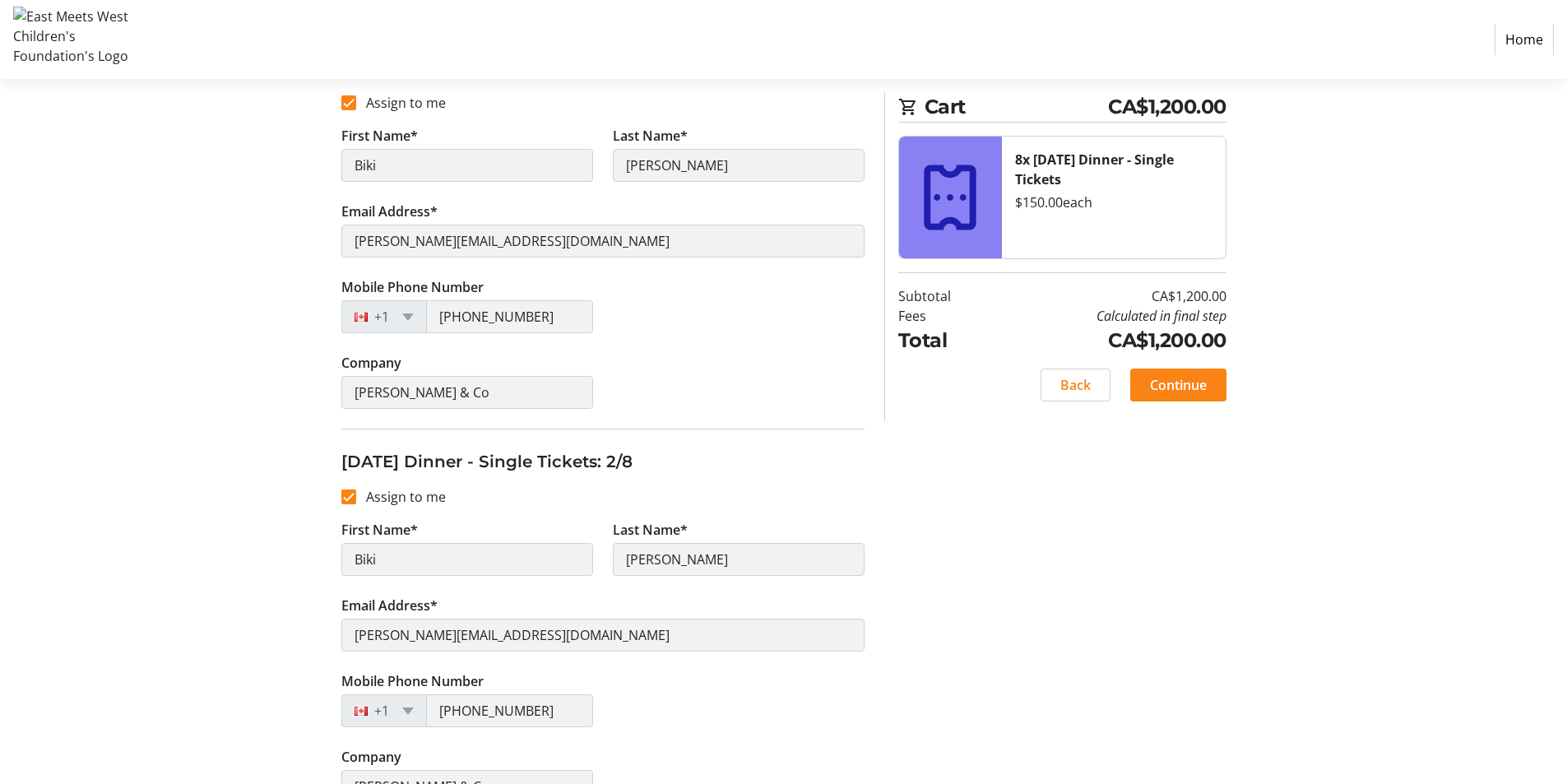
scroll to position [83, 0]
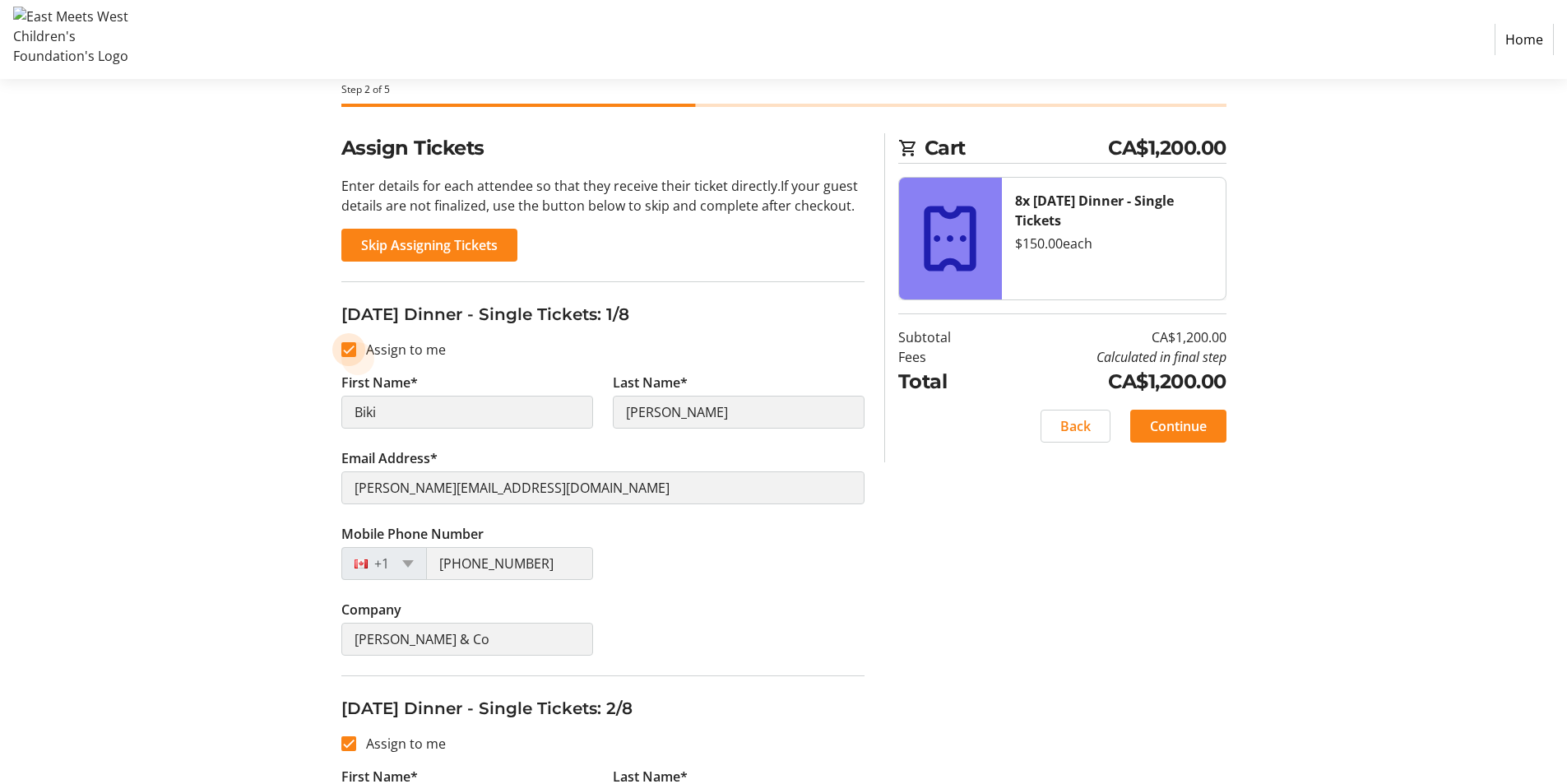
click at [353, 346] on input "Assign to me" at bounding box center [349, 349] width 15 height 15
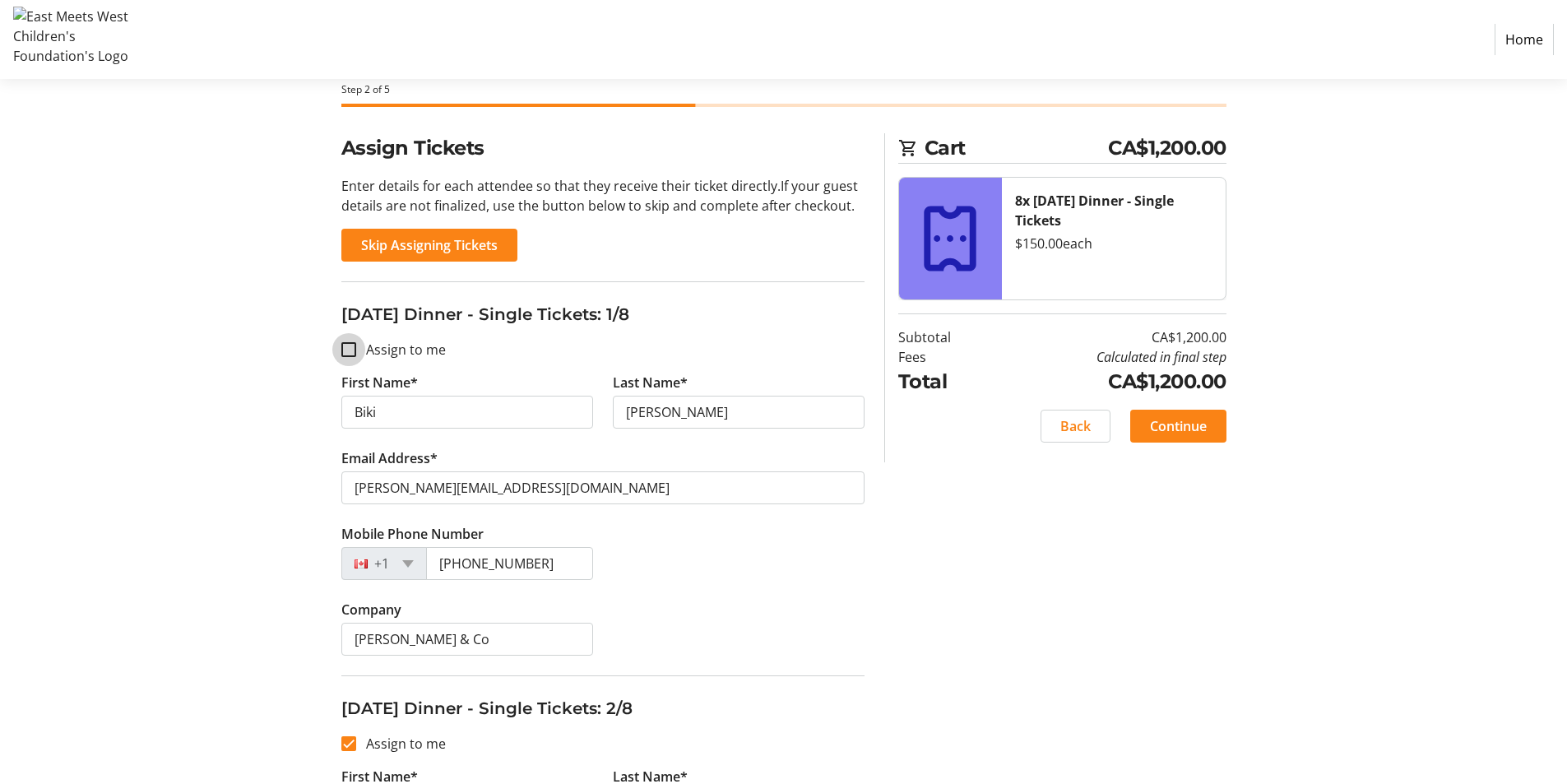
click at [350, 350] on input "Assign to me" at bounding box center [349, 349] width 15 height 15
checkbox input "true"
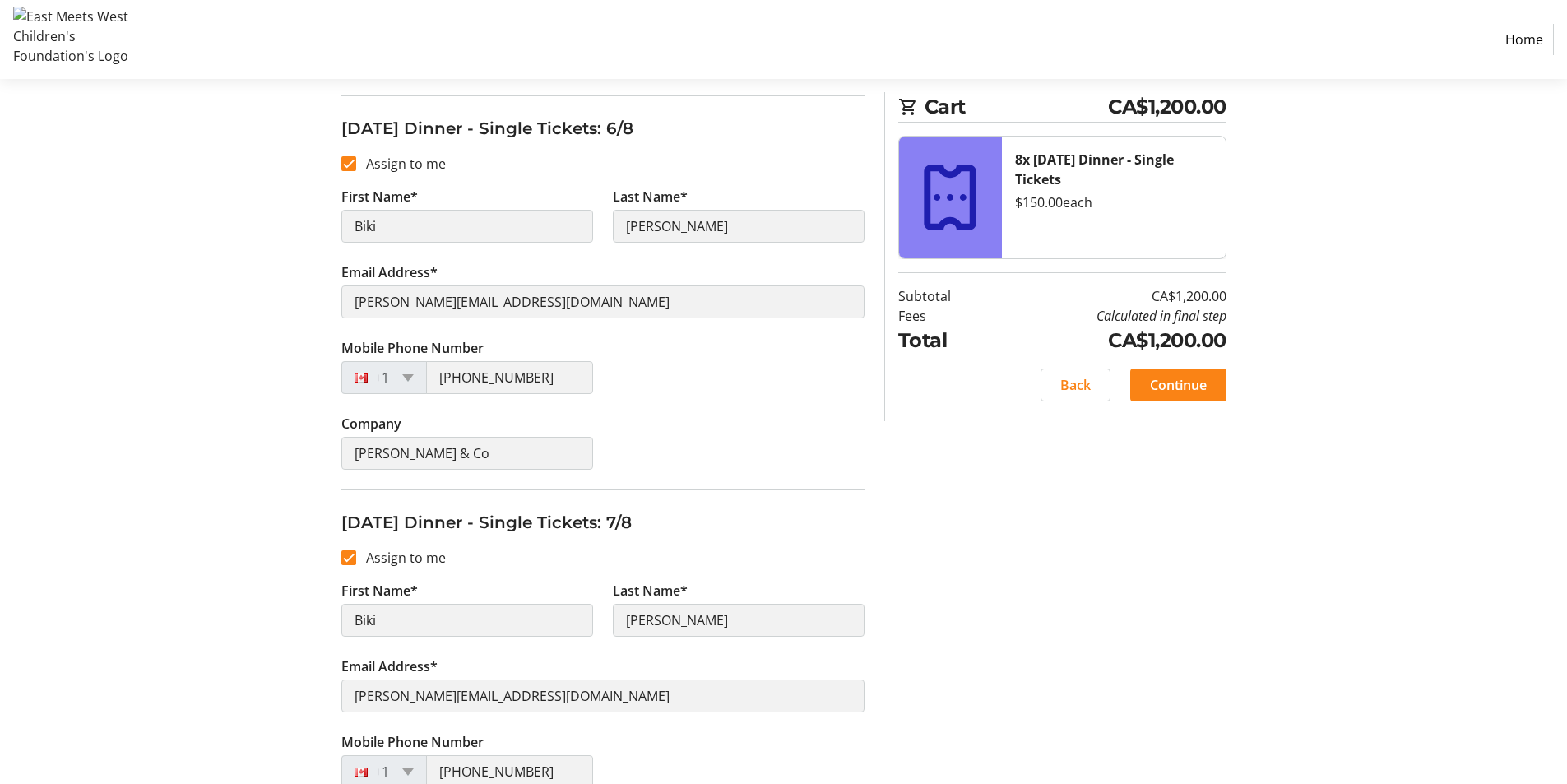
scroll to position [2073, 0]
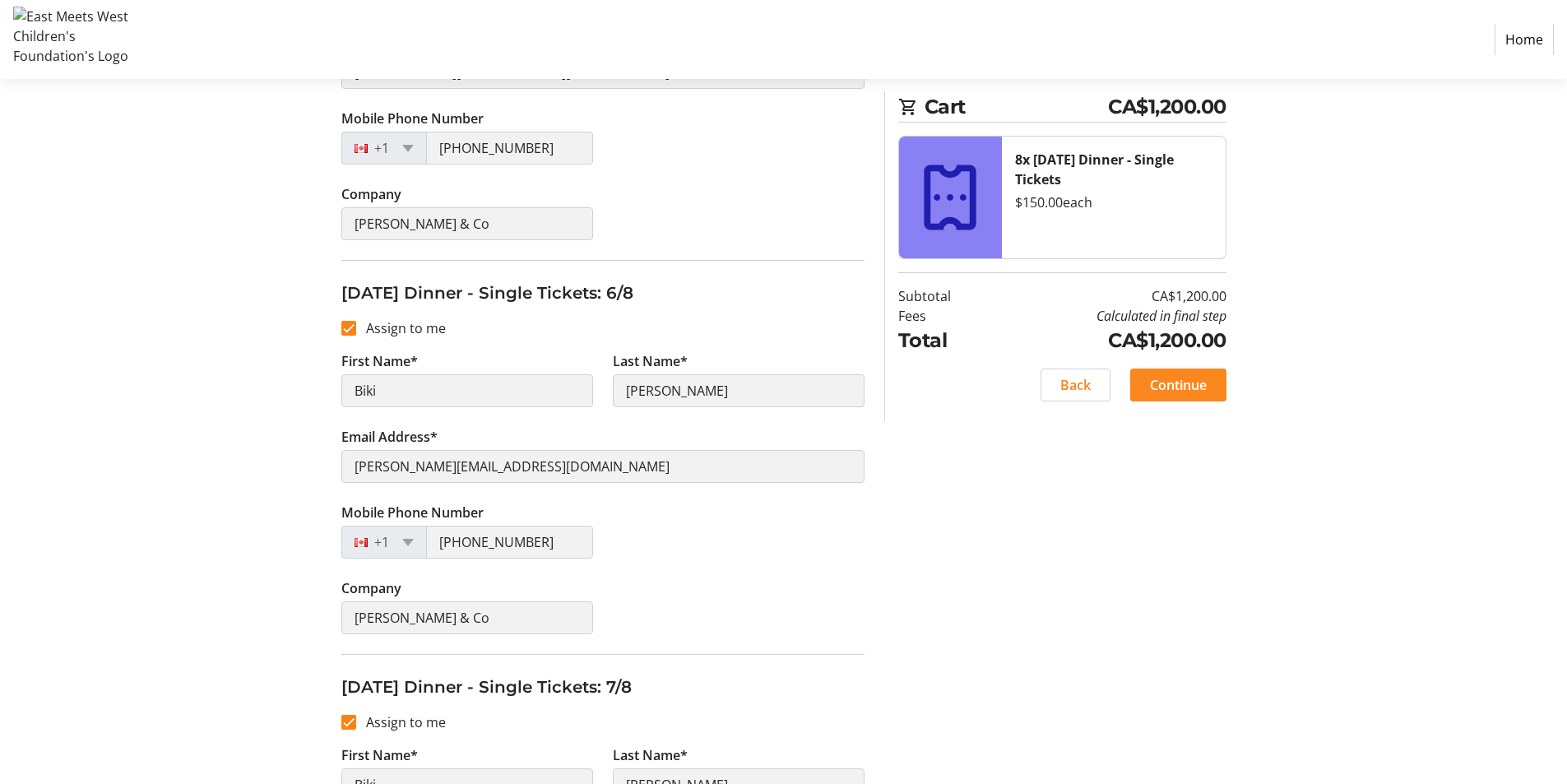
click at [1178, 386] on span "Continue" at bounding box center [1178, 384] width 56 height 20
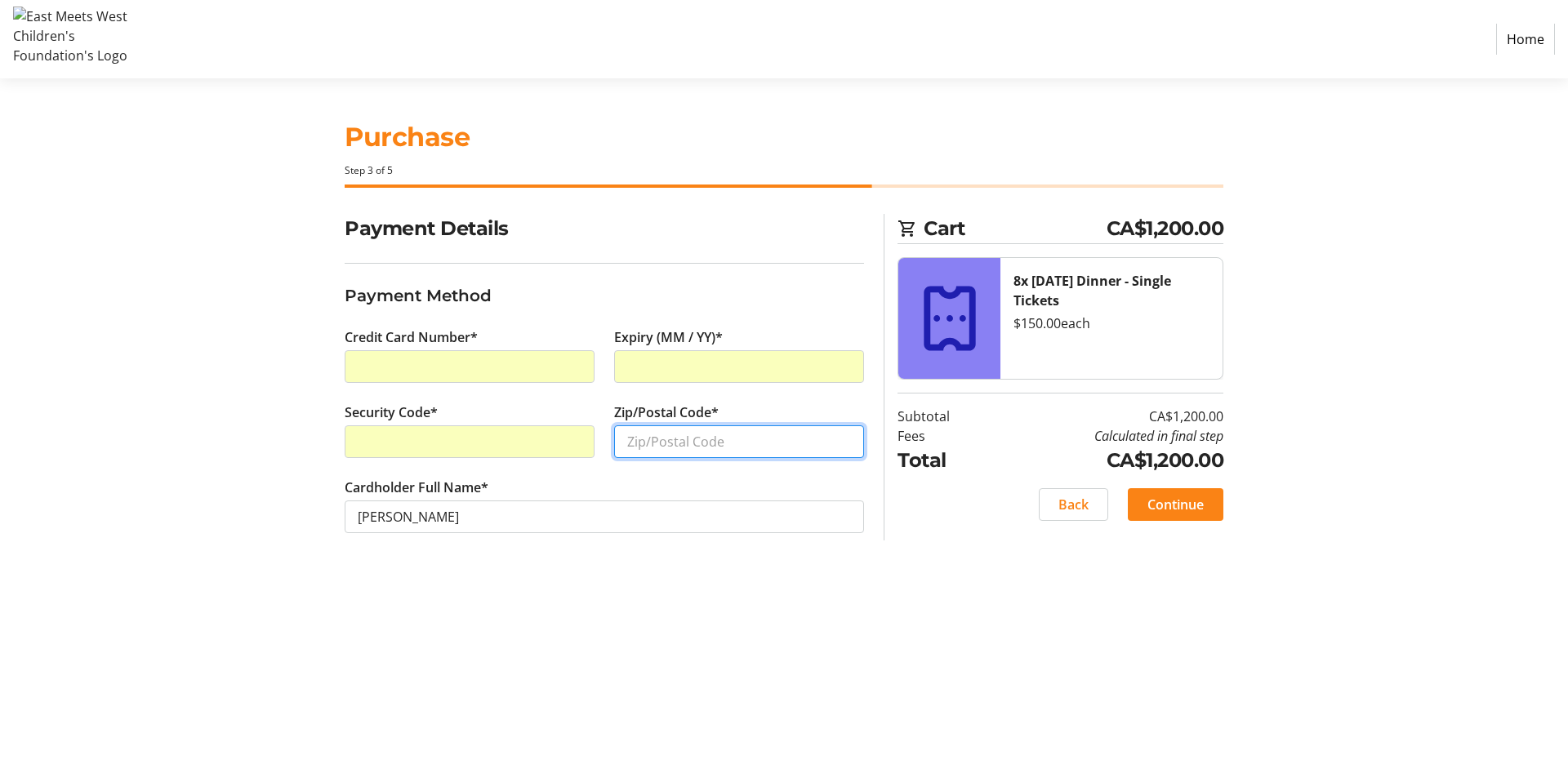
click at [736, 437] on input "Zip/Postal Code*" at bounding box center [739, 441] width 250 height 33
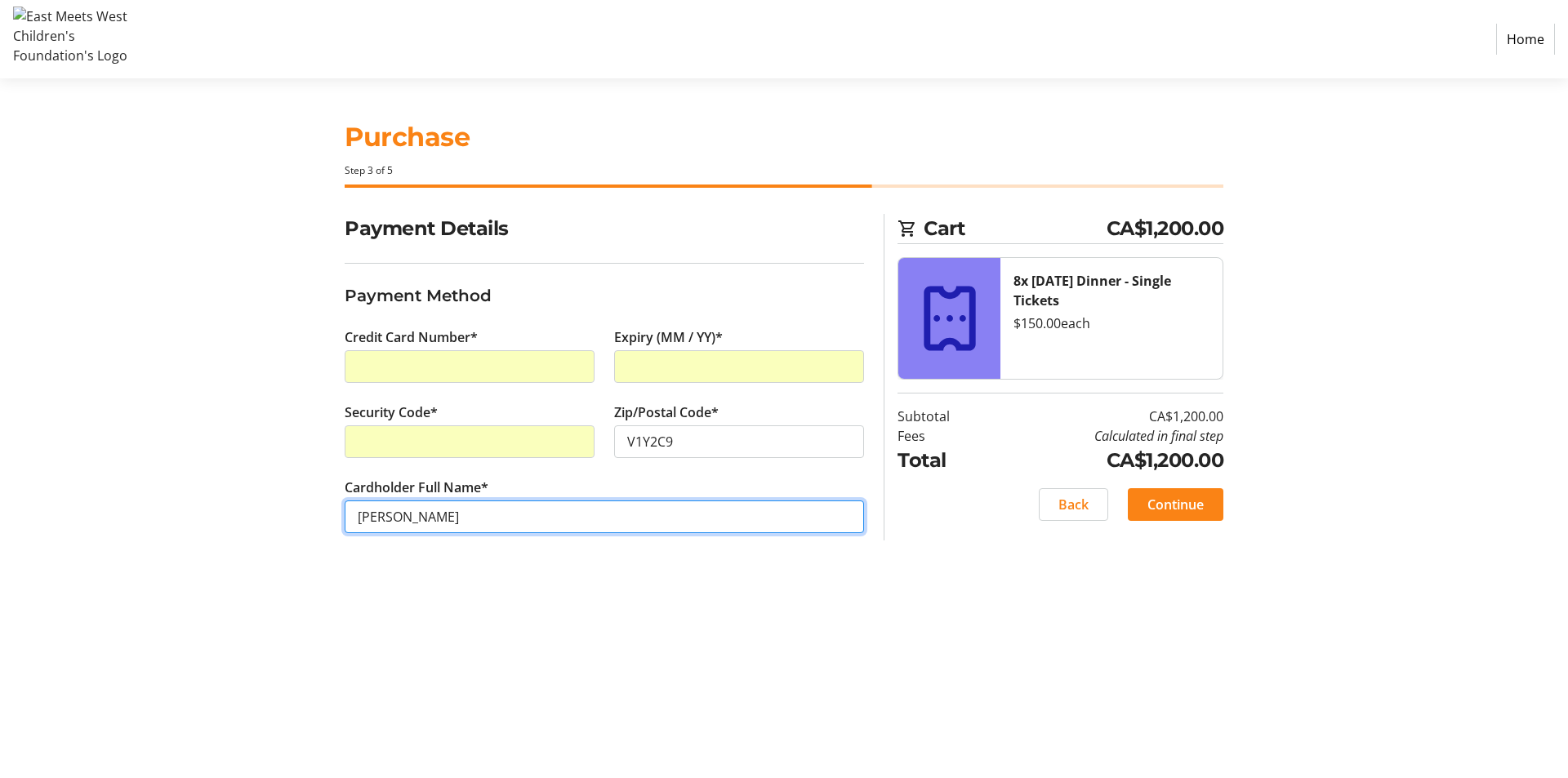
click at [516, 517] on input "Biki Kochhar" at bounding box center [604, 516] width 519 height 33
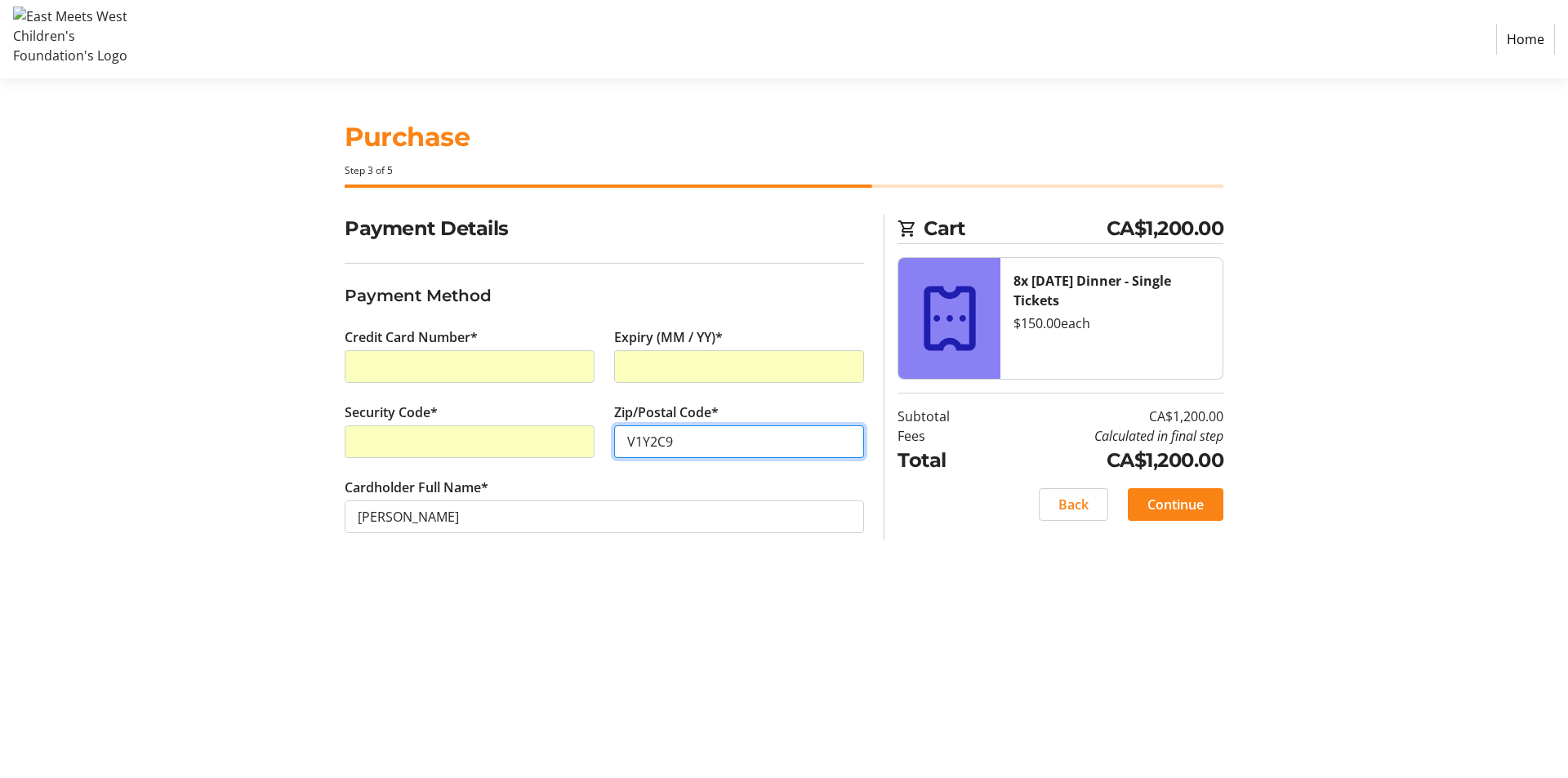
click at [649, 439] on input "V1Y2C9" at bounding box center [739, 441] width 250 height 33
type input "V1Y 2C9"
click at [1195, 506] on span "Continue" at bounding box center [1176, 504] width 56 height 20
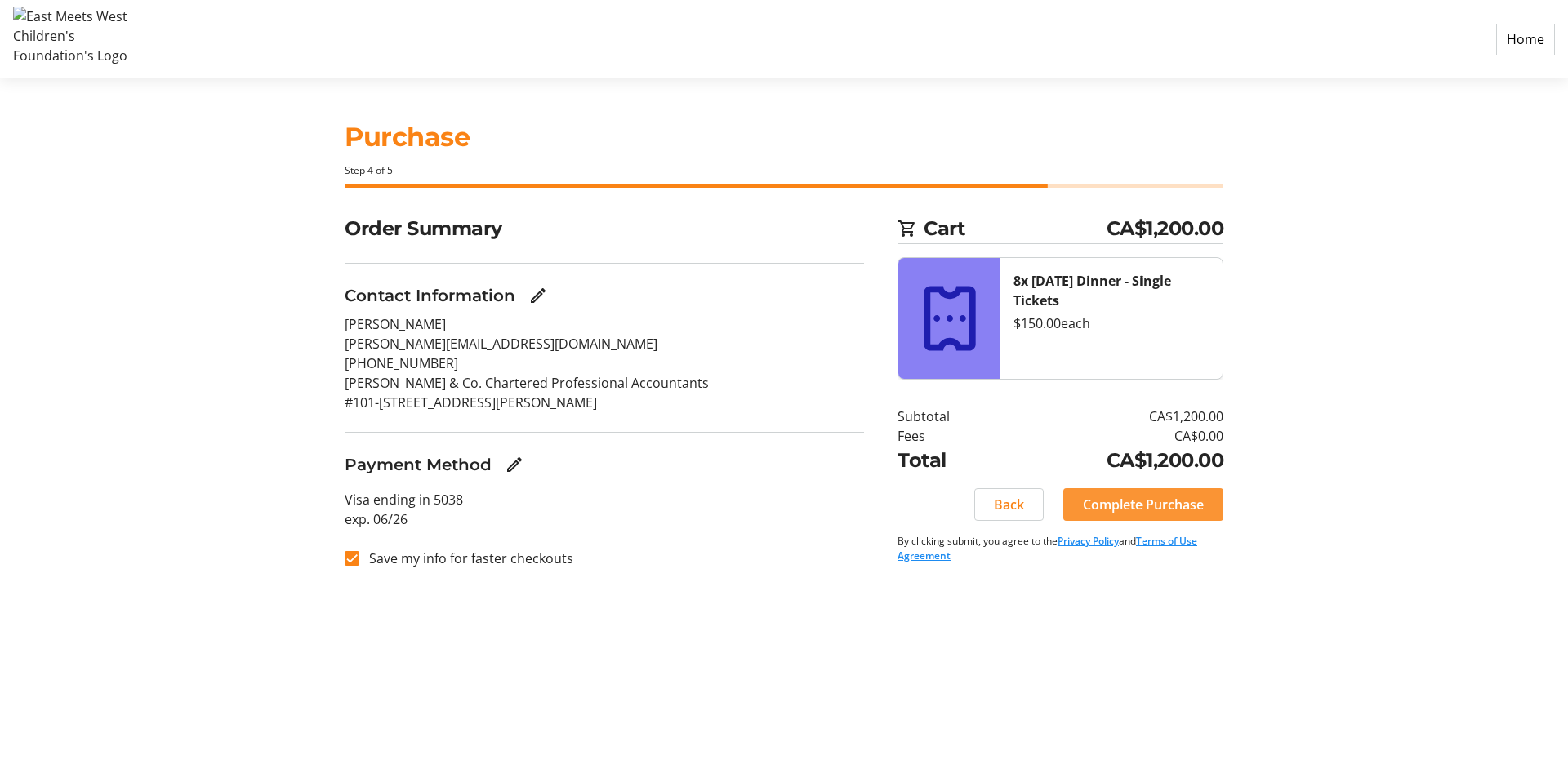
click at [1114, 501] on span "Complete Purchase" at bounding box center [1143, 504] width 121 height 20
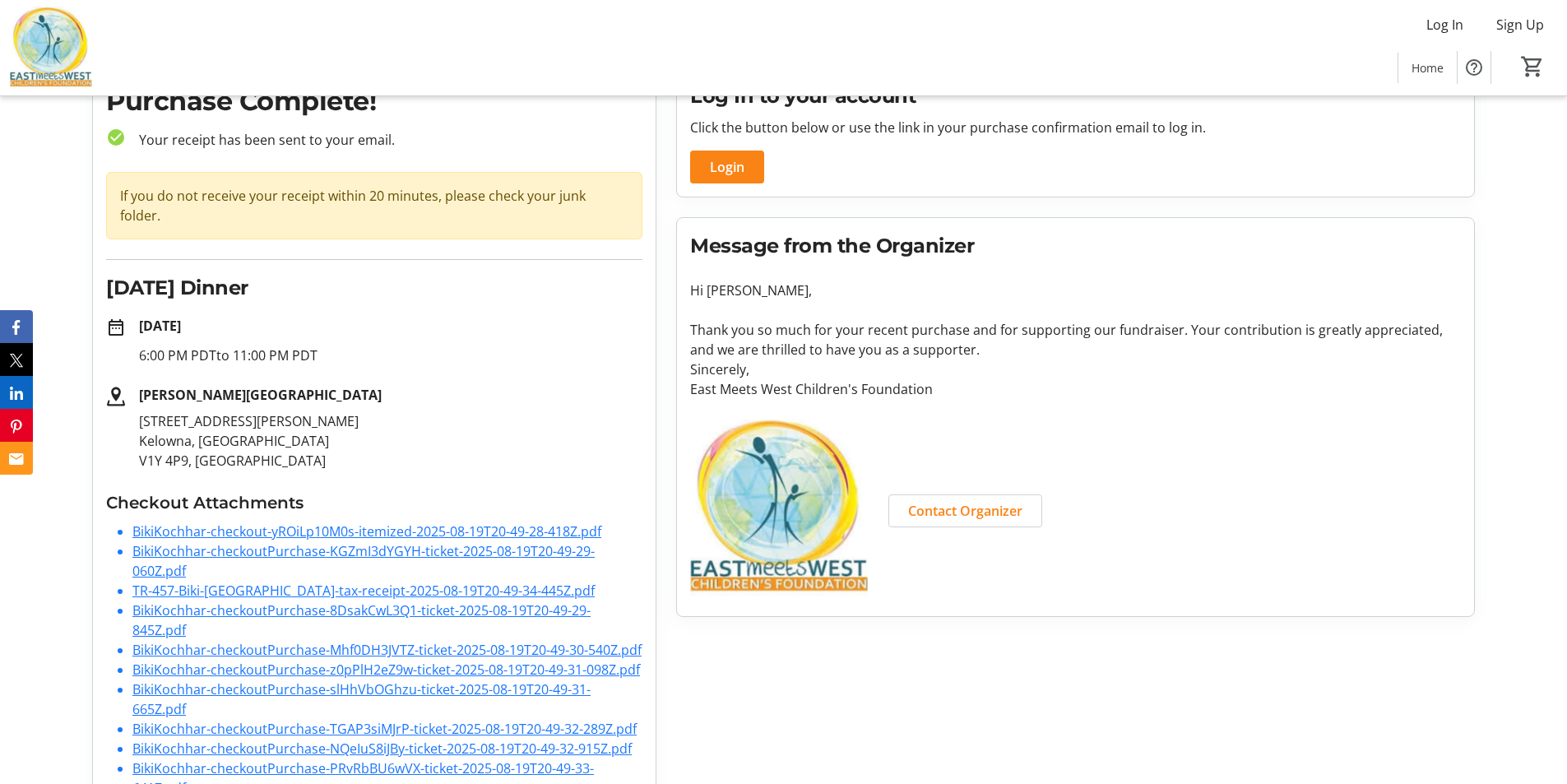
scroll to position [136, 0]
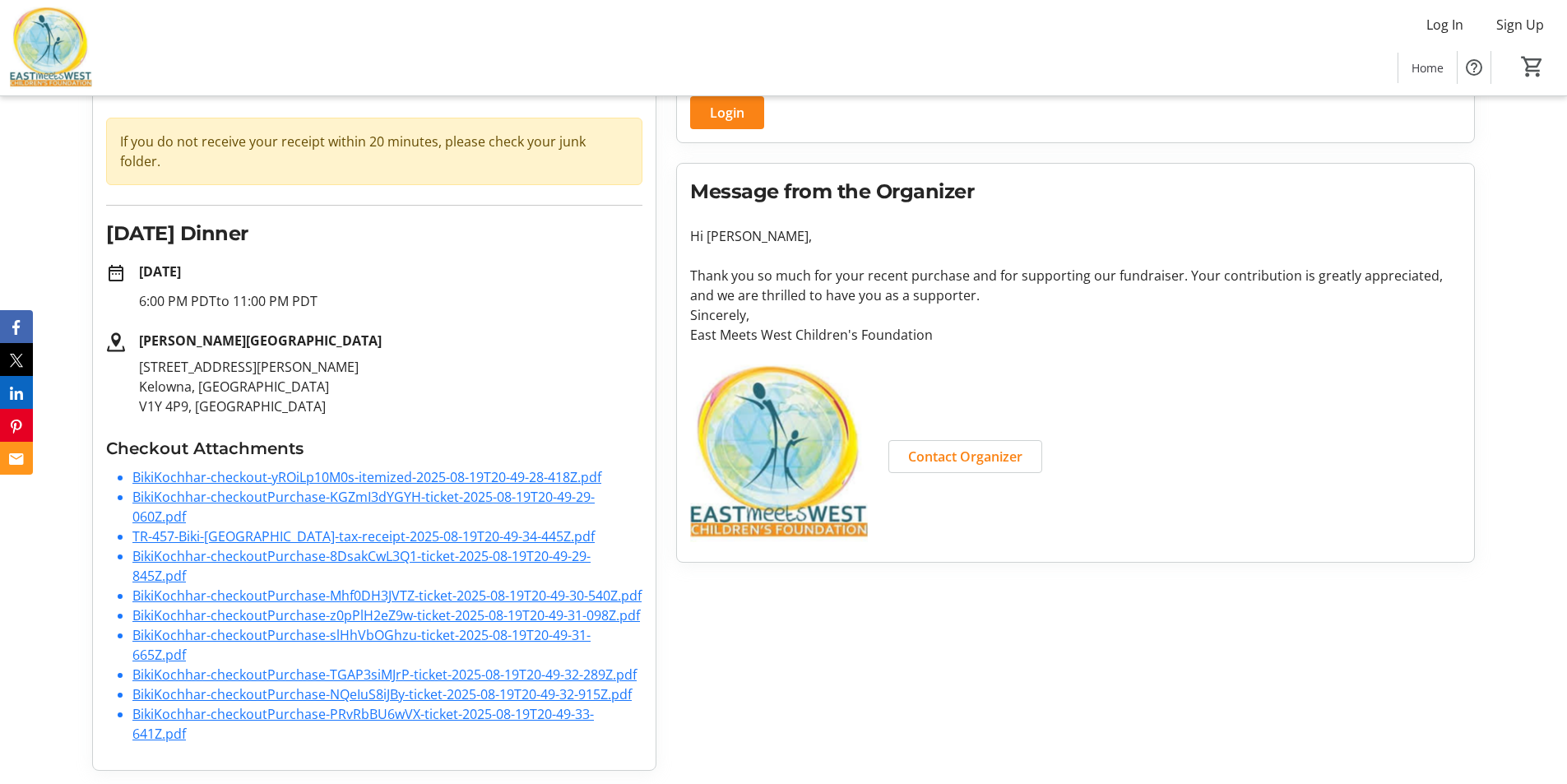
click at [339, 490] on link "BikiKochhar-checkoutPurchase-KGZmI3dYGYH-ticket-2025-08-19T20-49-29-060Z.pdf" at bounding box center [364, 506] width 462 height 38
